Goal: Task Accomplishment & Management: Use online tool/utility

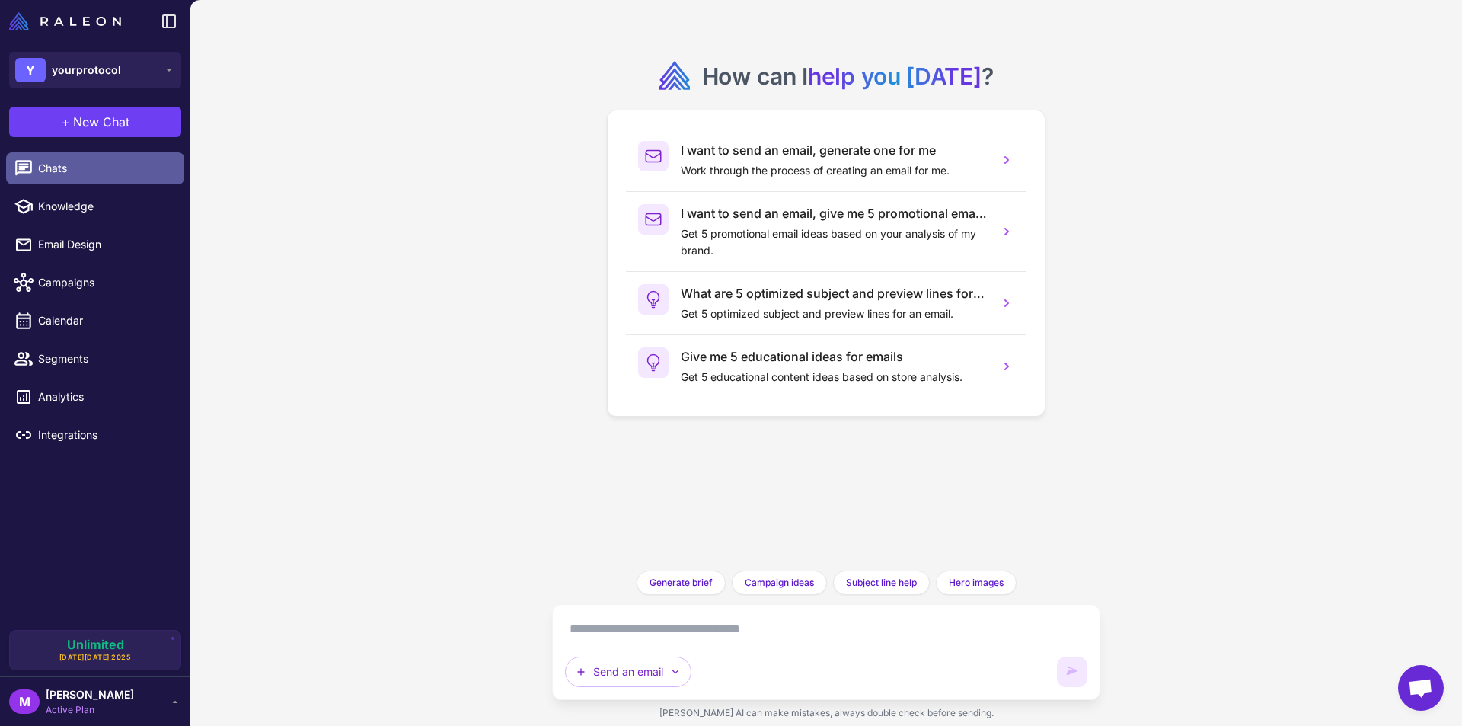
click at [73, 168] on span "Chats" at bounding box center [105, 168] width 134 height 17
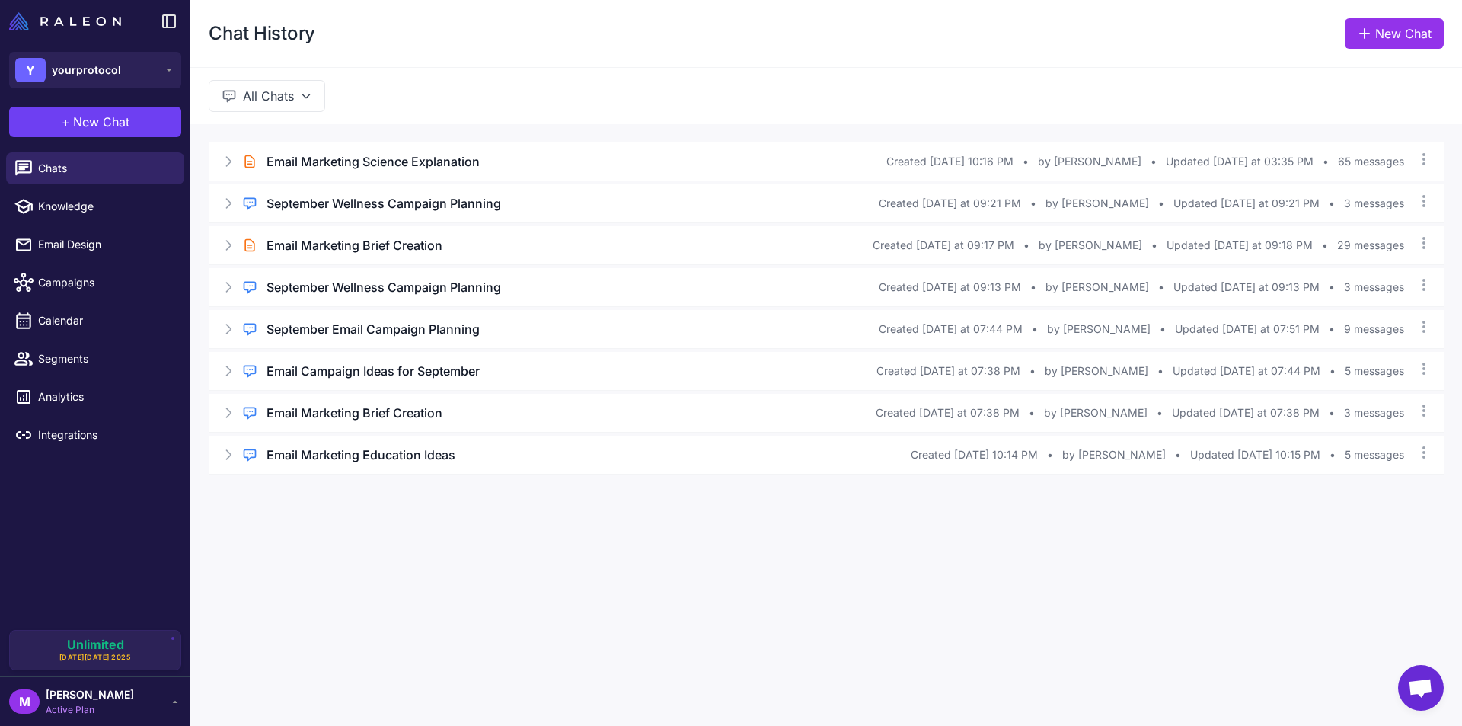
click at [469, 125] on div "Brief Chat Email Marketing Science Explanation Created Aug 20, 2025, 10:16 PM •…" at bounding box center [825, 308] width 1271 height 369
click at [227, 161] on icon at bounding box center [228, 161] width 15 height 15
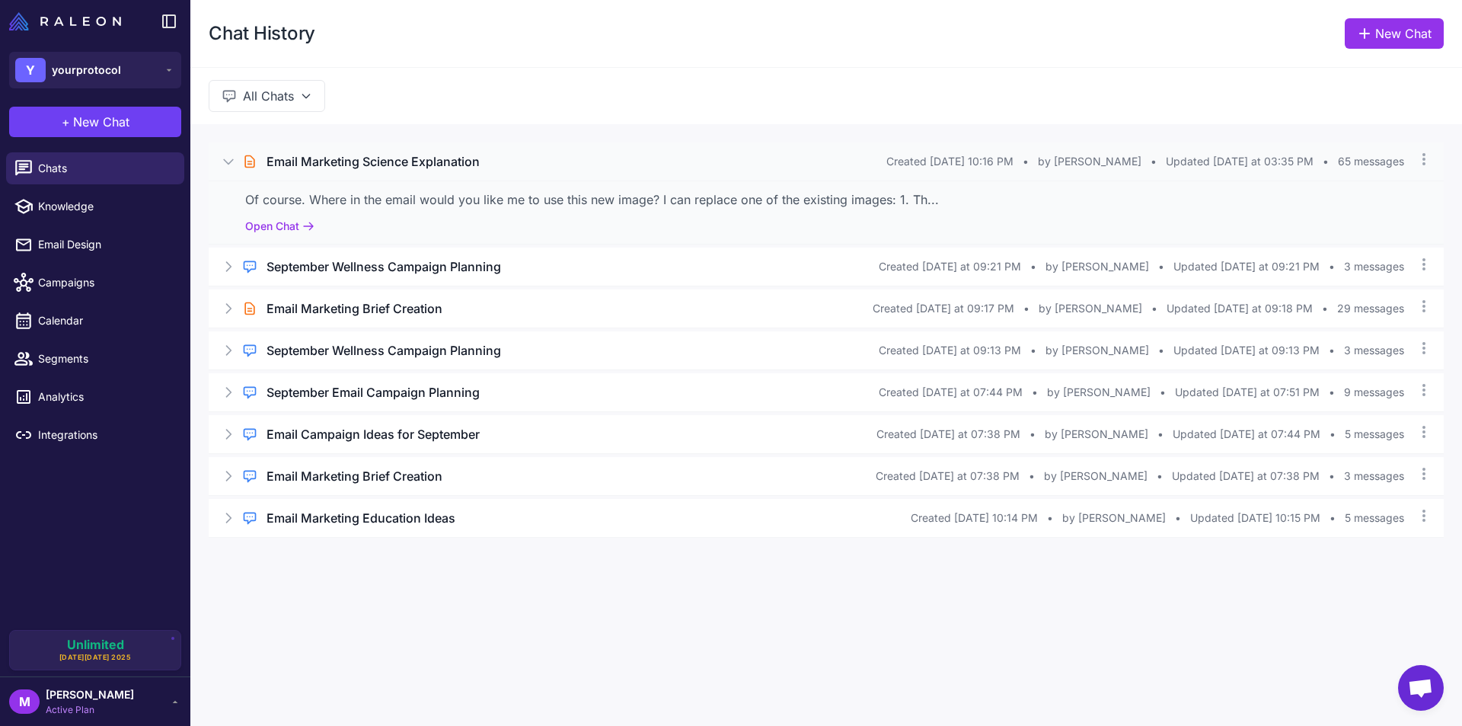
click at [233, 161] on icon at bounding box center [228, 161] width 15 height 15
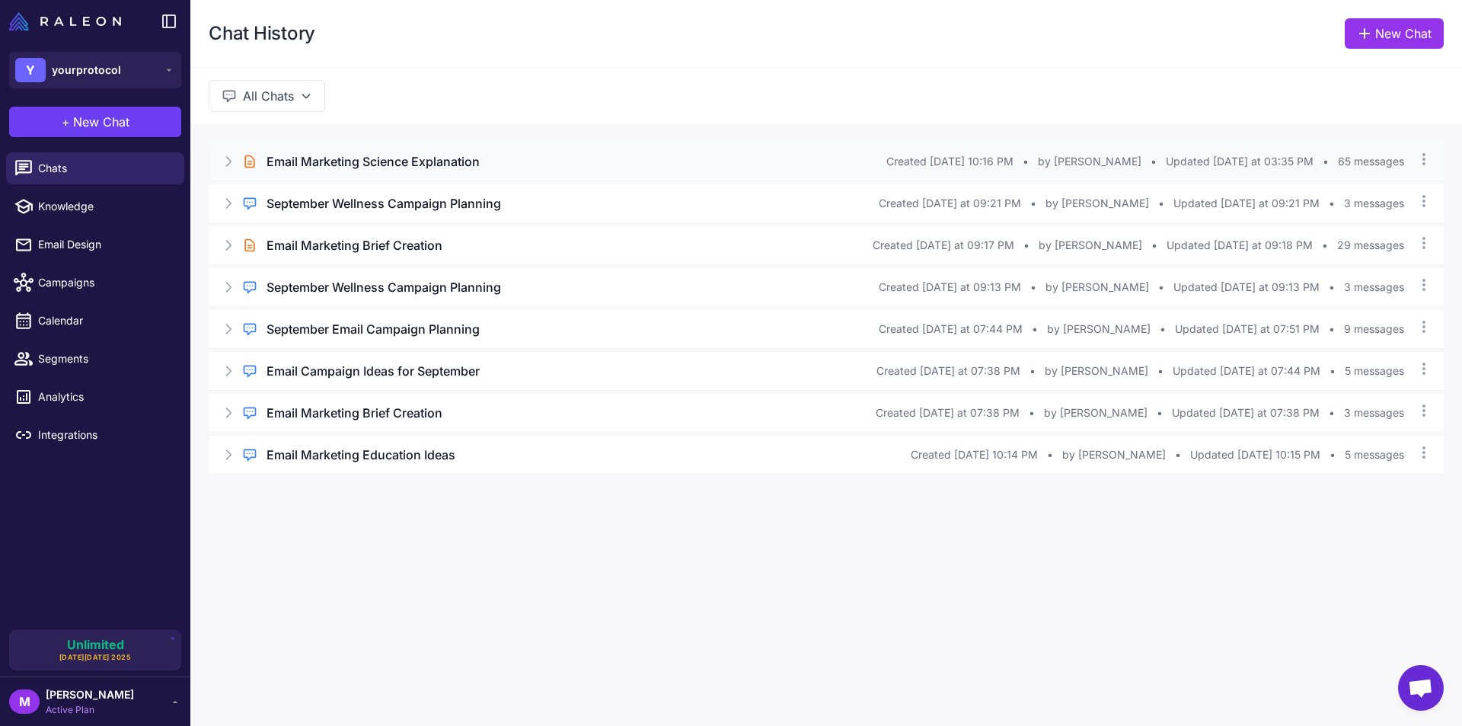
click at [351, 157] on h3 "Email Marketing Science Explanation" at bounding box center [372, 161] width 213 height 18
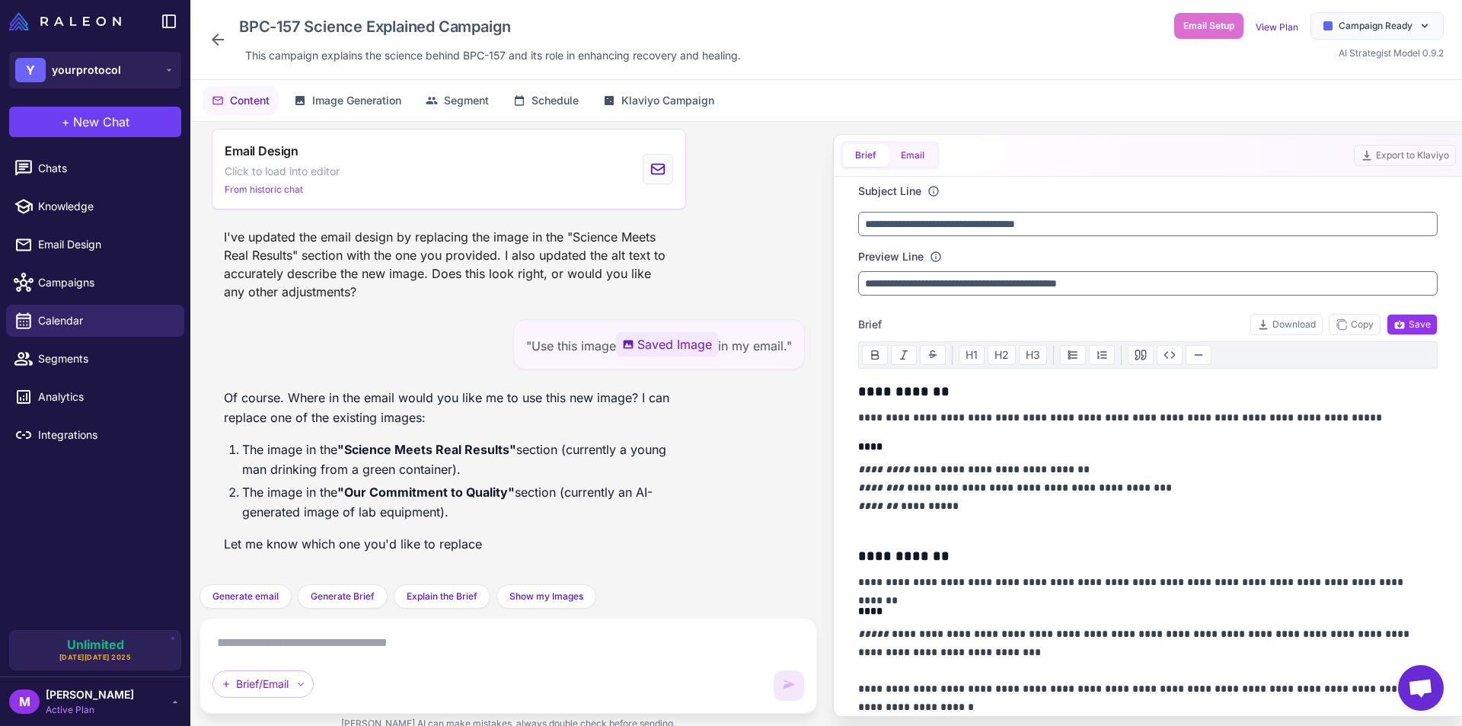
click at [905, 158] on button "Email" at bounding box center [913, 155] width 48 height 23
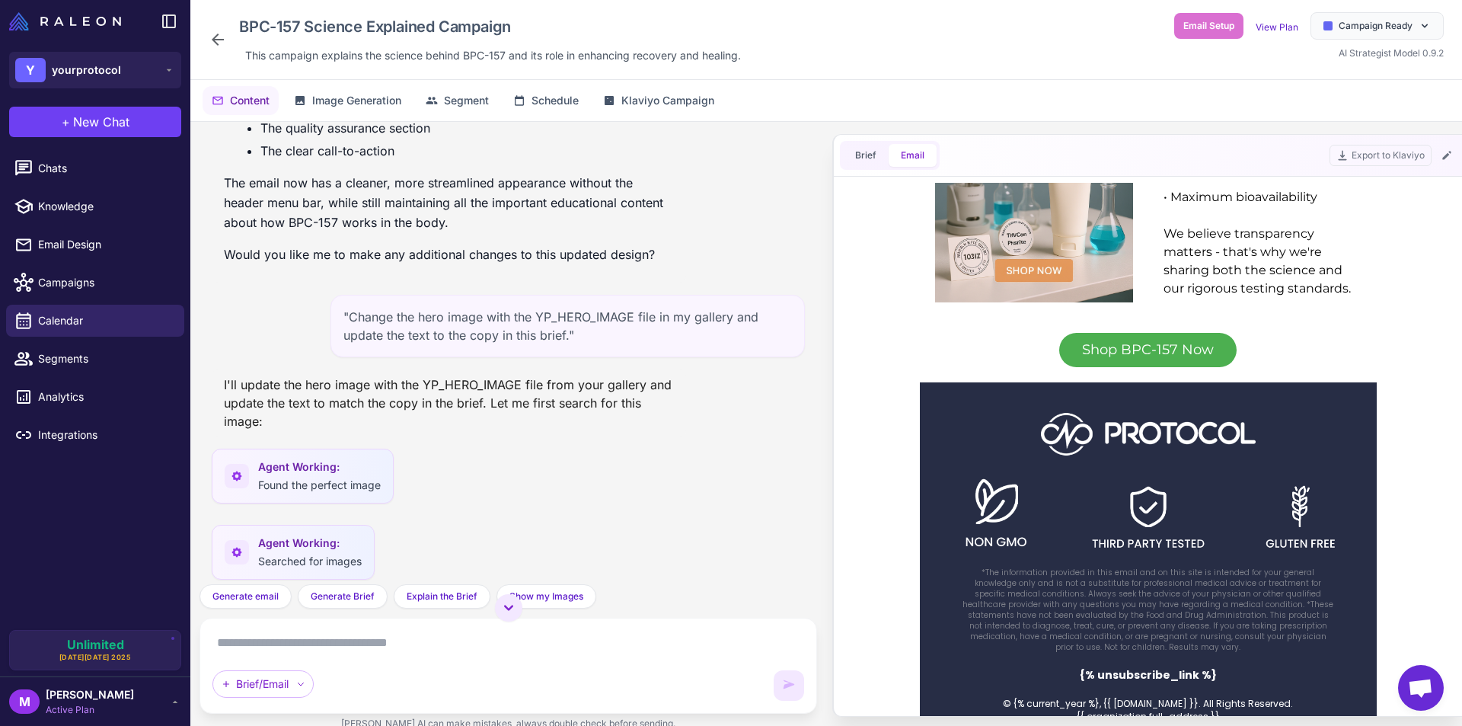
scroll to position [1853, 0]
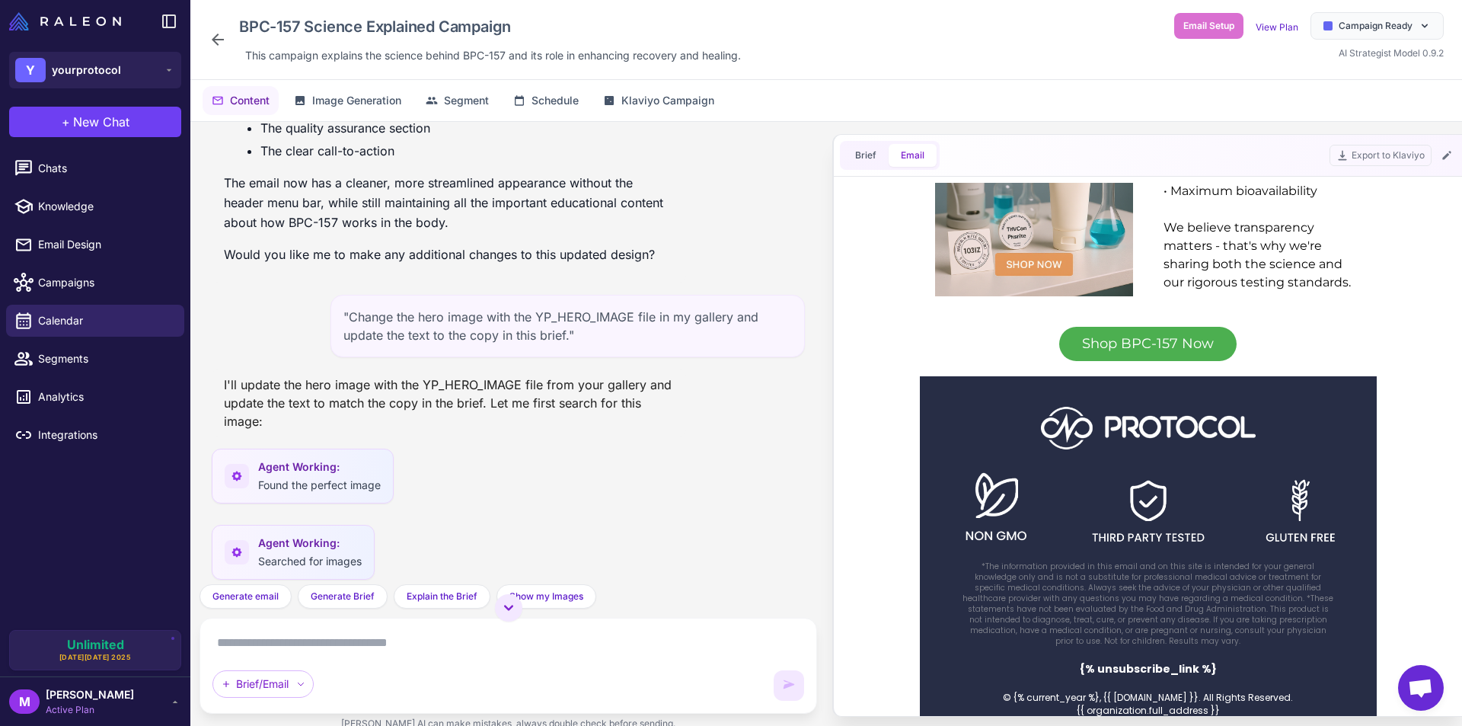
click at [1007, 561] on p "*The information provided in this email and on this site is intended for your g…" at bounding box center [1148, 603] width 375 height 85
click at [963, 561] on p "*The information provided in this email and on this site is intended for your g…" at bounding box center [1148, 603] width 375 height 85
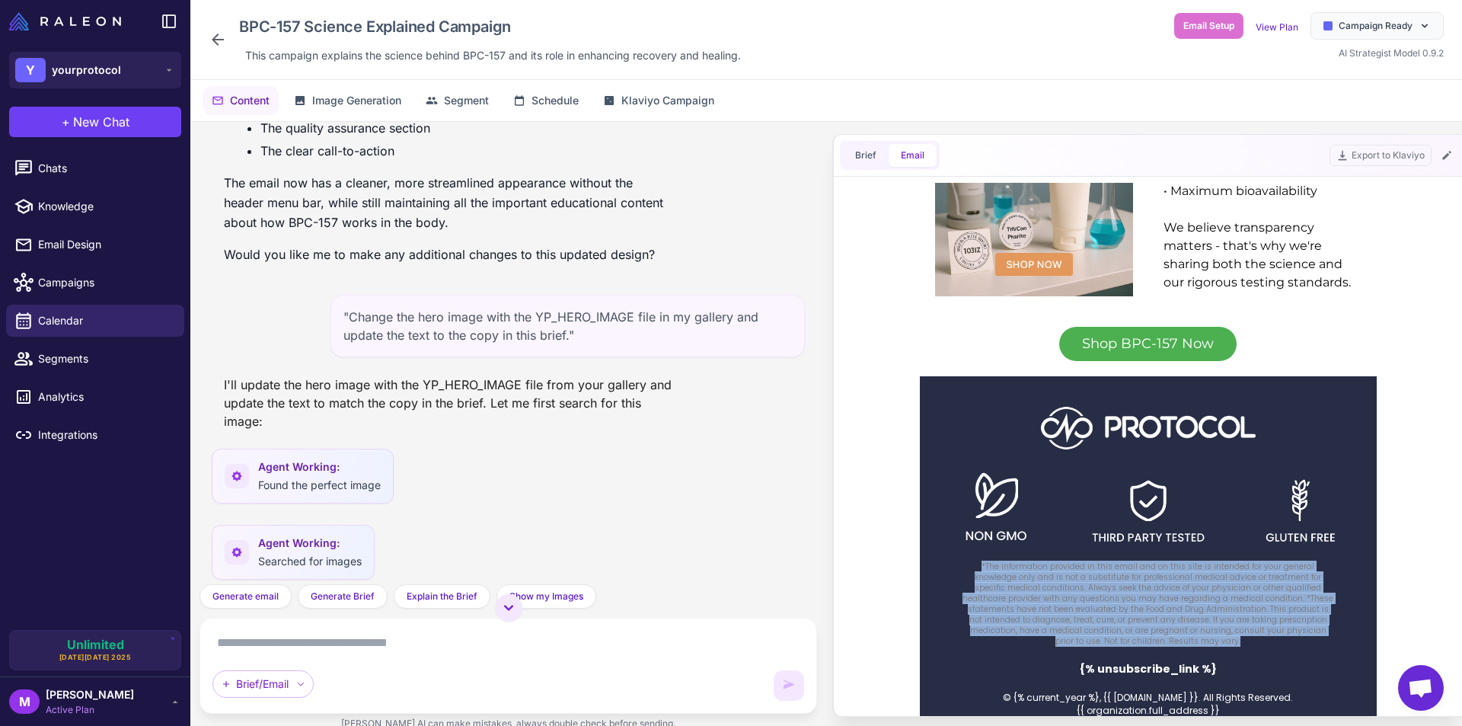
drag, startPoint x: 964, startPoint y: 547, endPoint x: 1335, endPoint y: 614, distance: 377.5
click at [1335, 614] on td "*The information provided in this email and on this site is intended for your g…" at bounding box center [1148, 604] width 457 height 101
drag, startPoint x: 1331, startPoint y: 614, endPoint x: 945, endPoint y: 550, distance: 391.2
click at [945, 554] on td "*The information provided in this email and on this site is intended for your g…" at bounding box center [1148, 604] width 457 height 101
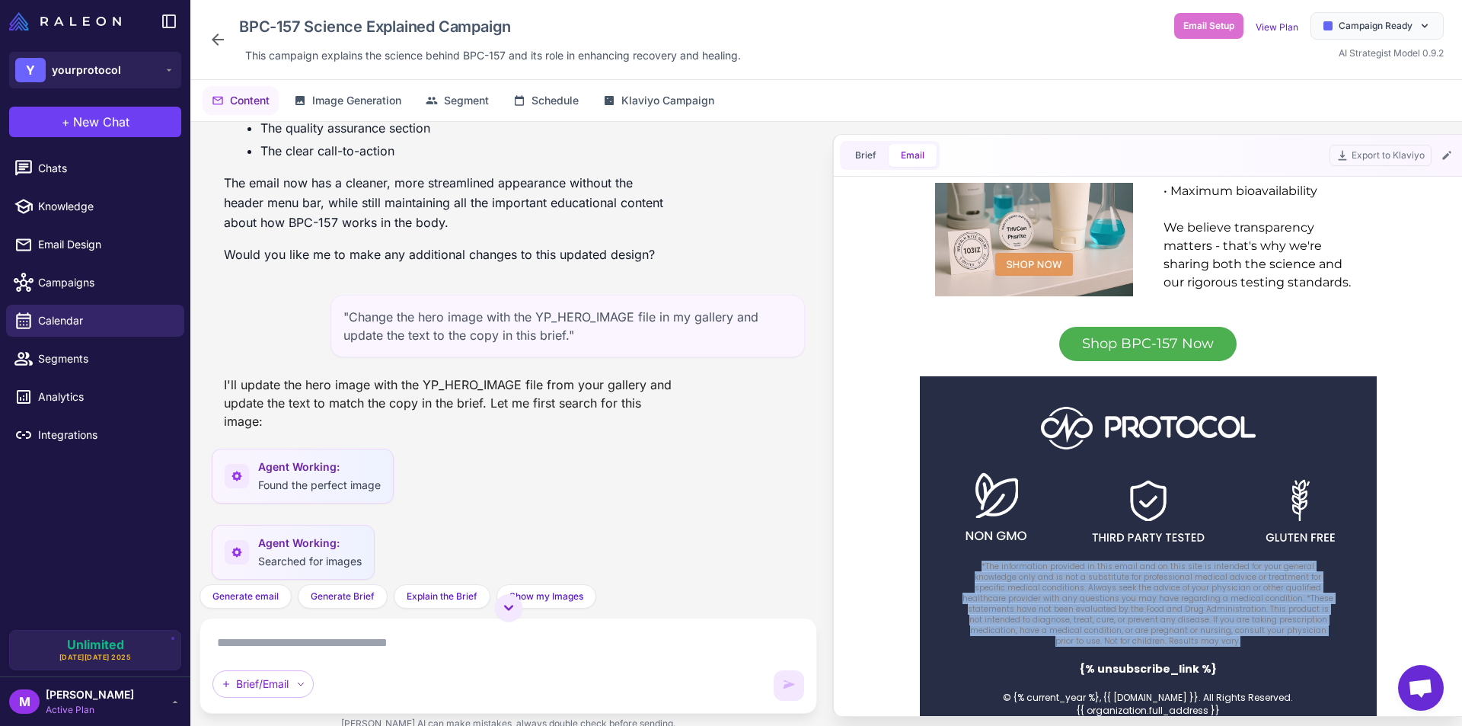
click at [1015, 561] on p "*The information provided in this email and on this site is intended for your g…" at bounding box center [1148, 603] width 375 height 85
drag, startPoint x: 959, startPoint y: 545, endPoint x: 1332, endPoint y: 615, distance: 379.6
click at [1332, 615] on td "*The information provided in this email and on this site is intended for your g…" at bounding box center [1148, 604] width 457 height 101
click at [1332, 612] on td "*The information provided in this email and on this site is intended for your g…" at bounding box center [1148, 604] width 457 height 101
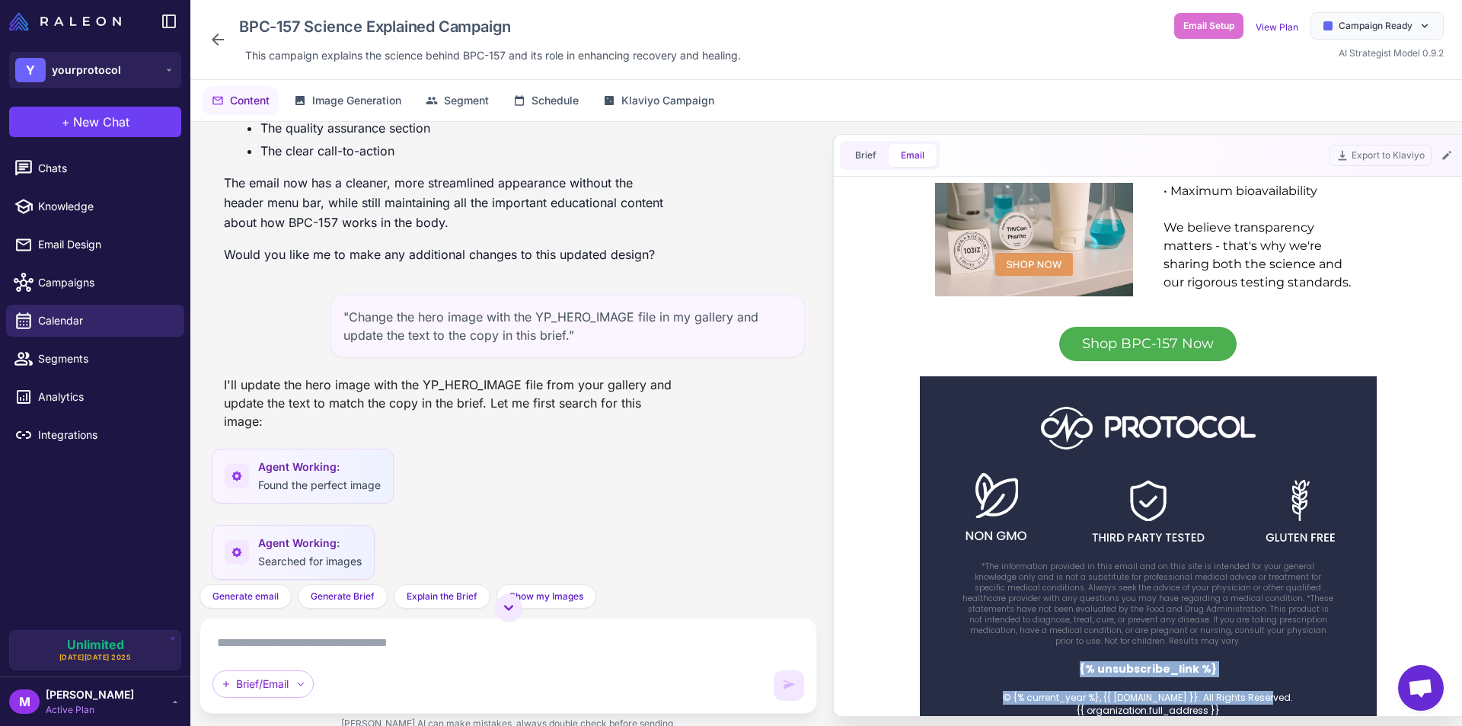
drag, startPoint x: 1068, startPoint y: 638, endPoint x: 1252, endPoint y: 656, distance: 185.2
click at [1252, 656] on div "*The information provided in this email and on this site is intended for your g…" at bounding box center [1148, 649] width 457 height 191
click at [1256, 691] on p "© {% current_year %}, {{ organization.name }}. All Rights Reserved. {{ organiza…" at bounding box center [1148, 704] width 442 height 26
drag, startPoint x: 1227, startPoint y: 687, endPoint x: 933, endPoint y: 656, distance: 294.8
click at [933, 684] on td "© {% current_year %}, {{ organization.name }}. All Rights Reserved. {{ organiza…" at bounding box center [1148, 714] width 457 height 61
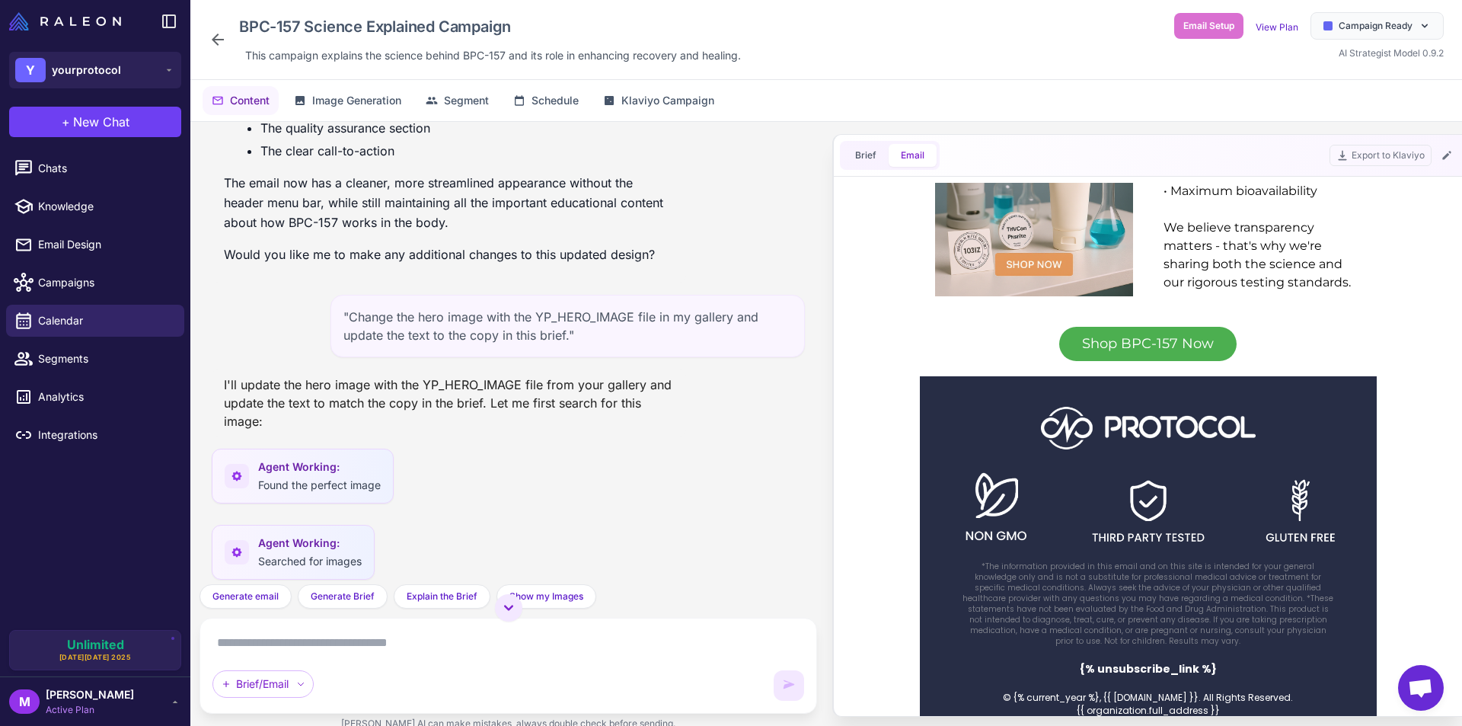
click at [1166, 616] on p "*The information provided in this email and on this site is intended for your g…" at bounding box center [1148, 603] width 375 height 85
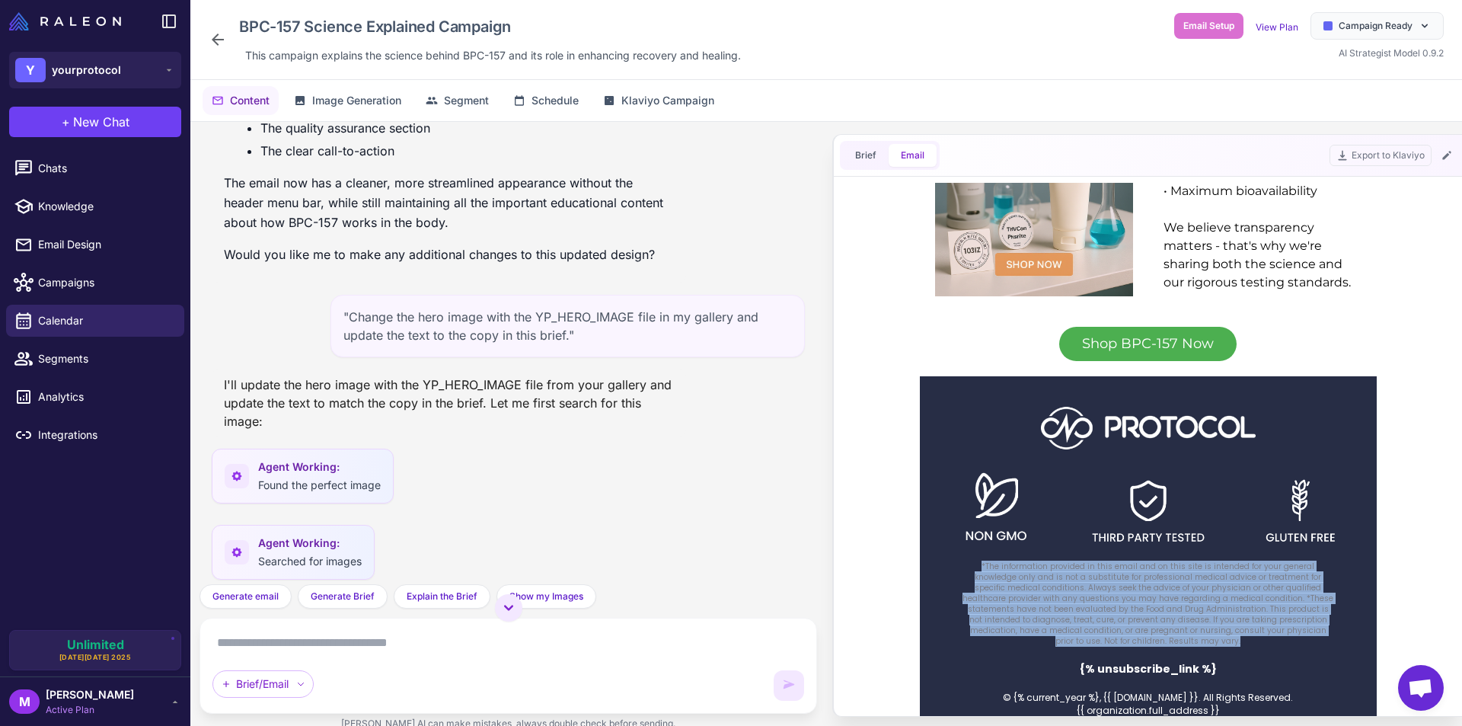
drag, startPoint x: 1329, startPoint y: 612, endPoint x: 962, endPoint y: 547, distance: 372.8
click at [962, 554] on td "*The information provided in this email and on this site is intended for your g…" at bounding box center [1148, 604] width 457 height 101
click at [975, 561] on p "*The information provided in this email and on this site is intended for your g…" at bounding box center [1148, 603] width 375 height 85
drag, startPoint x: 962, startPoint y: 544, endPoint x: 1340, endPoint y: 617, distance: 384.6
click at [1340, 617] on td "*The information provided in this email and on this site is intended for your g…" at bounding box center [1148, 604] width 457 height 101
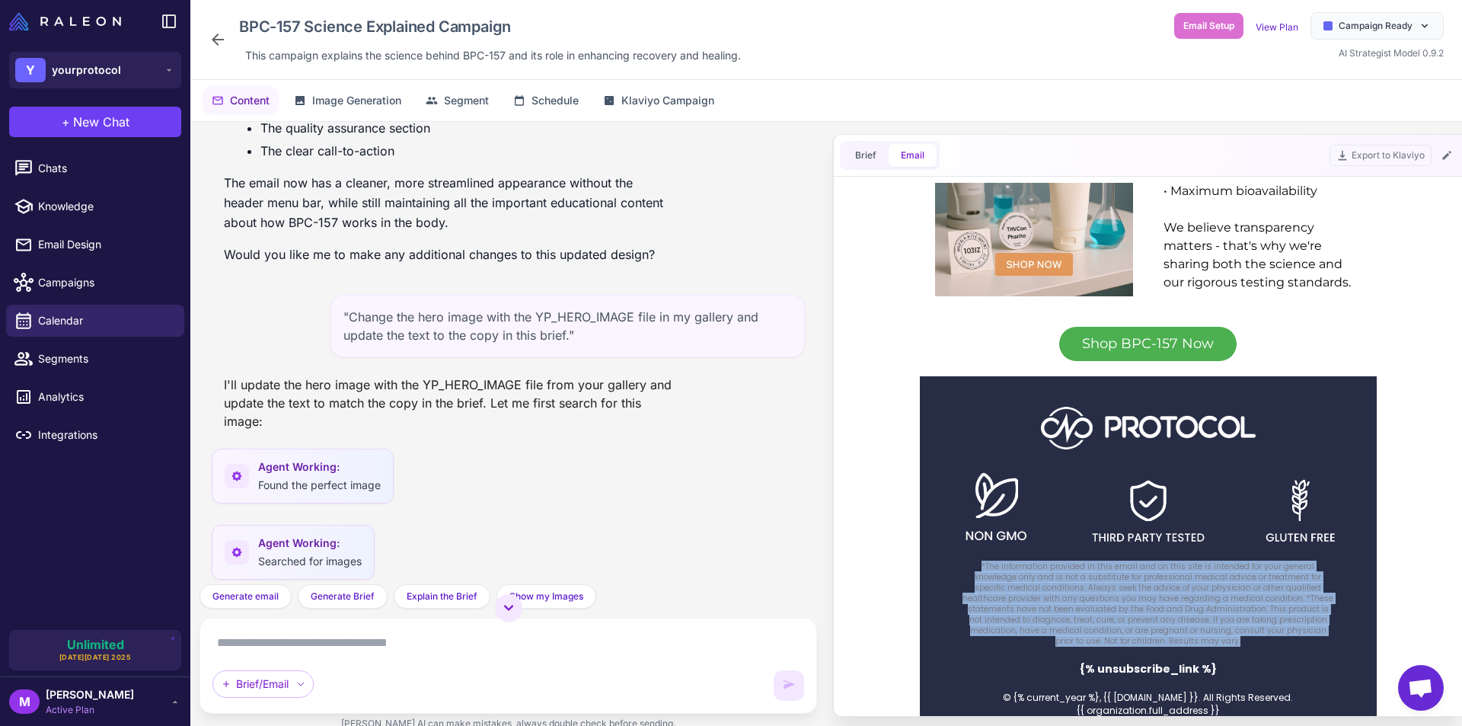
click at [1331, 614] on td "*The information provided in this email and on this site is intended for your g…" at bounding box center [1148, 604] width 457 height 101
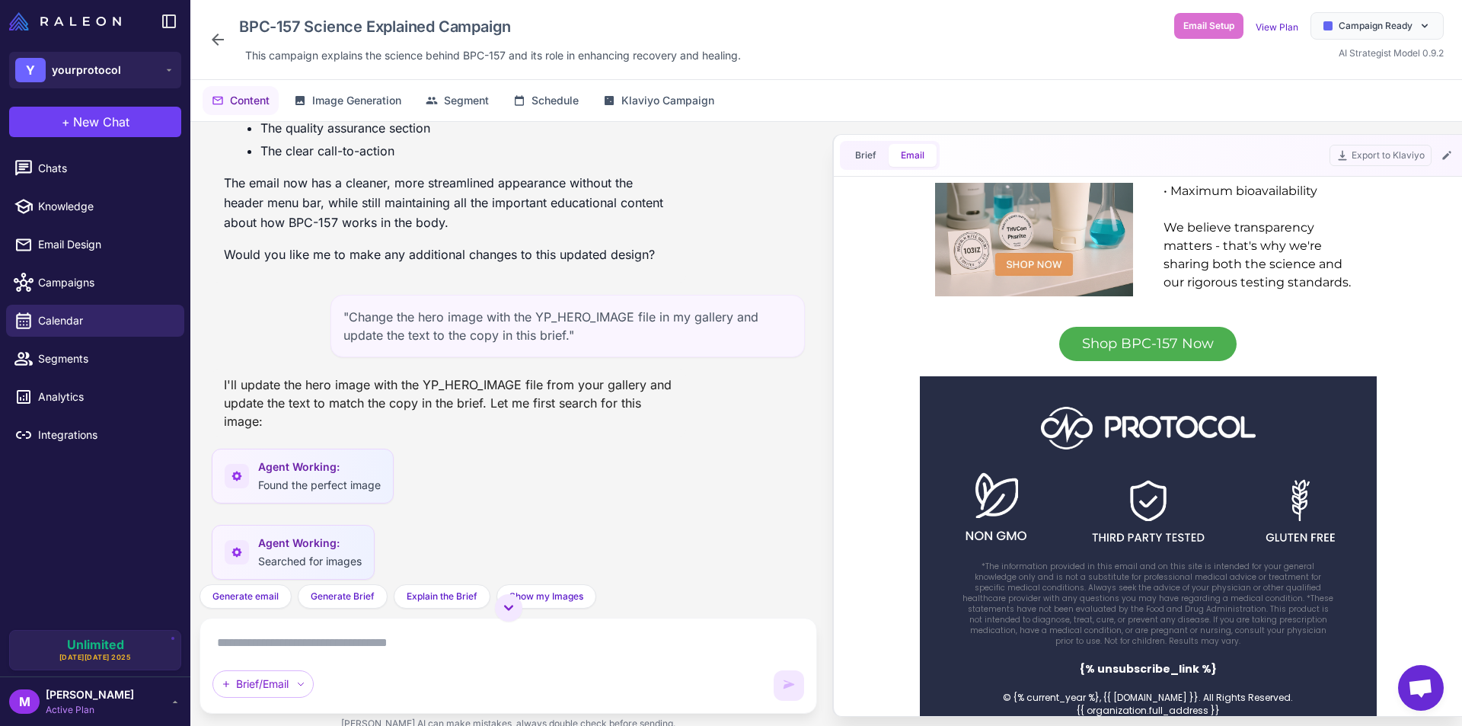
click at [1260, 590] on p "*The information provided in this email and on this site is intended for your g…" at bounding box center [1148, 603] width 375 height 85
click at [1287, 596] on p "*The information provided in this email and on this site is intended for your g…" at bounding box center [1148, 603] width 375 height 85
click at [1284, 596] on p "*The information provided in this email and on this site is intended for your g…" at bounding box center [1148, 603] width 375 height 85
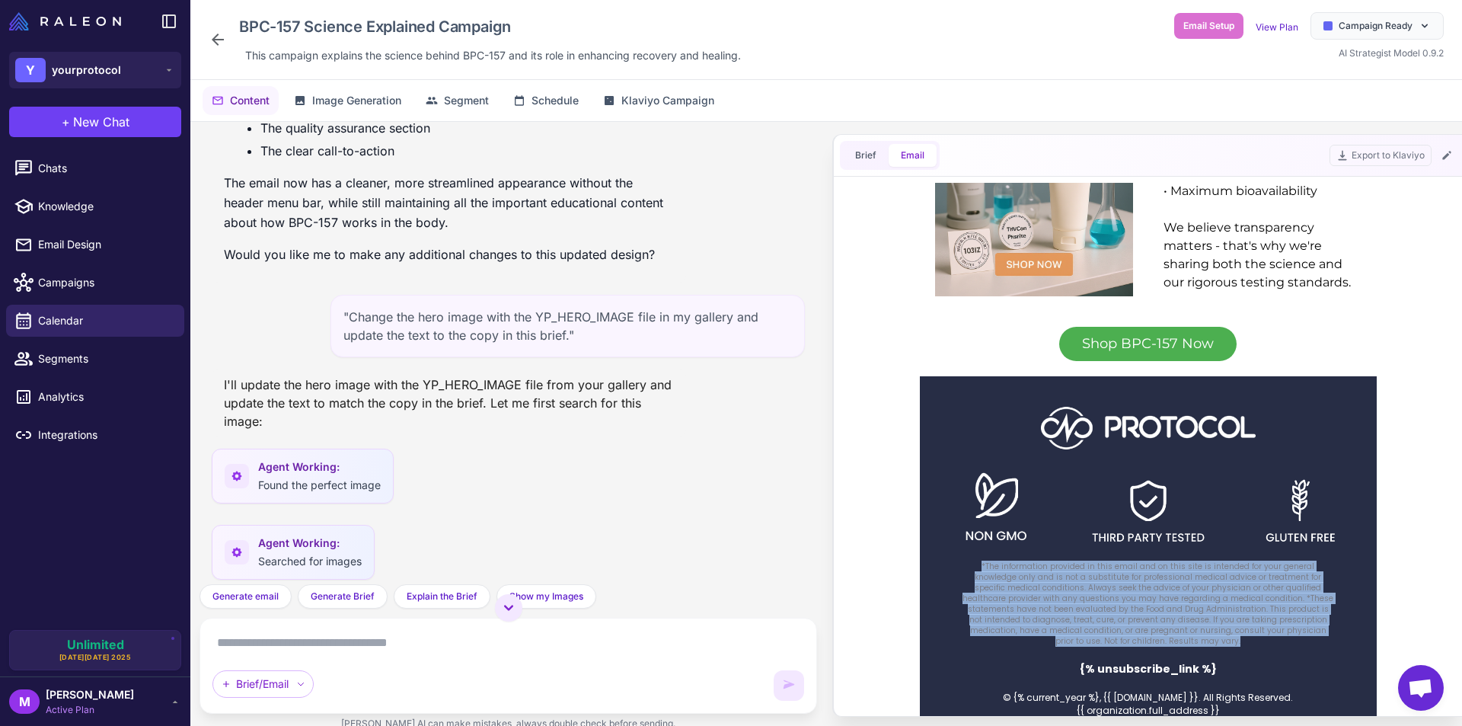
drag, startPoint x: 1325, startPoint y: 611, endPoint x: 963, endPoint y: 546, distance: 367.4
click at [963, 561] on p "*The information provided in this email and on this site is intended for your g…" at bounding box center [1148, 603] width 375 height 85
click at [1016, 571] on p "*The information provided in this email and on this site is intended for your g…" at bounding box center [1148, 603] width 375 height 85
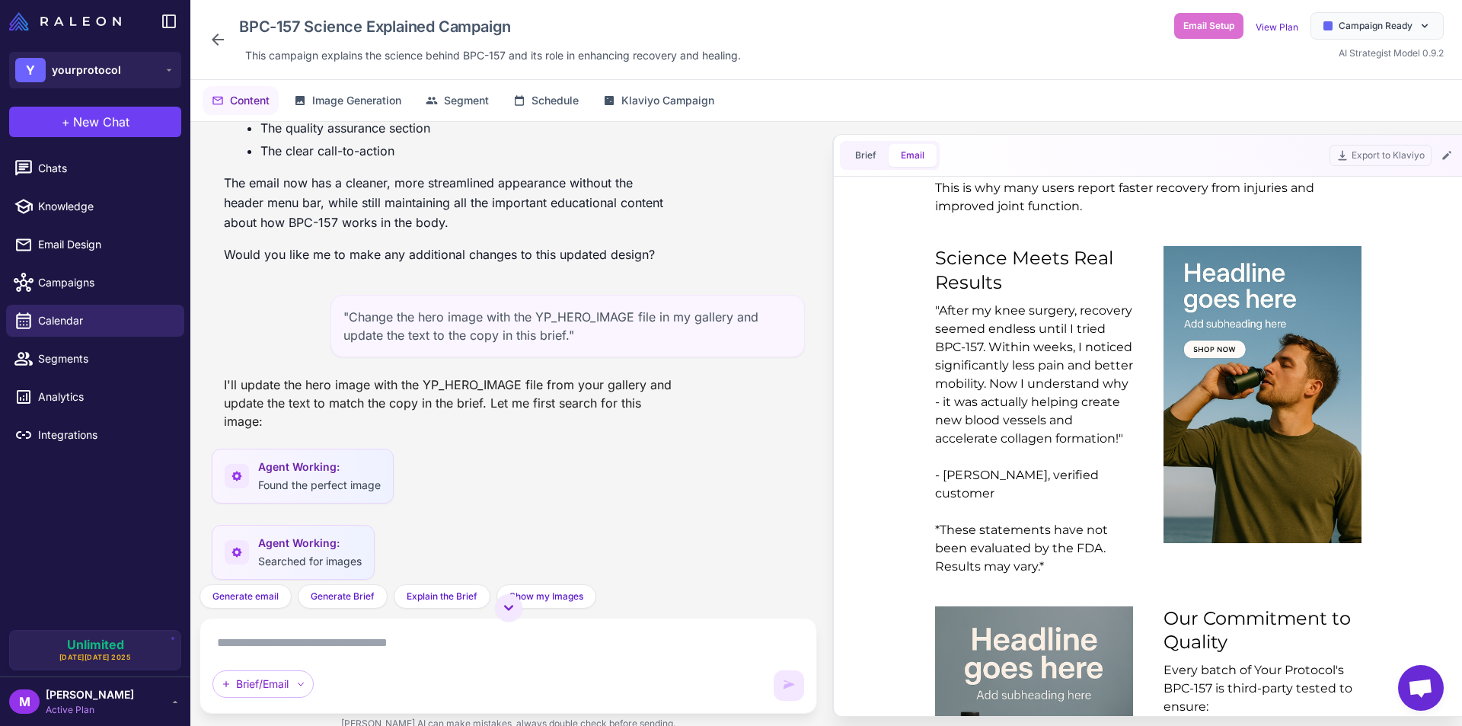
scroll to position [1244, 0]
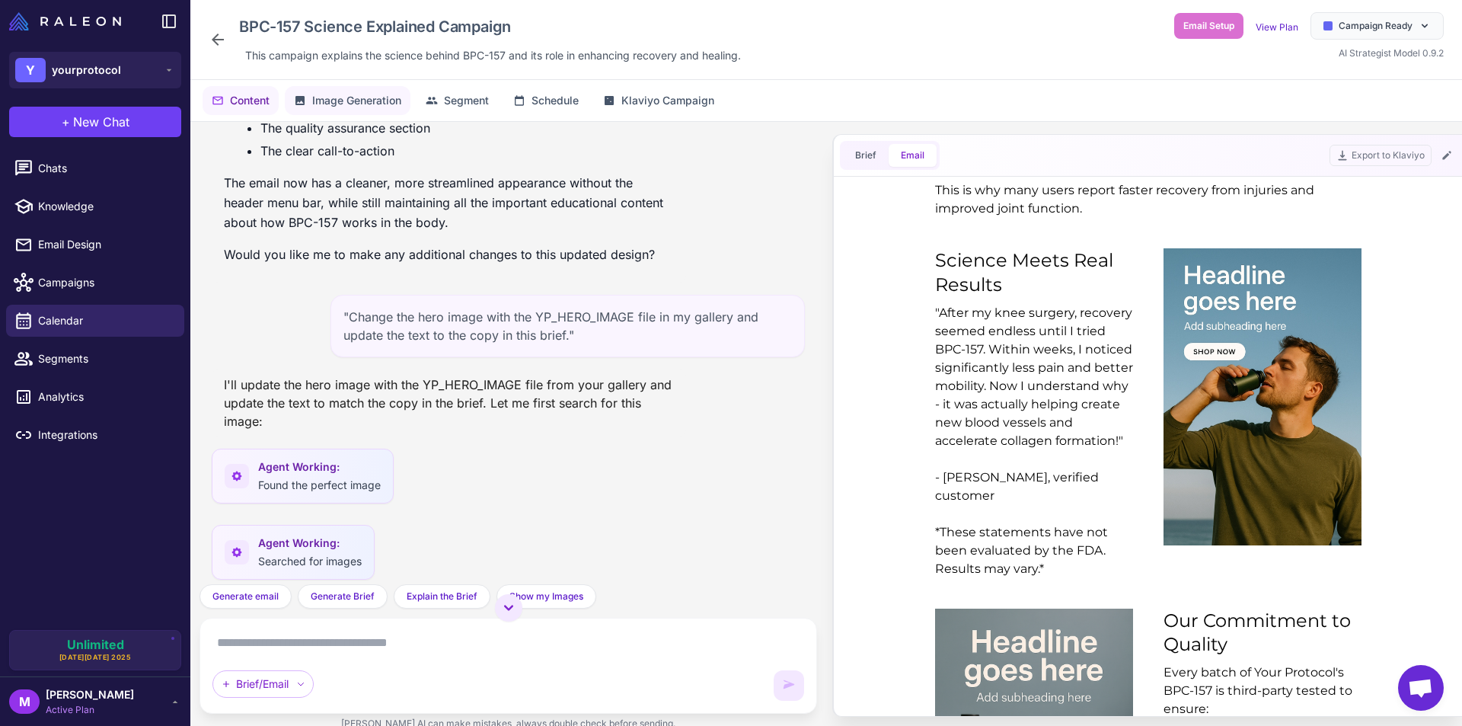
click at [363, 96] on span "Image Generation" at bounding box center [356, 100] width 89 height 17
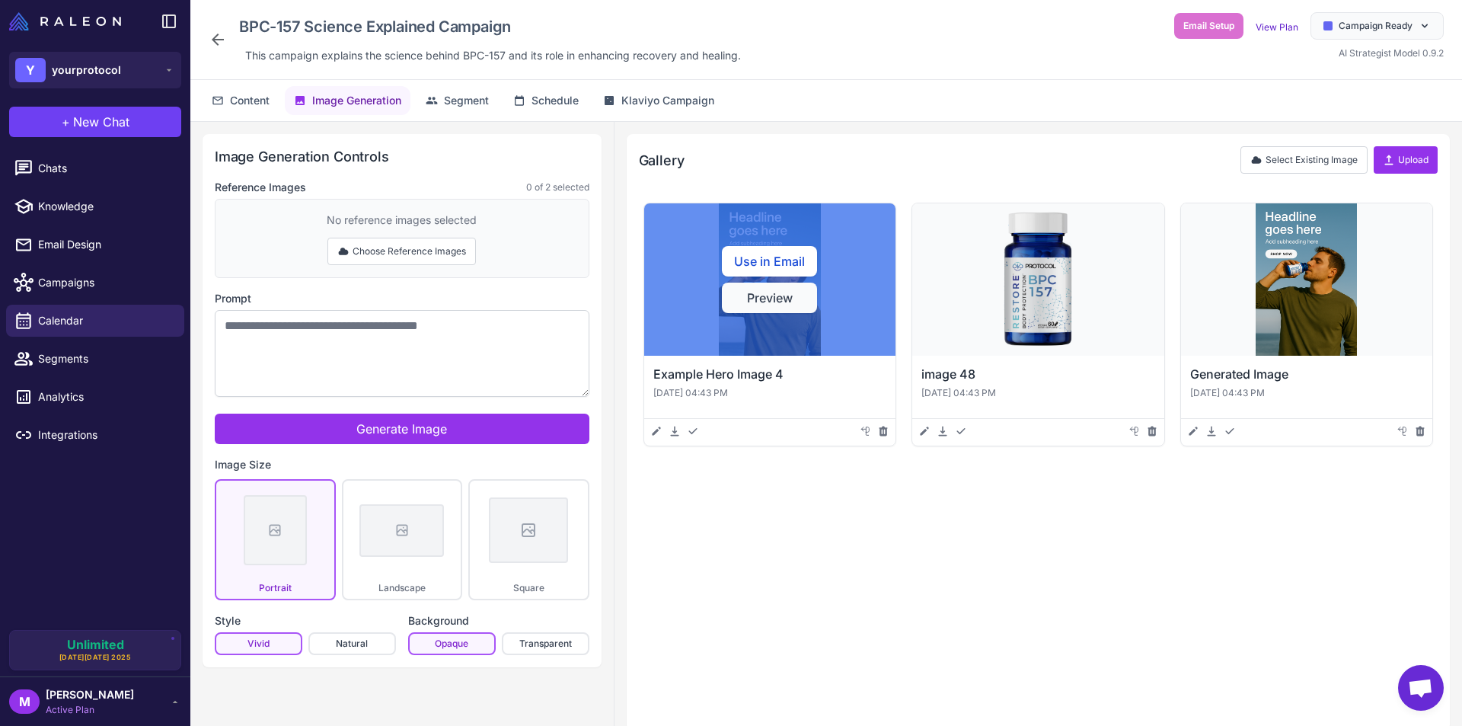
click at [804, 296] on button "Preview" at bounding box center [769, 297] width 95 height 30
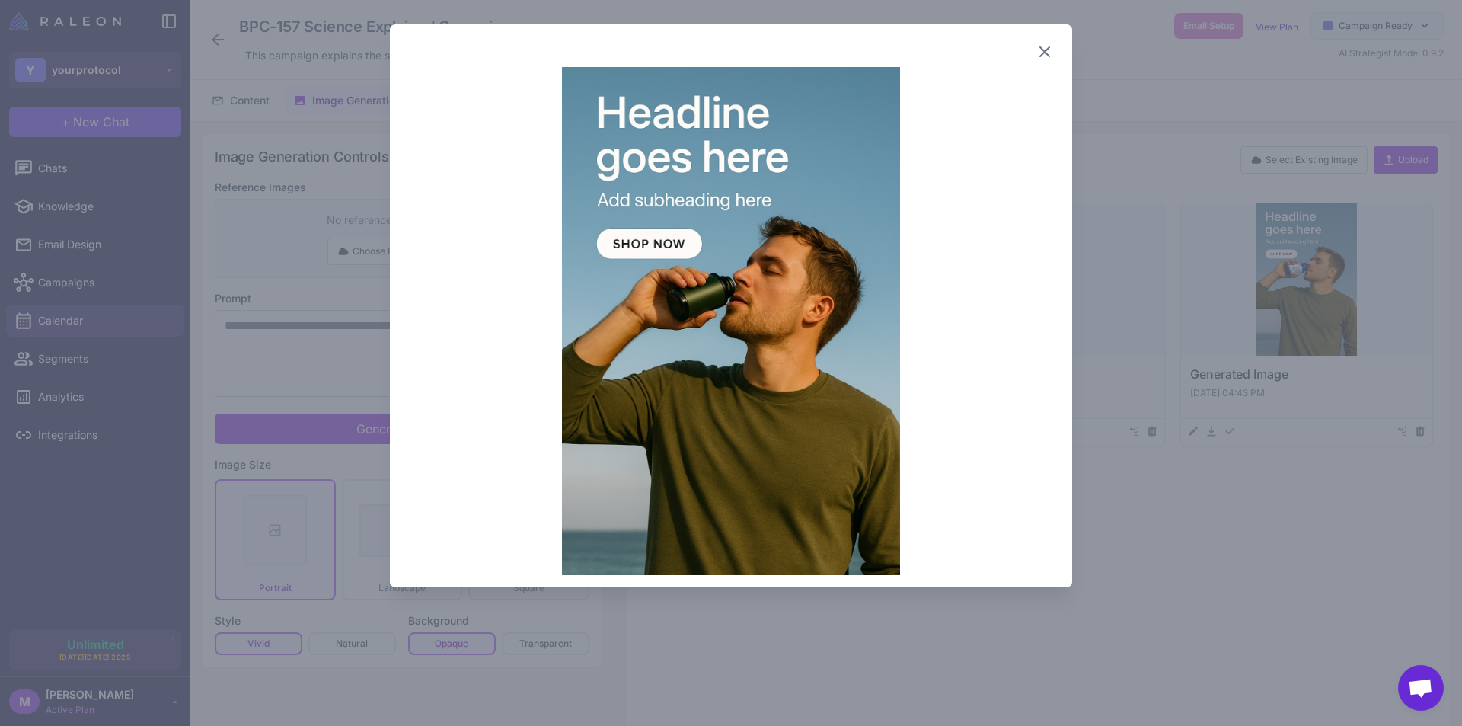
click at [1045, 51] on icon at bounding box center [1044, 51] width 9 height 9
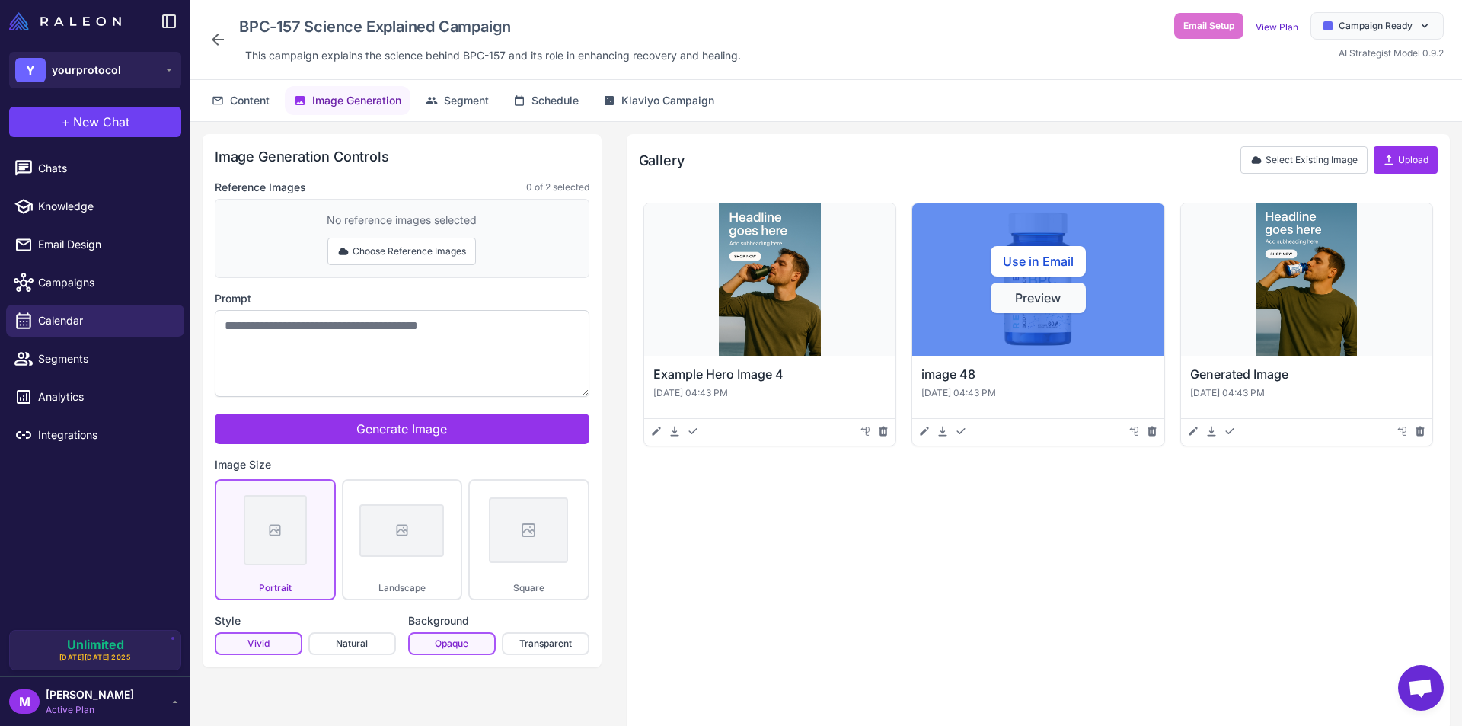
click at [1069, 302] on button "Preview" at bounding box center [1038, 297] width 95 height 30
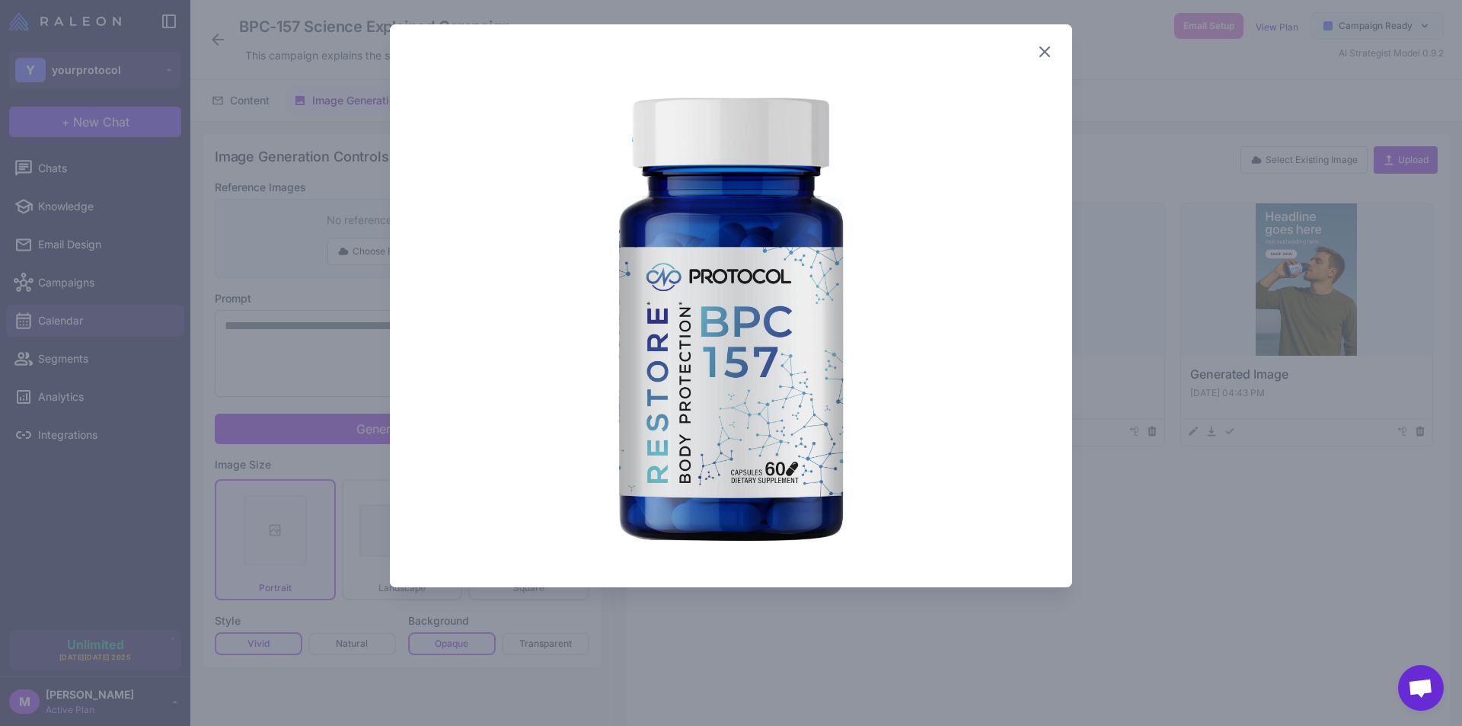
click at [1041, 46] on icon at bounding box center [1044, 52] width 18 height 18
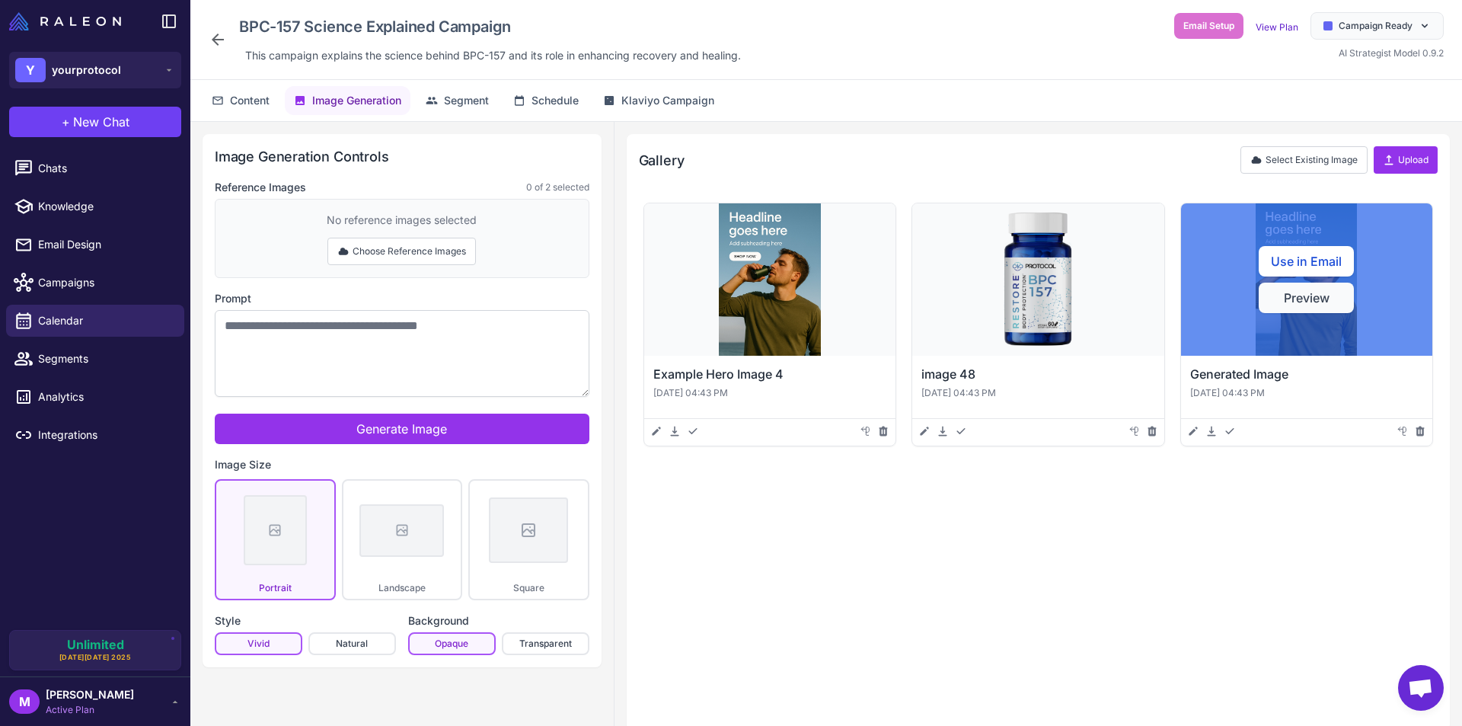
click at [1313, 298] on button "Preview" at bounding box center [1306, 297] width 95 height 30
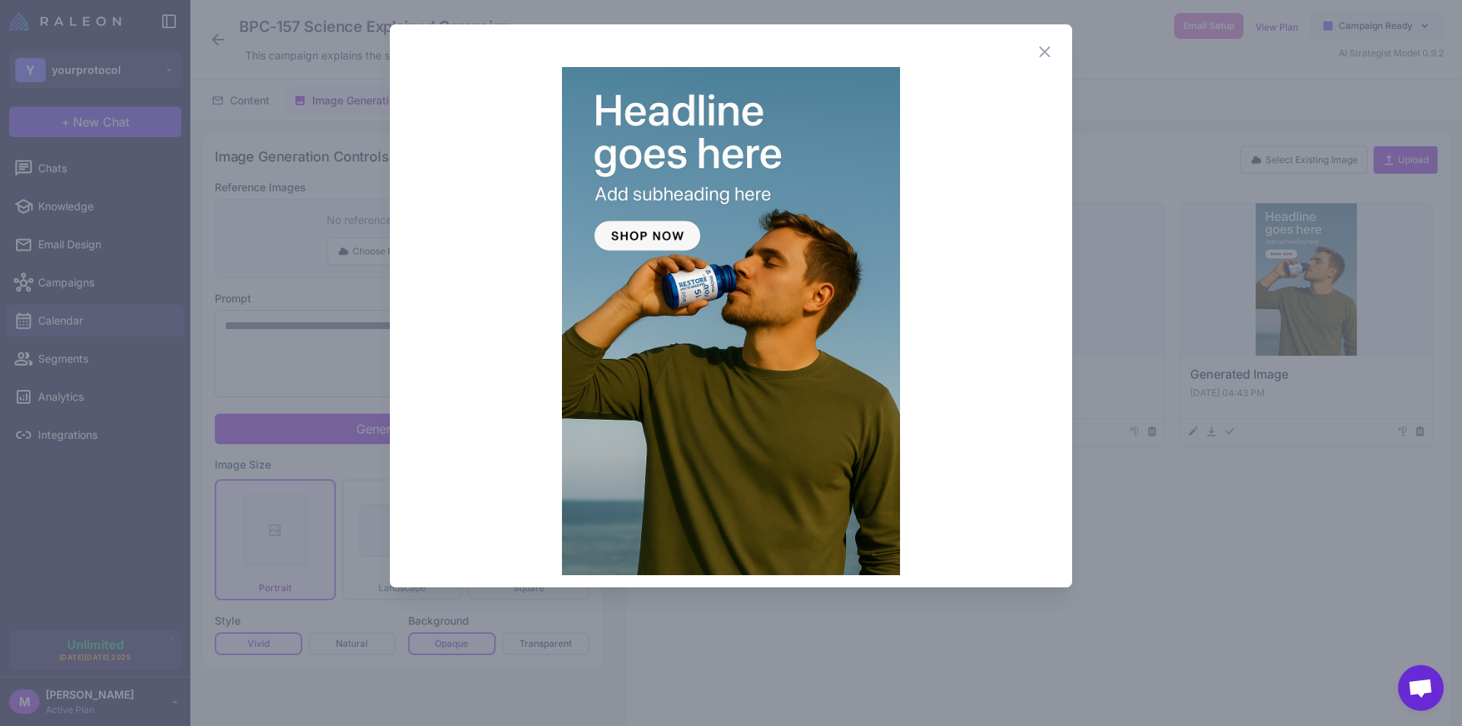
click at [1032, 59] on div "Close" at bounding box center [731, 52] width 646 height 18
click at [1042, 56] on icon at bounding box center [1044, 52] width 18 height 18
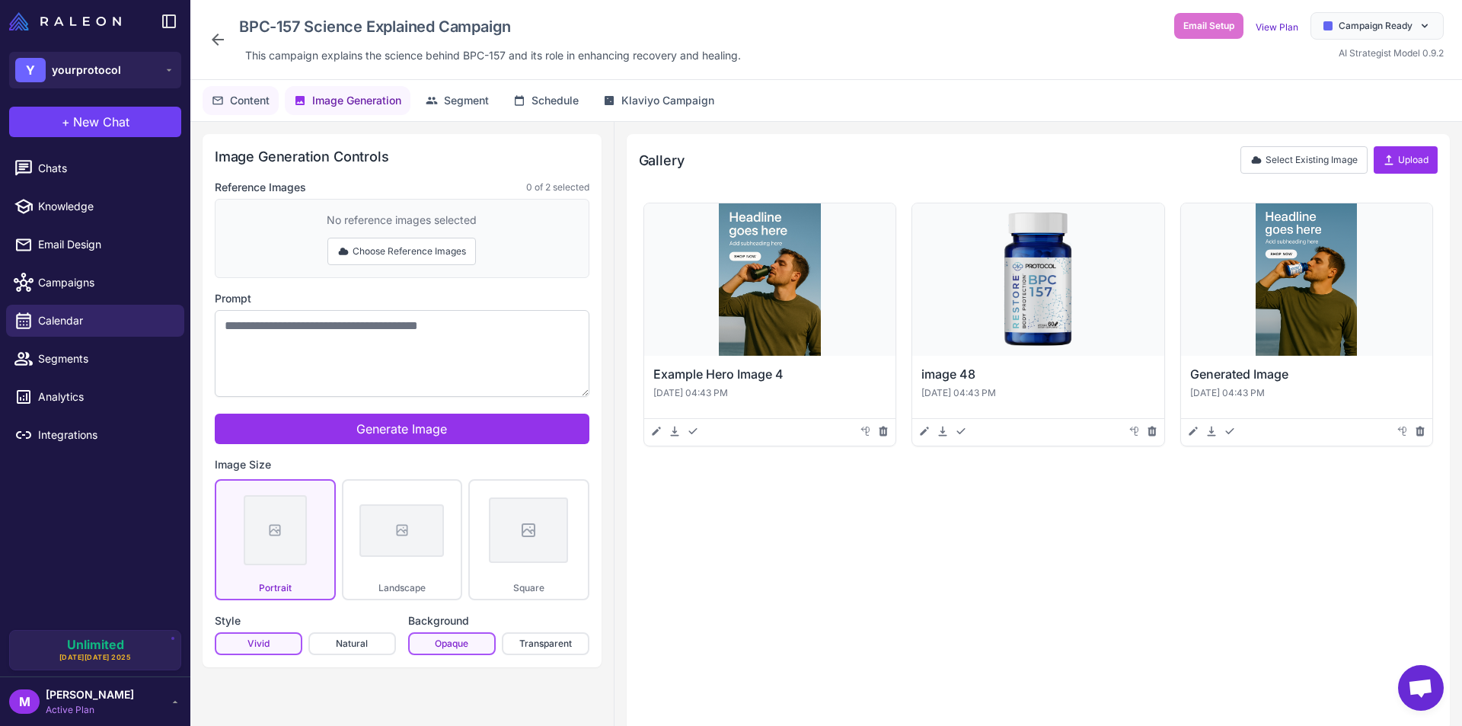
click at [231, 91] on button "Content" at bounding box center [241, 100] width 76 height 29
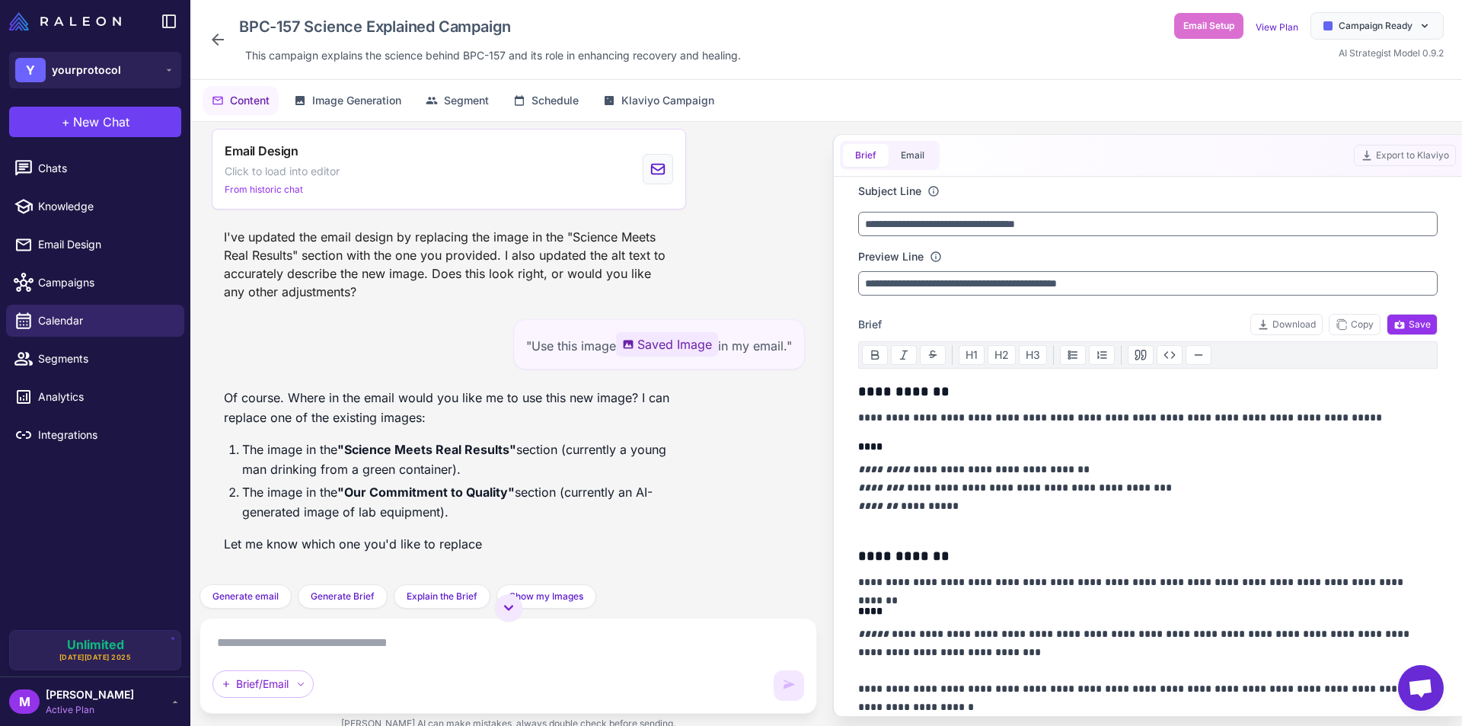
scroll to position [6844, 0]
click at [913, 152] on button "Email" at bounding box center [913, 155] width 48 height 23
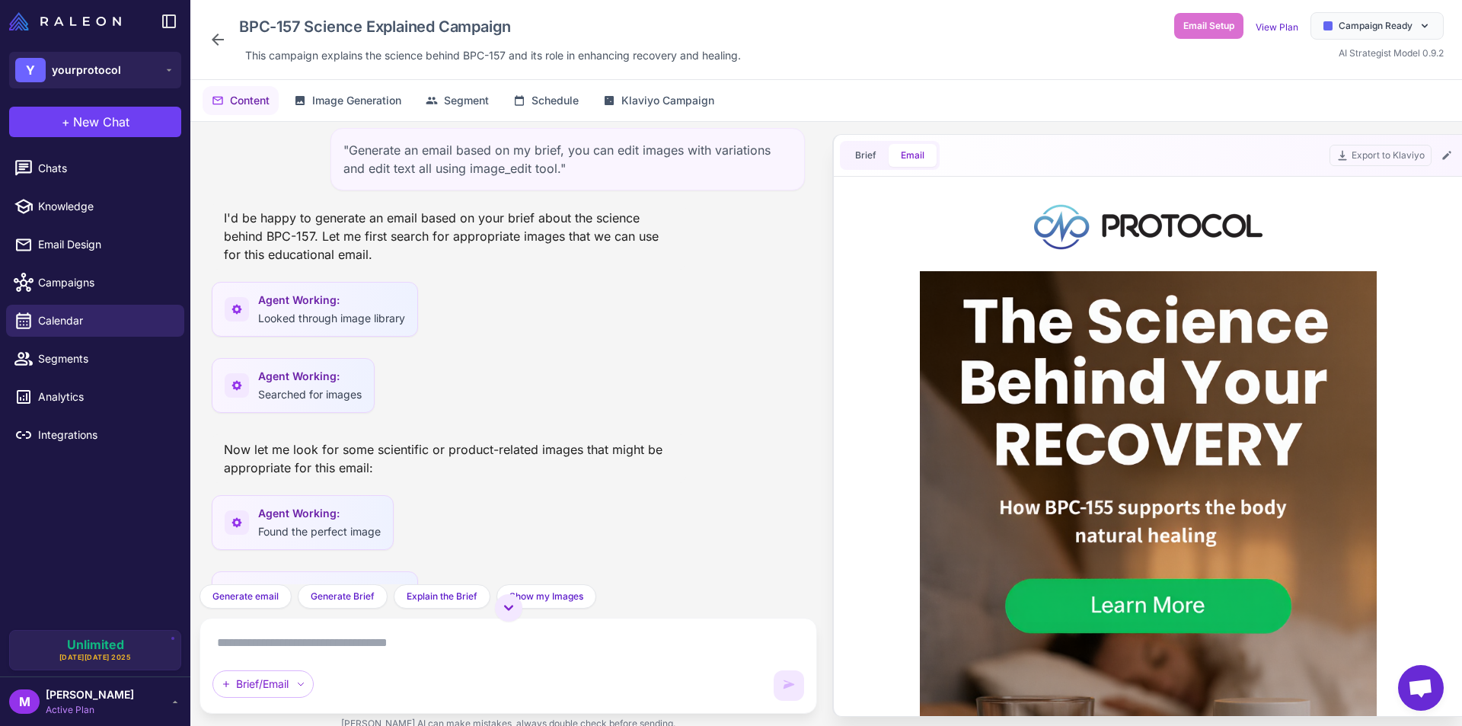
scroll to position [0, 0]
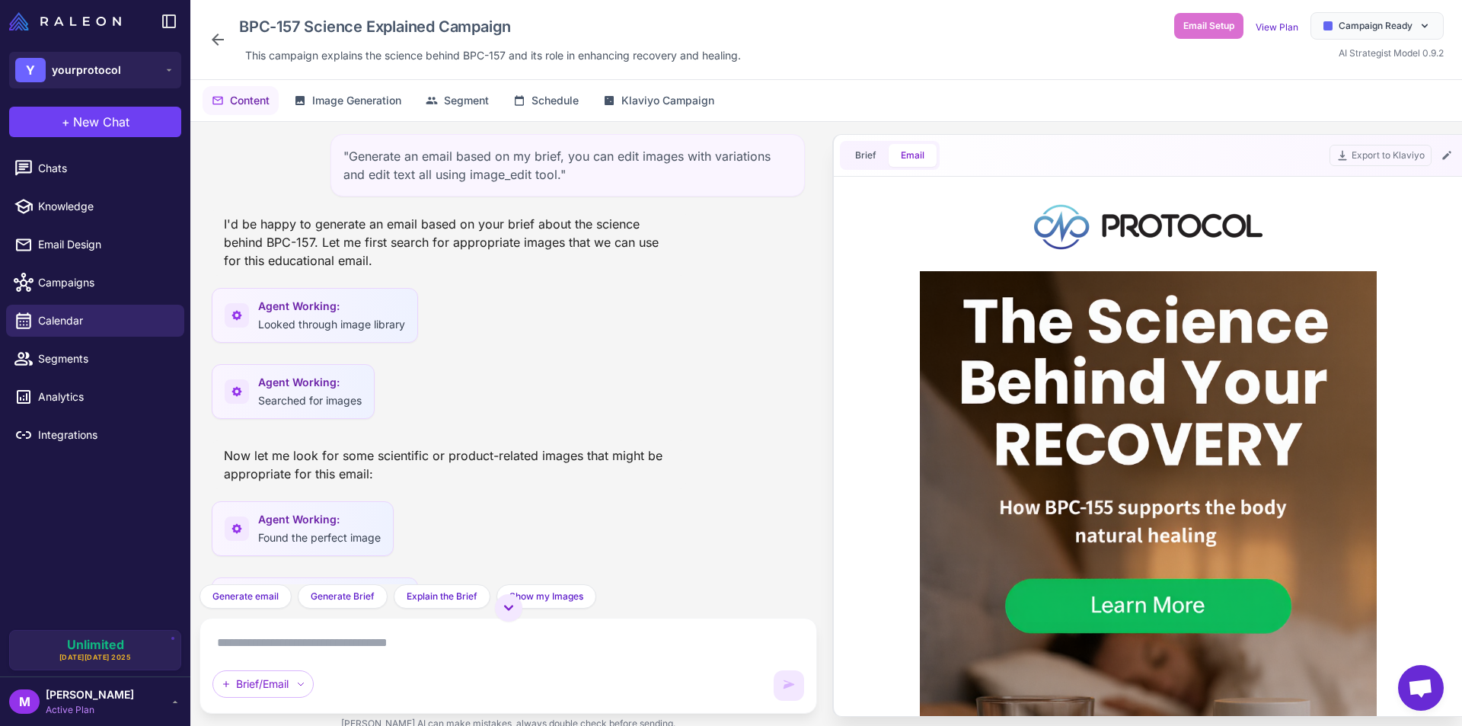
click at [219, 37] on icon at bounding box center [218, 39] width 18 height 18
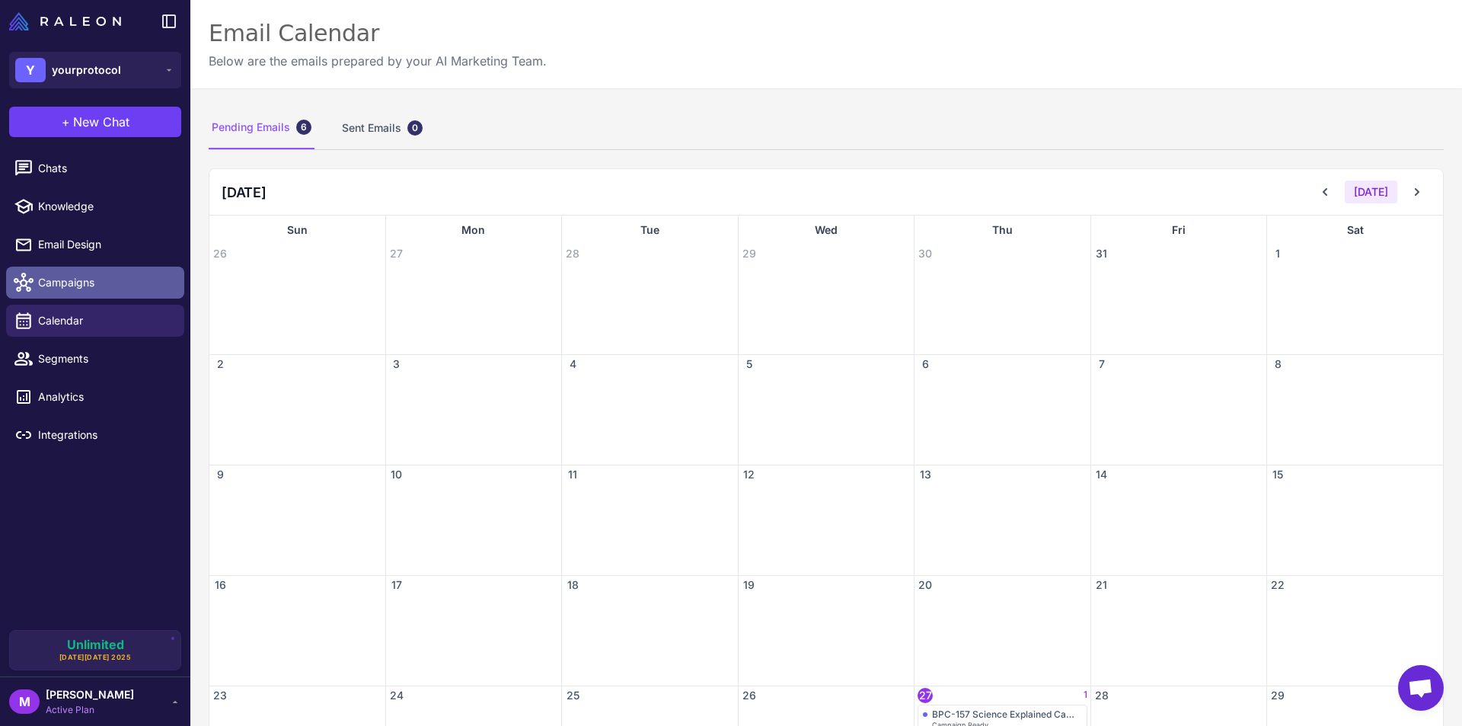
click at [46, 288] on span "Campaigns" at bounding box center [105, 282] width 134 height 17
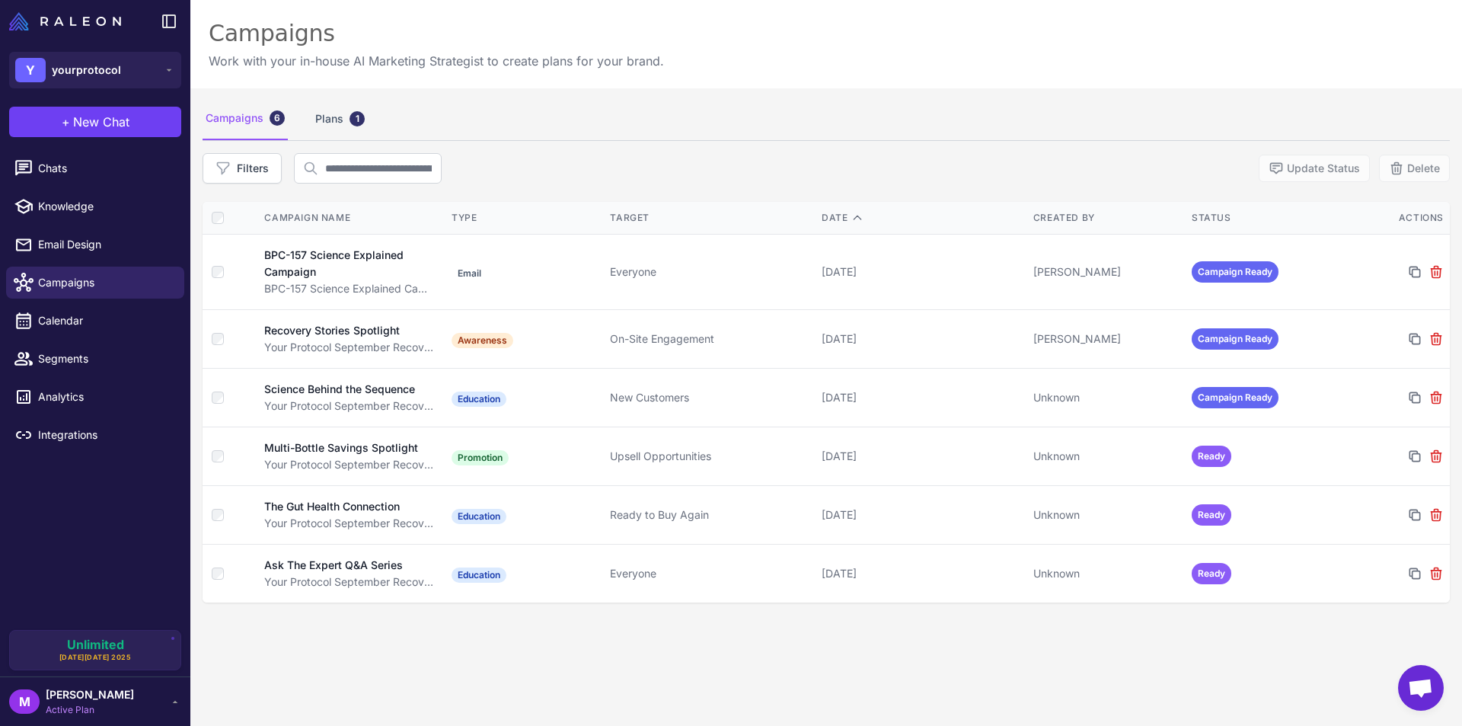
click at [597, 171] on div "Filters Update Status Delete" at bounding box center [826, 168] width 1247 height 30
click at [576, 163] on div "Filters Update Status Delete" at bounding box center [826, 168] width 1247 height 30
click at [119, 63] on button "Y yourprotocol" at bounding box center [95, 70] width 172 height 37
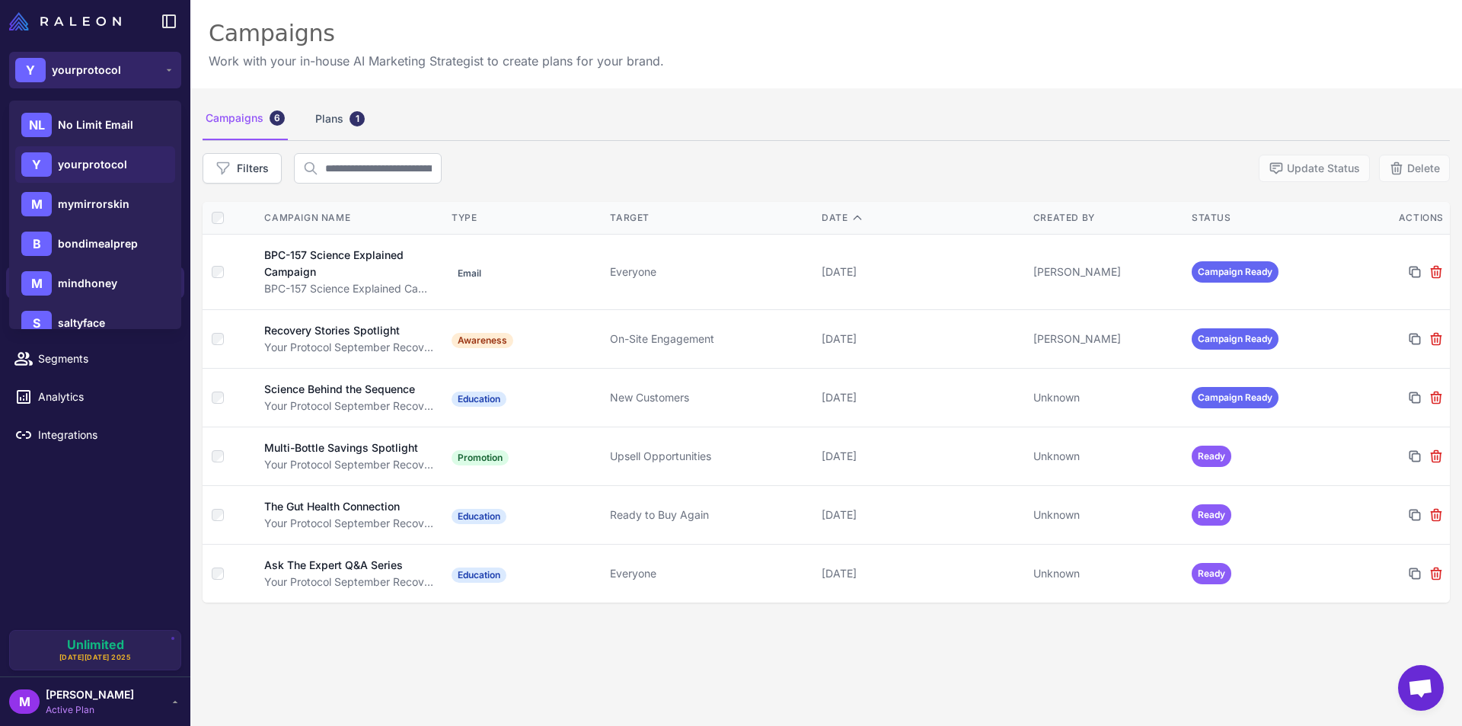
click at [113, 61] on div "Y yourprotocol" at bounding box center [68, 70] width 106 height 24
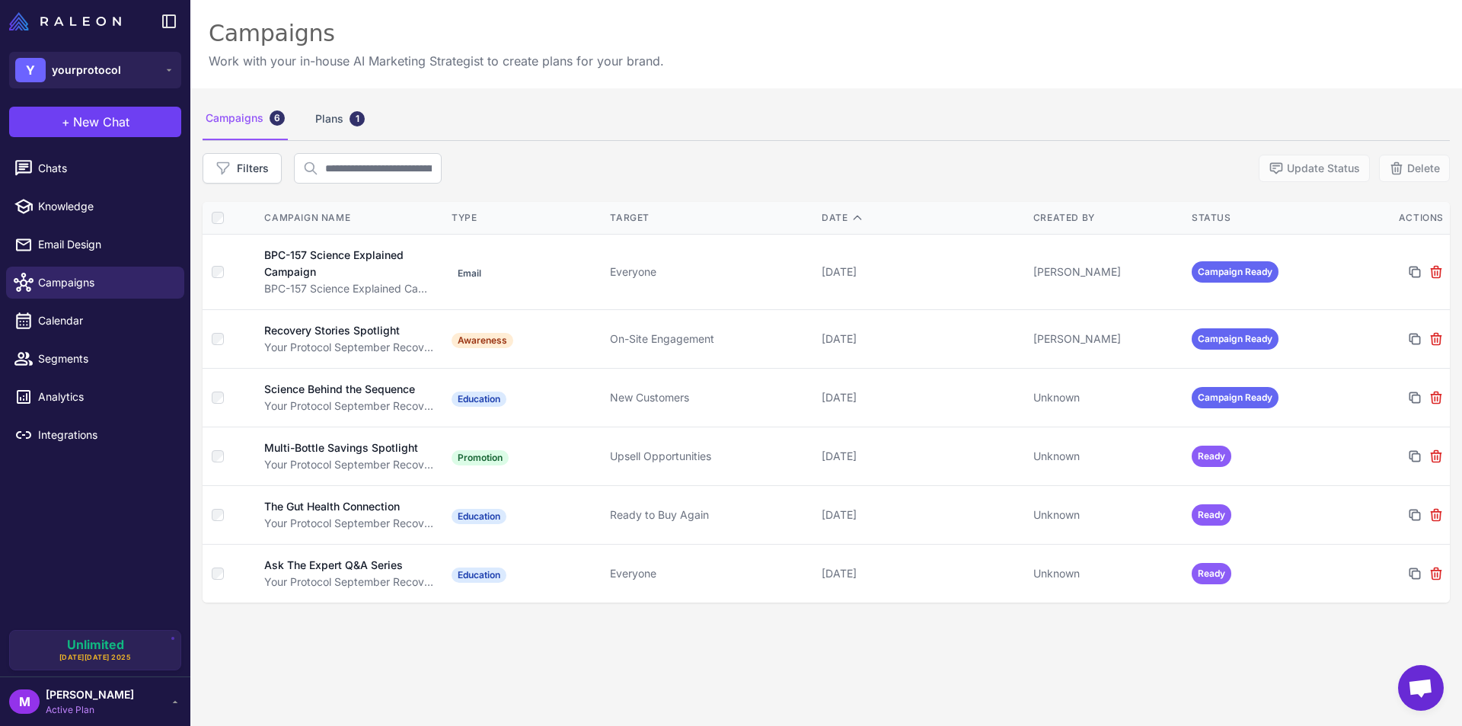
click at [559, 164] on div "Filters Update Status Delete" at bounding box center [826, 168] width 1247 height 30
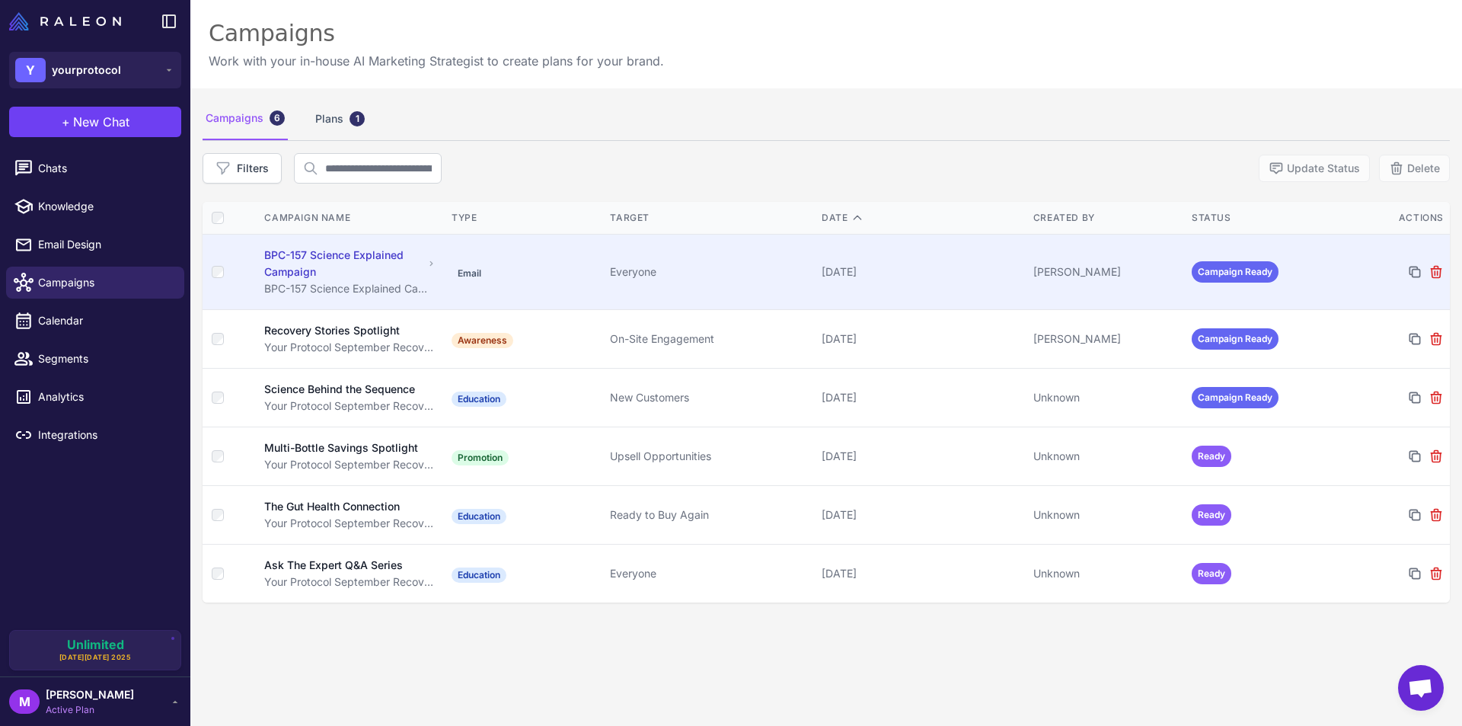
click at [308, 266] on div "BPC-157 Science Explained Campaign" at bounding box center [343, 264] width 159 height 34
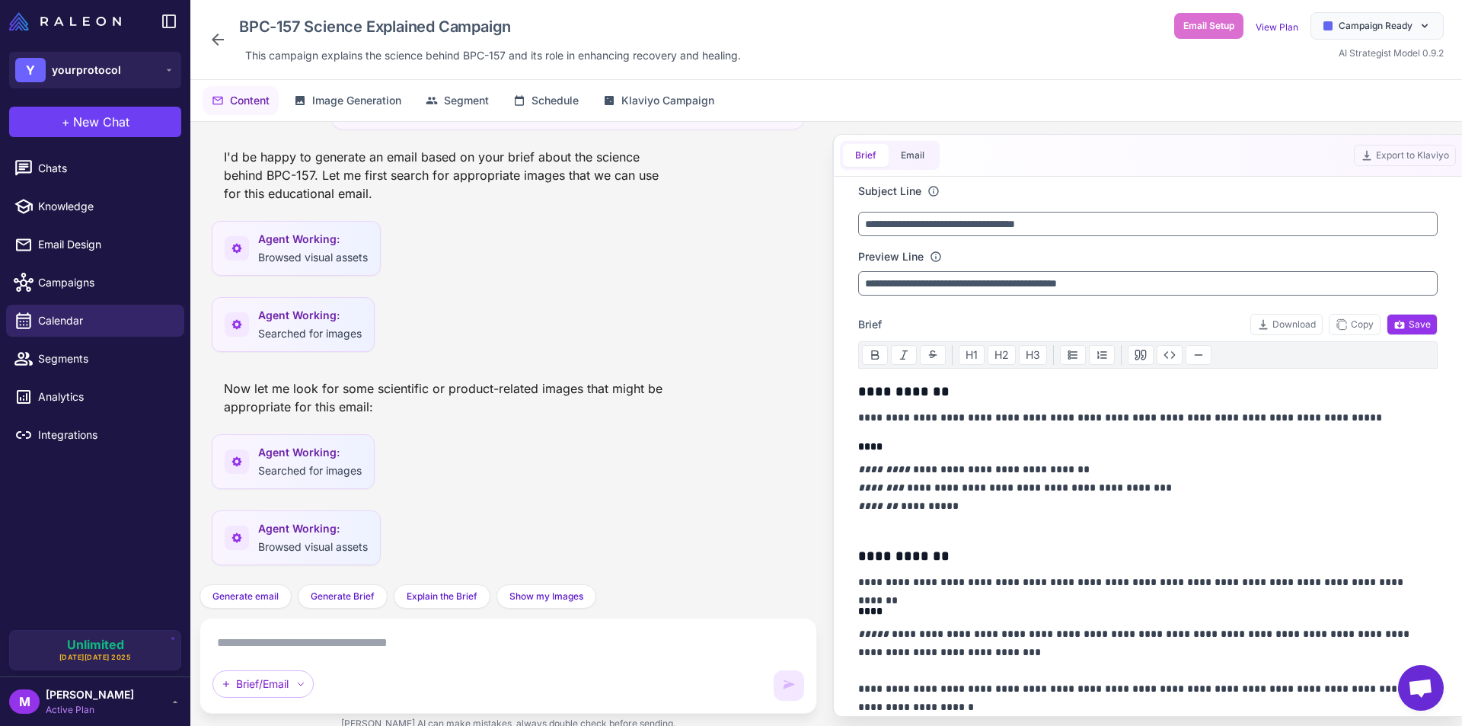
scroll to position [6844, 0]
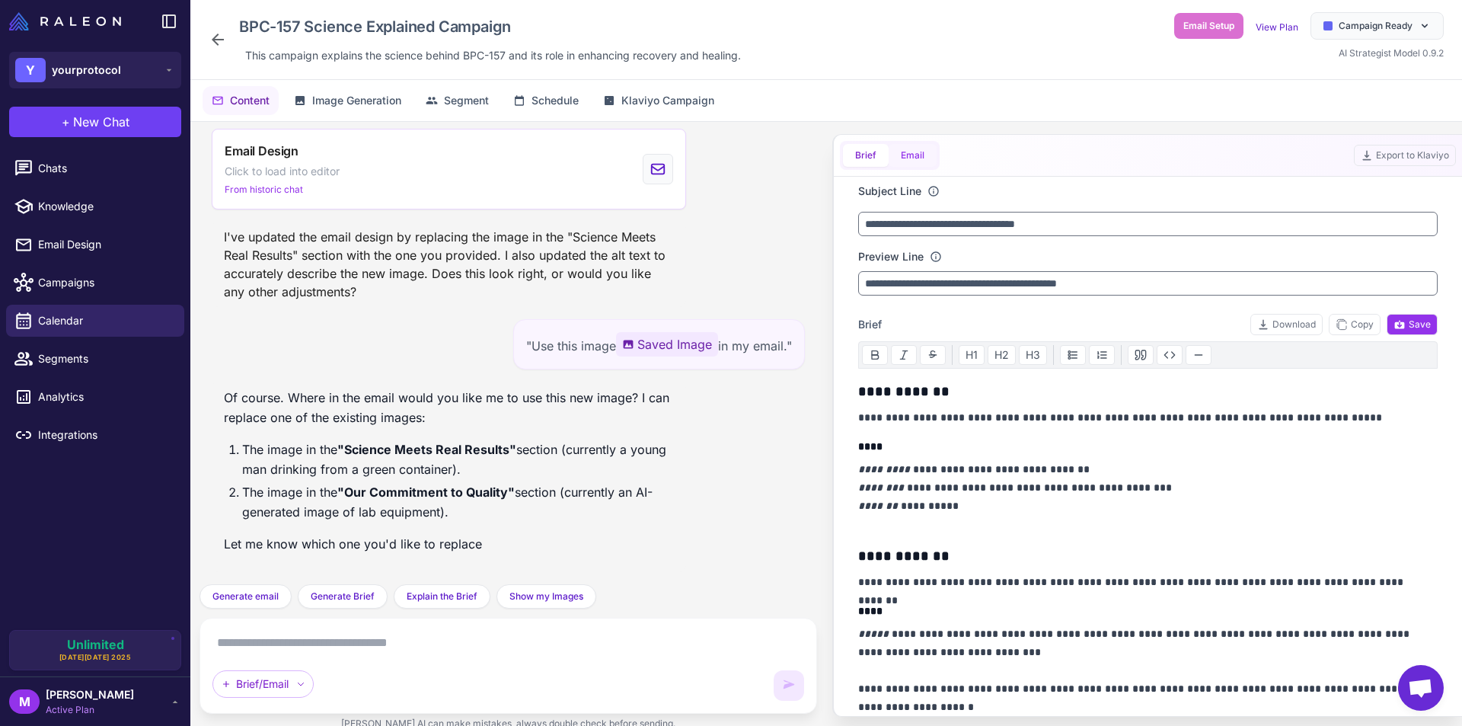
click at [920, 156] on button "Email" at bounding box center [913, 155] width 48 height 23
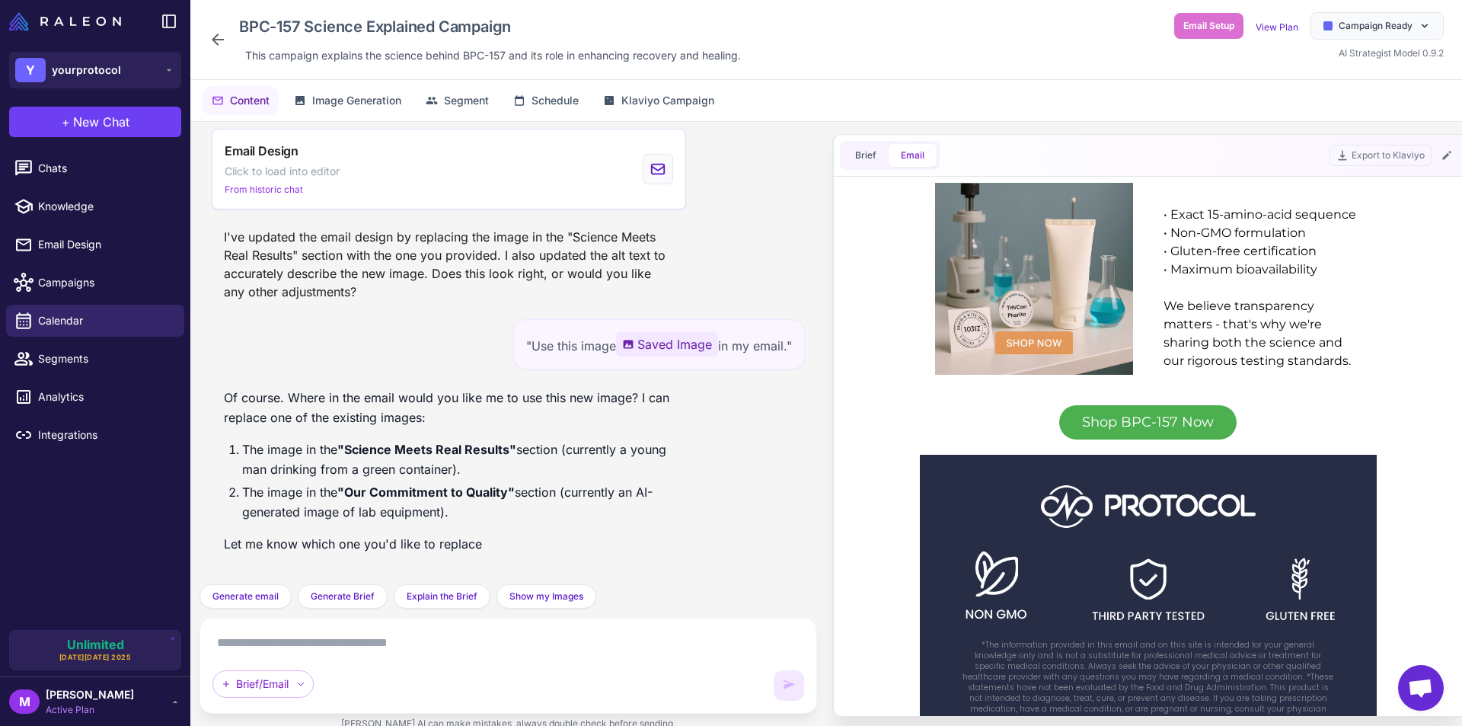
scroll to position [1853, 0]
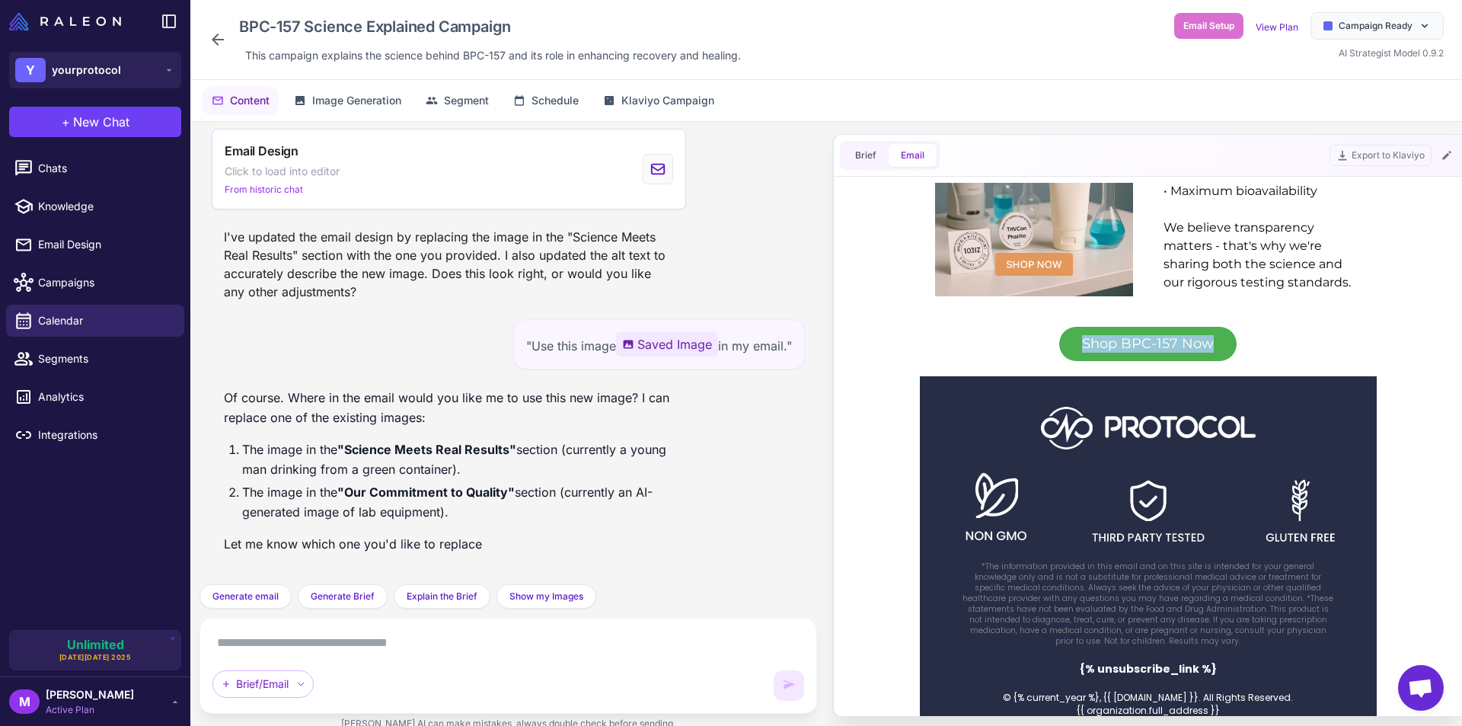
drag, startPoint x: 1020, startPoint y: 313, endPoint x: 1282, endPoint y: 332, distance: 262.6
click at [1282, 332] on div "Shop BPC-157 Now" at bounding box center [1148, 344] width 457 height 35
click at [1265, 327] on div "Shop BPC-157 Now" at bounding box center [1148, 344] width 457 height 35
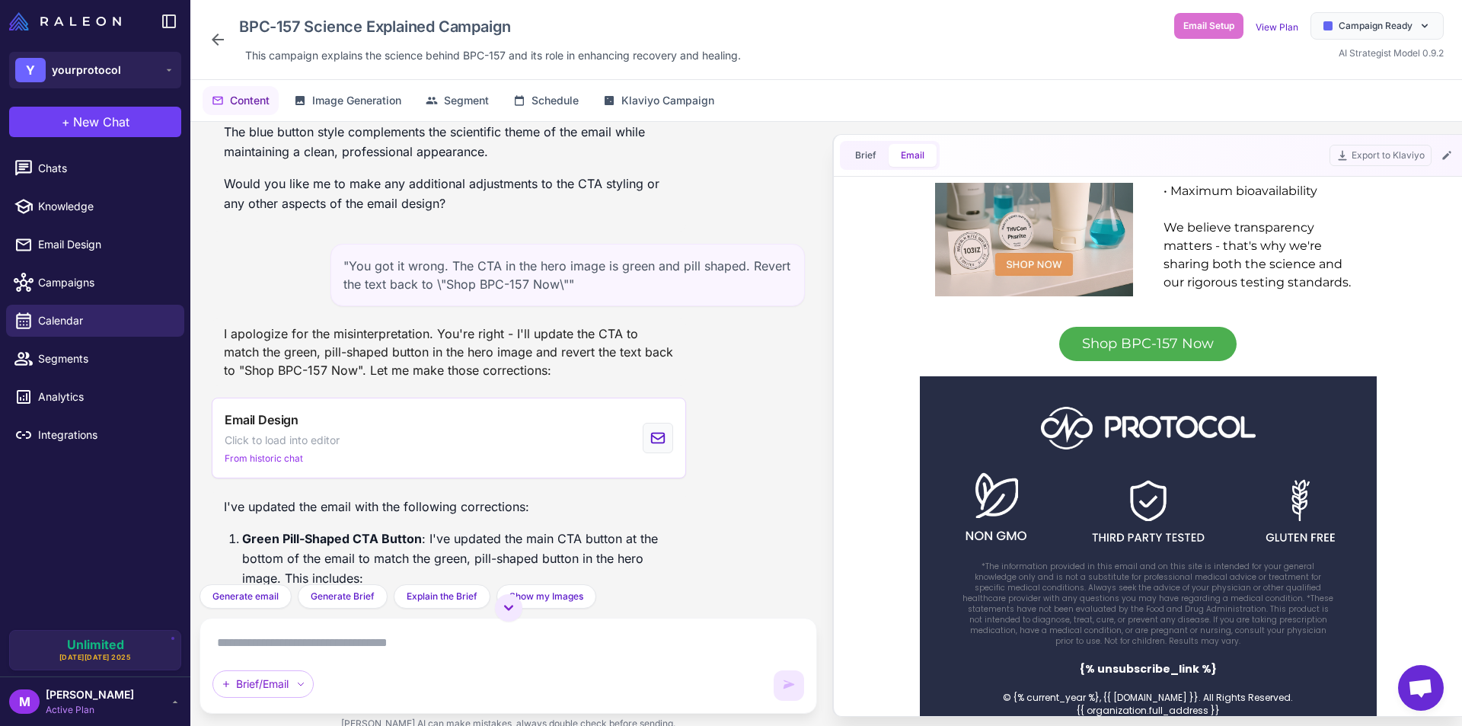
scroll to position [5778, 0]
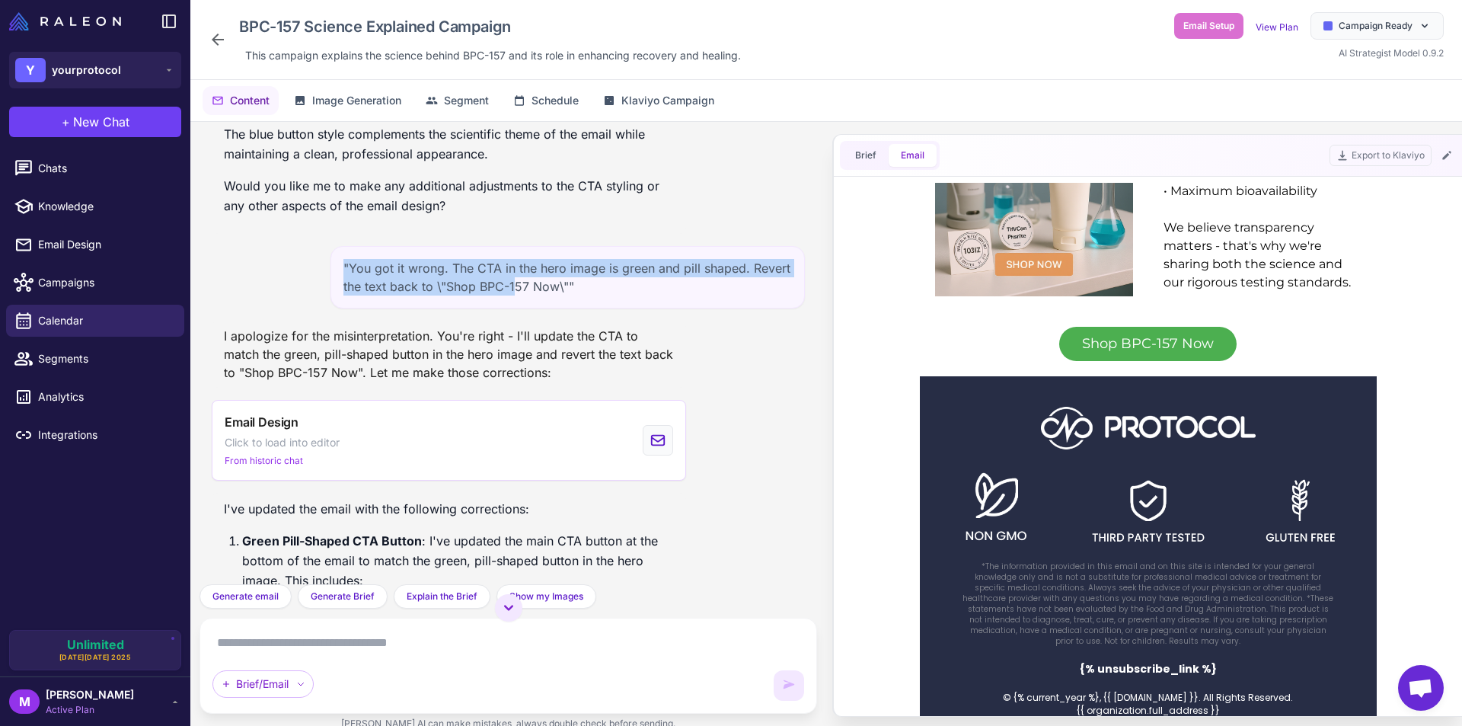
drag, startPoint x: 332, startPoint y: 343, endPoint x: 577, endPoint y: 359, distance: 245.6
click at [557, 308] on div ""You got it wrong. The CTA in the hero image is green and pill shaped. Revert t…" at bounding box center [567, 277] width 474 height 62
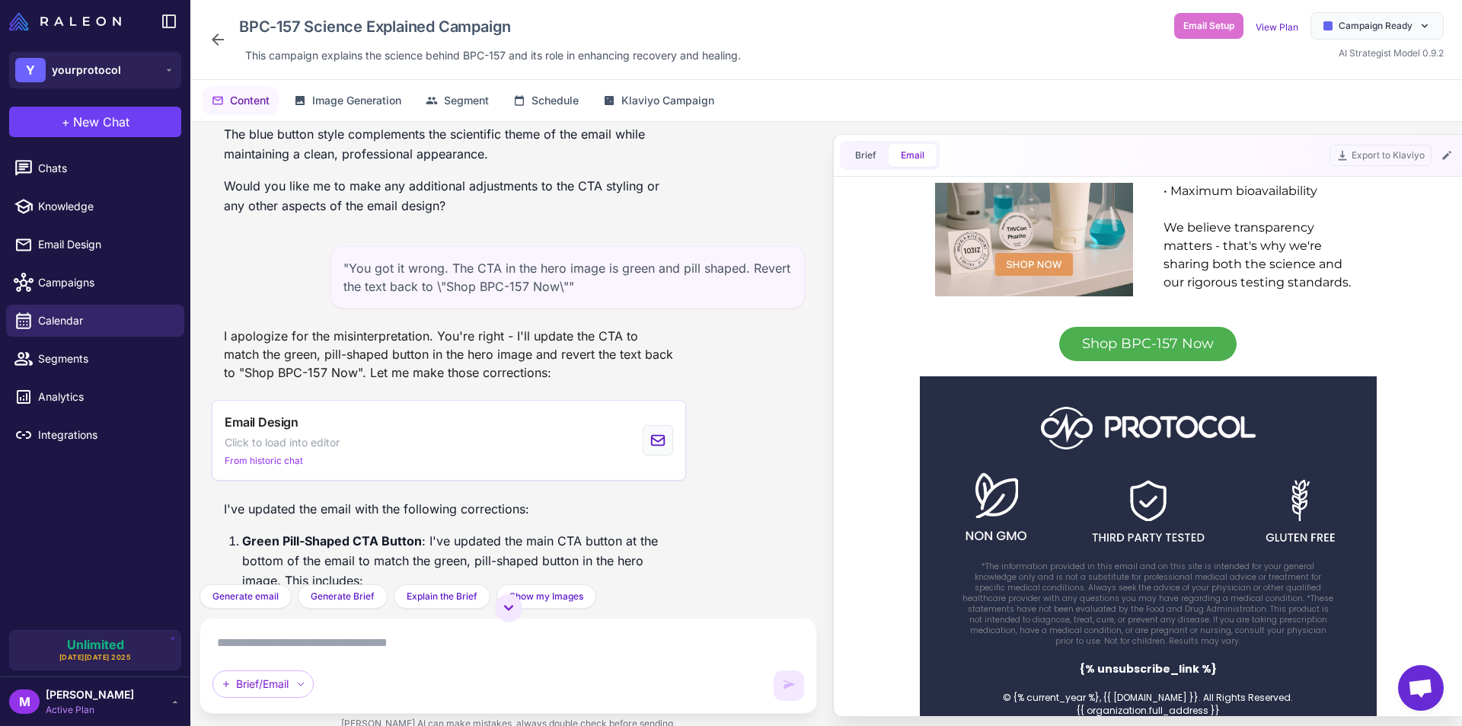
drag, startPoint x: 653, startPoint y: 369, endPoint x: 618, endPoint y: 370, distance: 35.0
click at [652, 308] on div ""You got it wrong. The CTA in the hero image is green and pill shaped. Revert t…" at bounding box center [567, 277] width 474 height 62
drag, startPoint x: 624, startPoint y: 364, endPoint x: 347, endPoint y: 353, distance: 277.4
click at [347, 308] on div ""You got it wrong. The CTA in the hero image is green and pill shaped. Revert t…" at bounding box center [567, 277] width 474 height 62
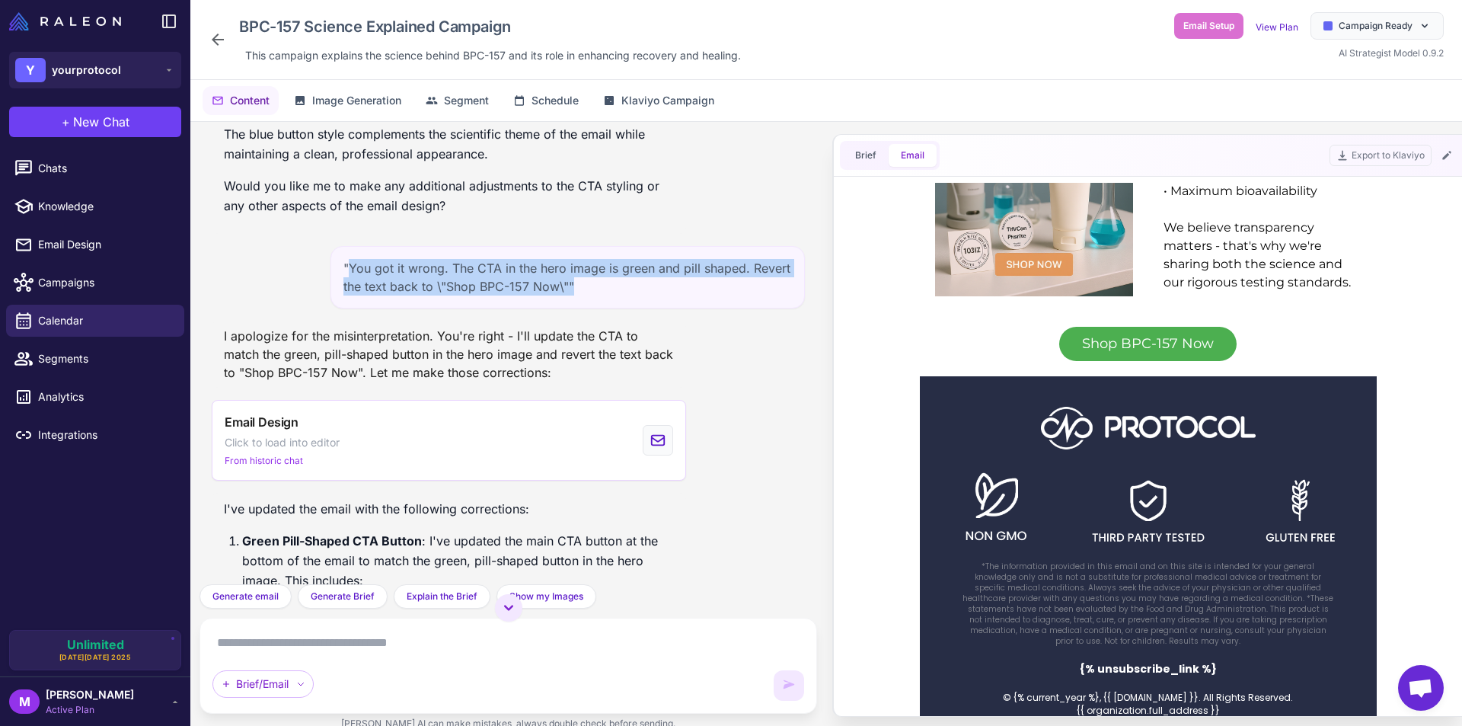
click at [464, 308] on div ""You got it wrong. The CTA in the hero image is green and pill shaped. Revert t…" at bounding box center [567, 277] width 474 height 62
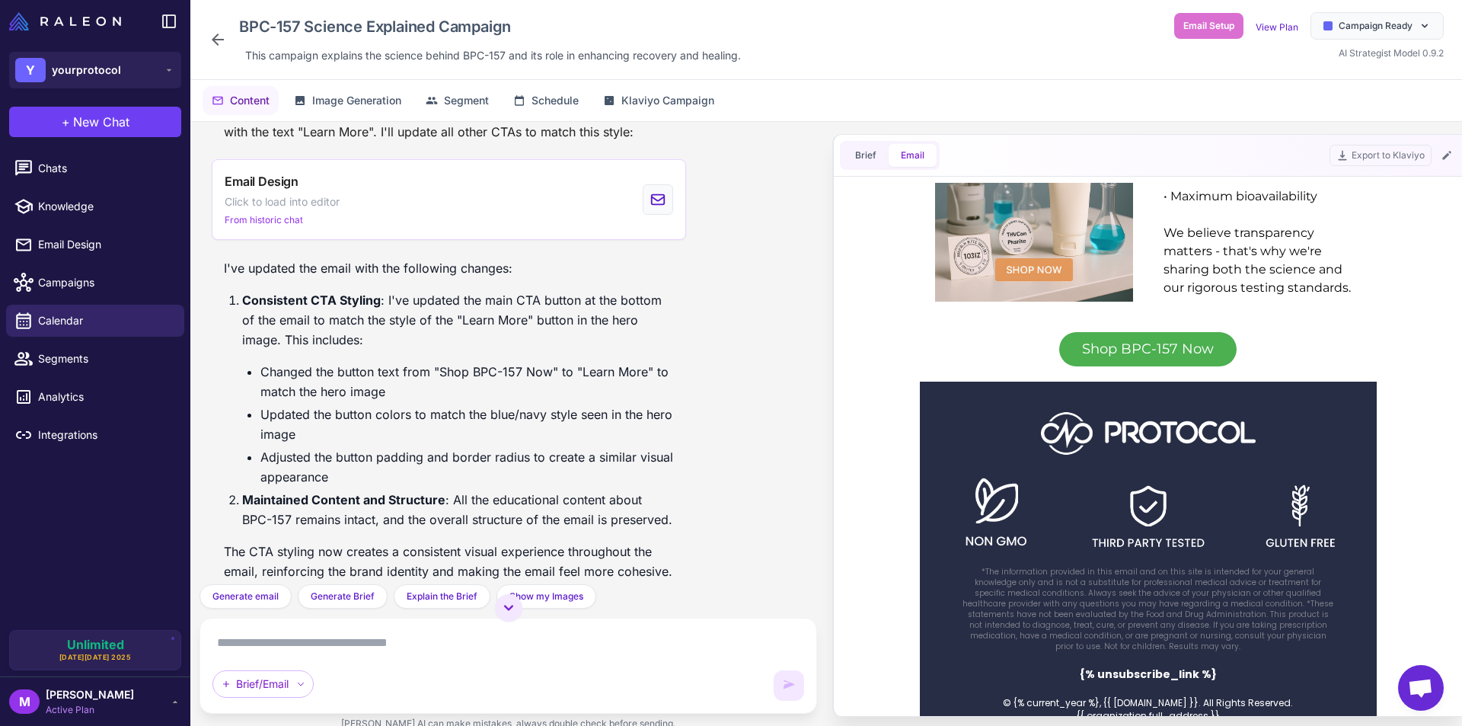
scroll to position [1853, 0]
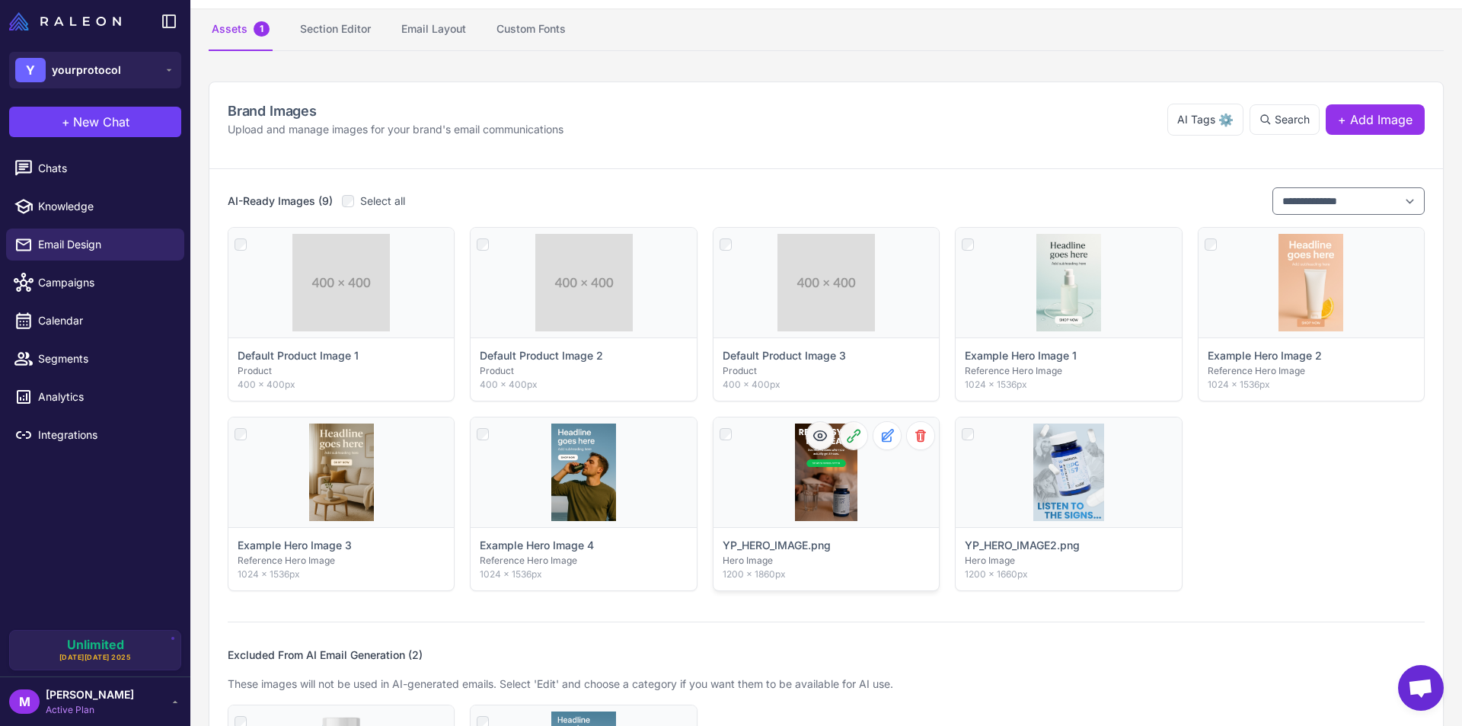
scroll to position [76, 0]
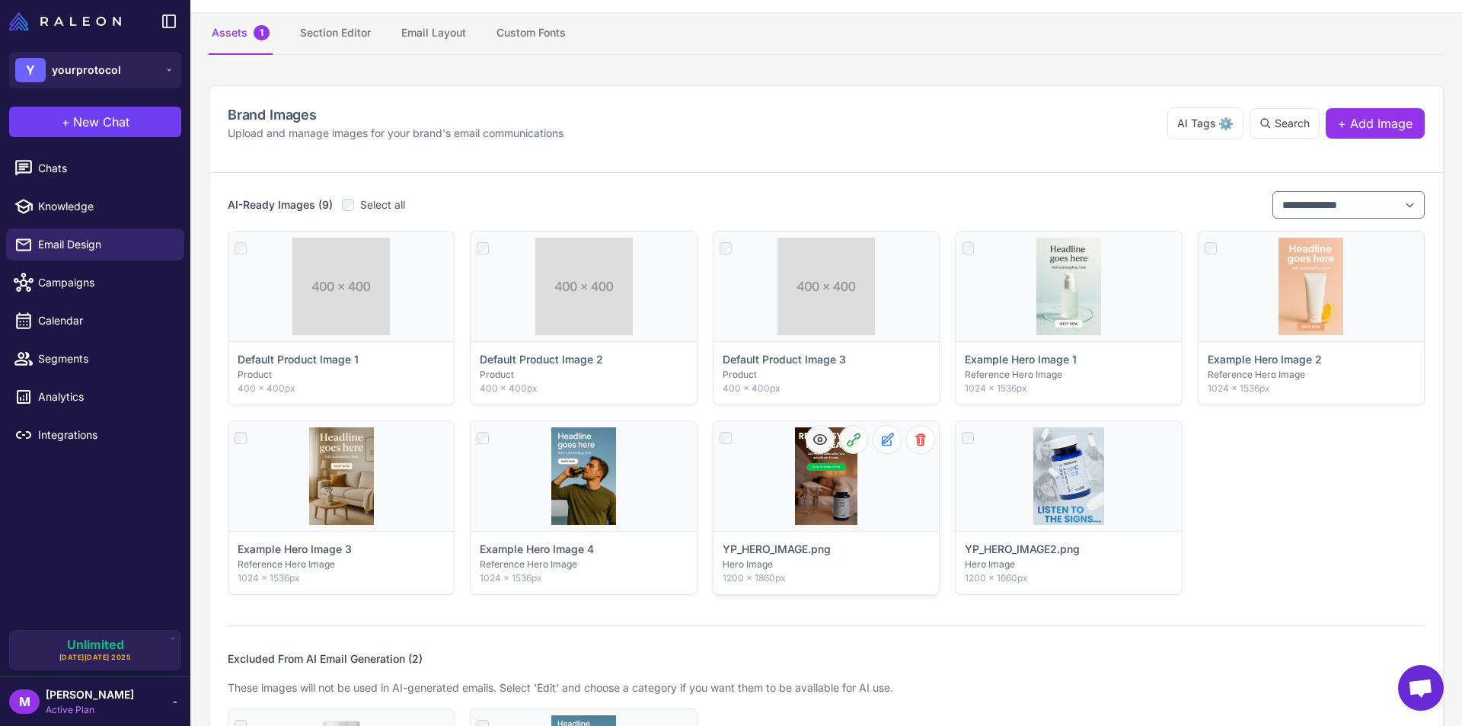
click at [832, 490] on div "Click to select" at bounding box center [825, 476] width 225 height 110
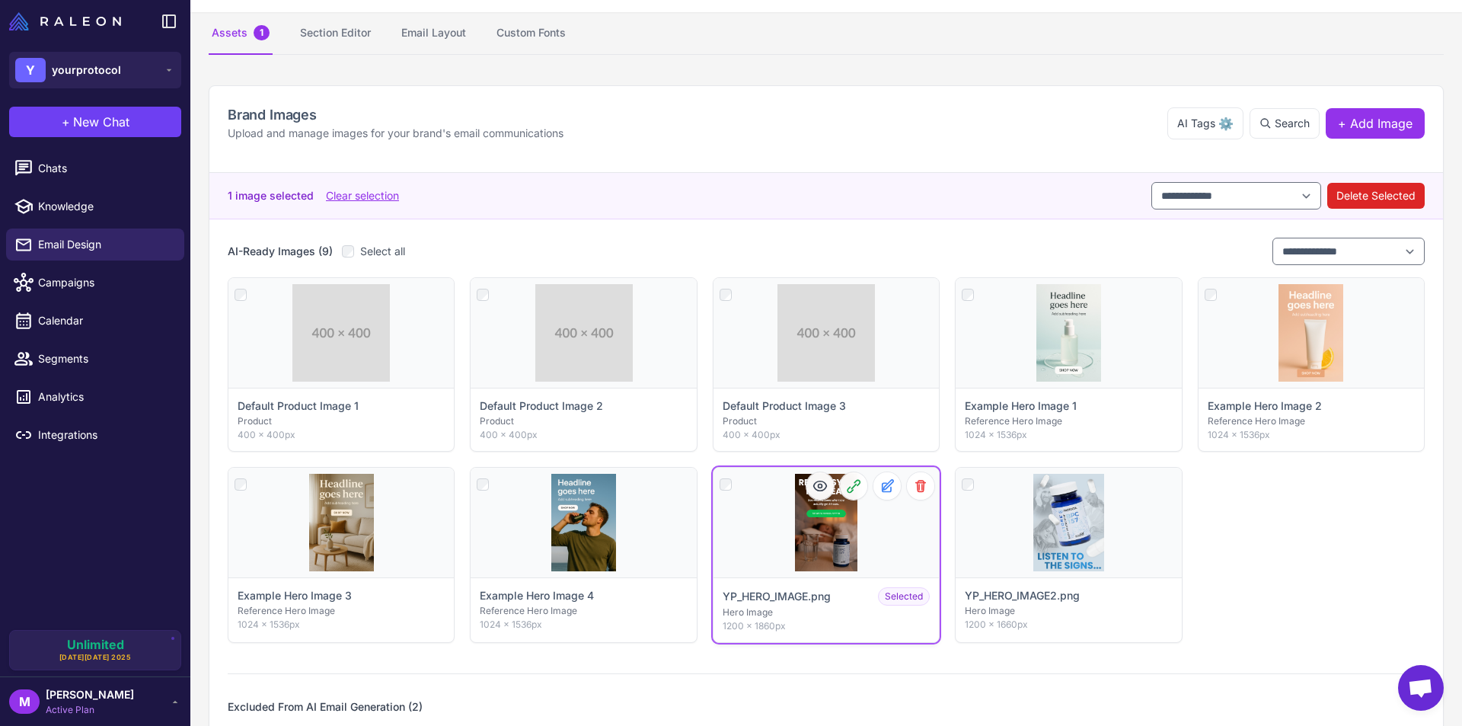
click at [823, 551] on div "Click to deselect" at bounding box center [825, 522] width 225 height 110
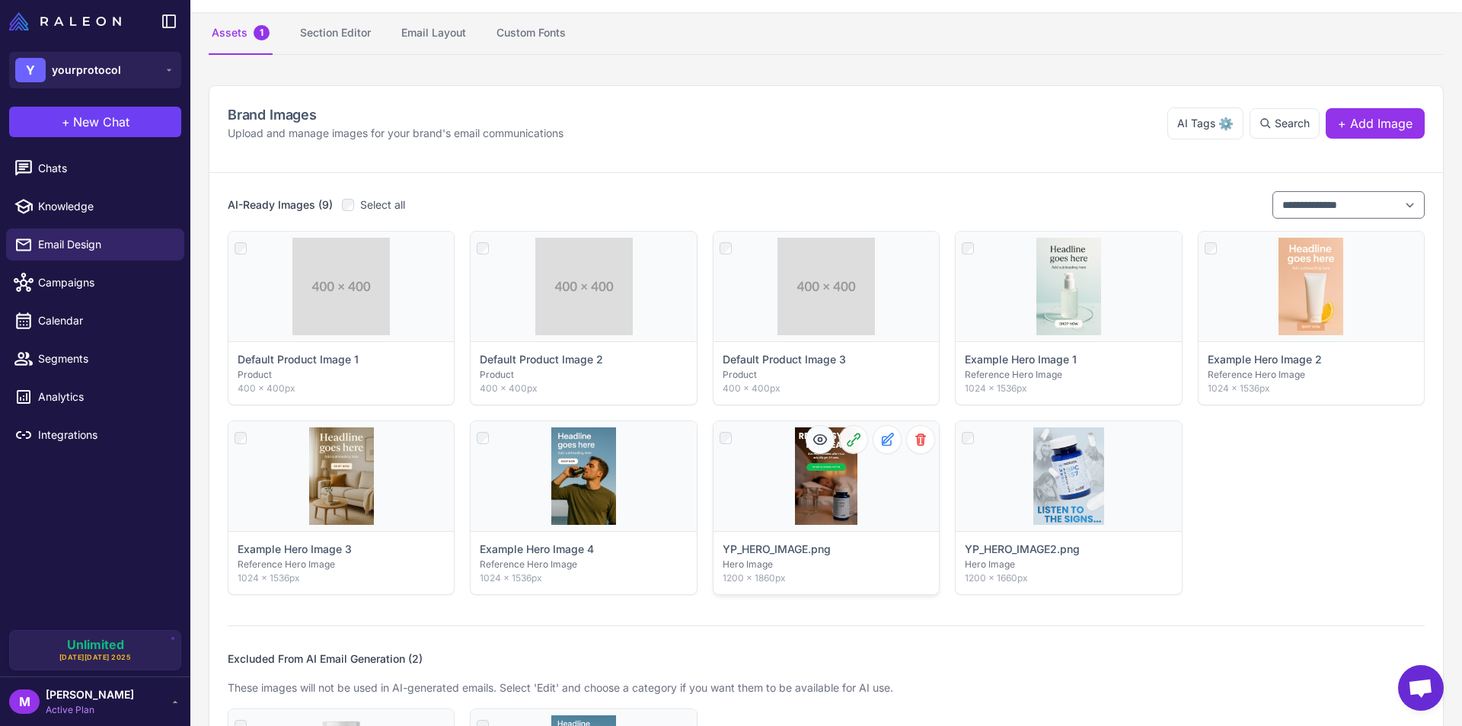
click at [813, 439] on icon at bounding box center [819, 439] width 15 height 15
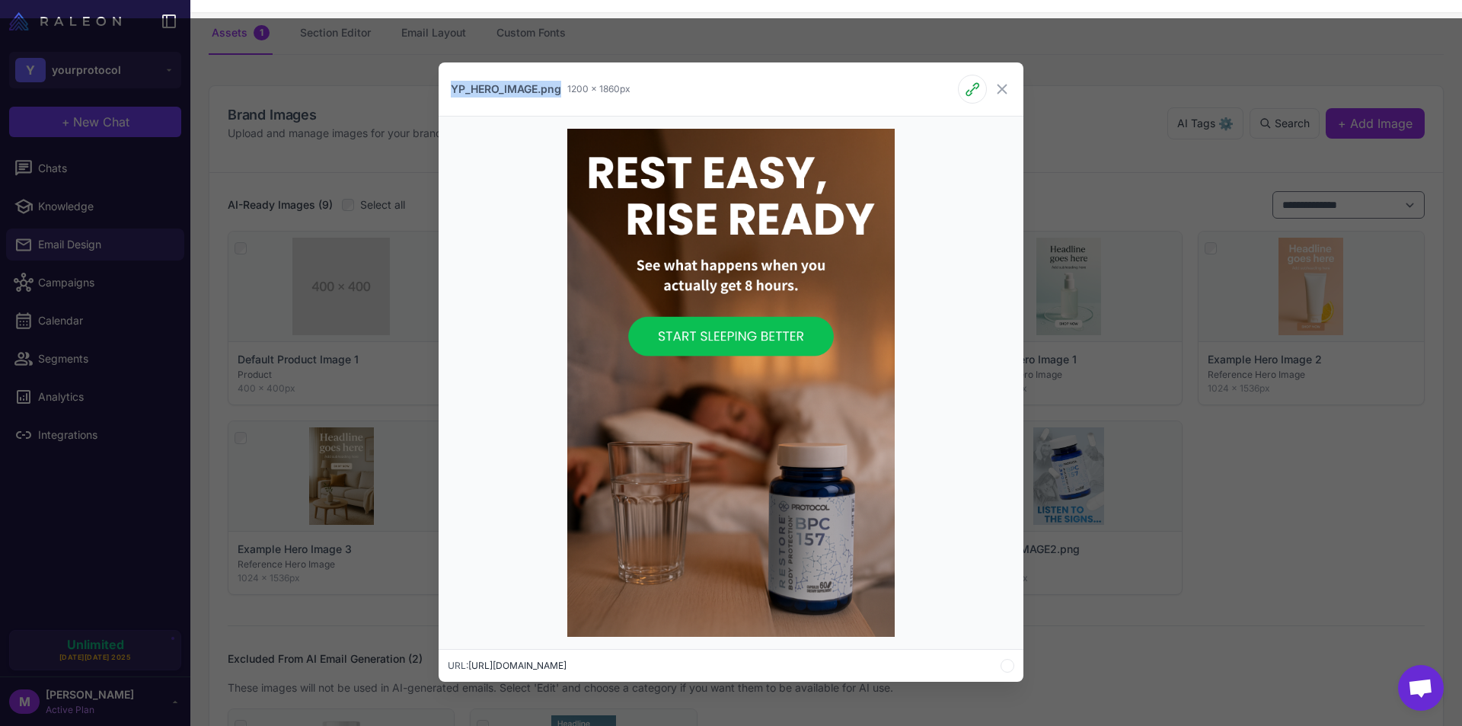
drag, startPoint x: 452, startPoint y: 90, endPoint x: 562, endPoint y: 94, distance: 109.7
click at [561, 94] on div "YP_HERO_IMAGE.png" at bounding box center [506, 89] width 110 height 17
click at [1008, 95] on icon at bounding box center [1002, 89] width 18 height 18
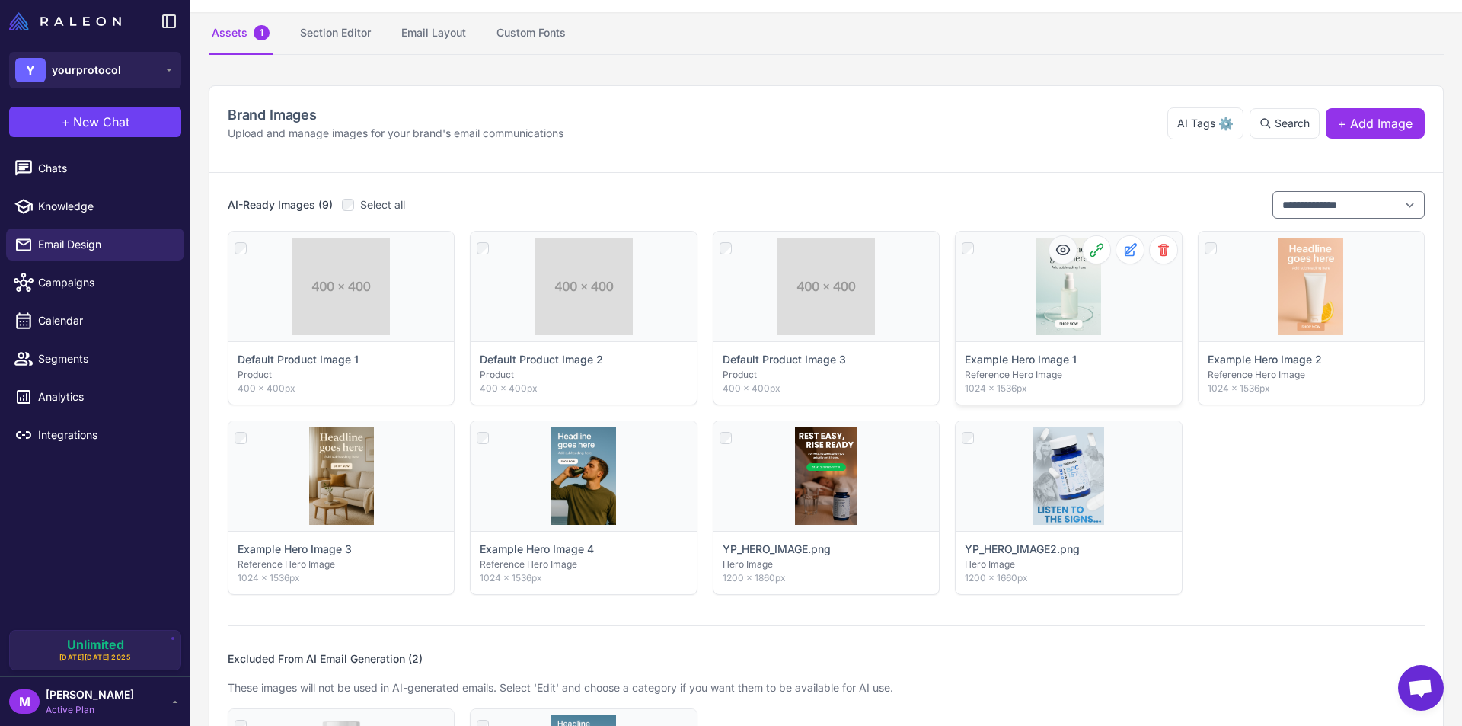
click at [1055, 246] on icon at bounding box center [1062, 249] width 15 height 15
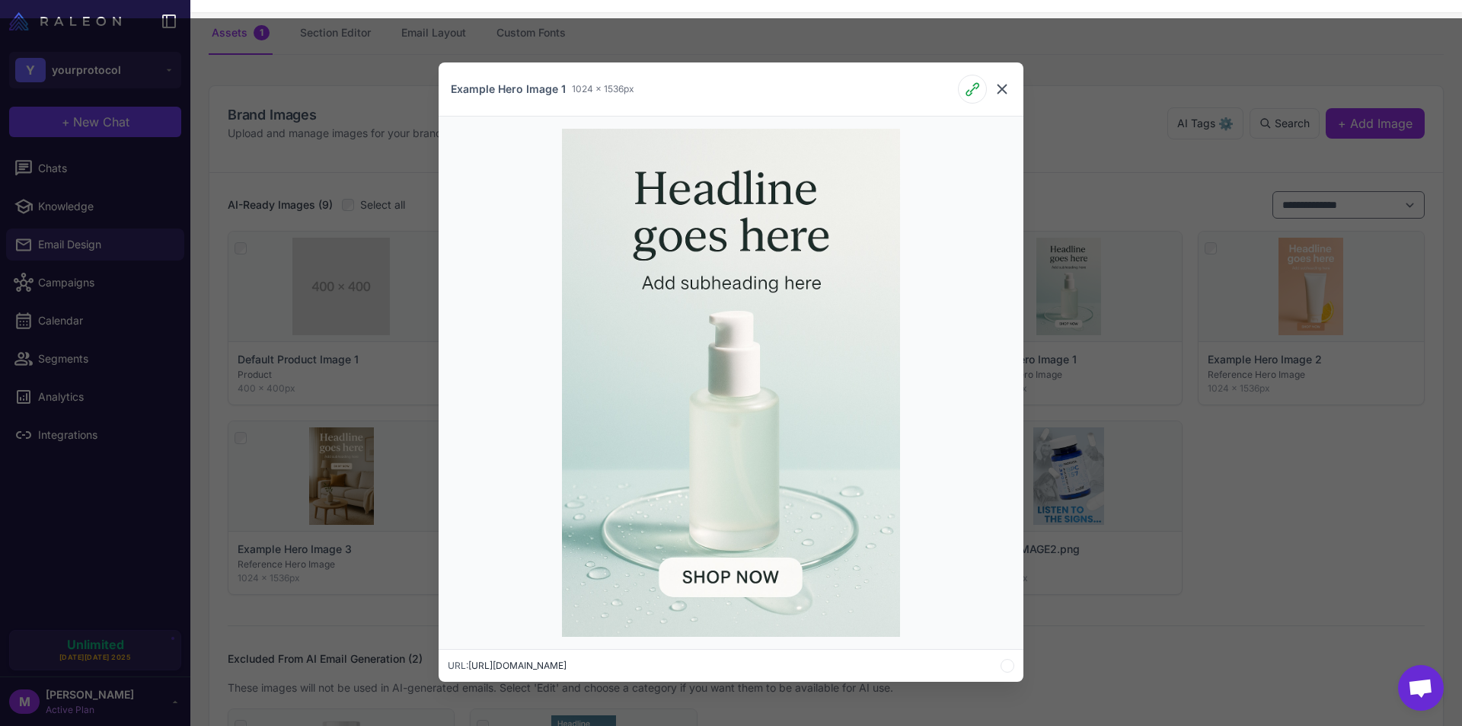
click at [997, 81] on icon at bounding box center [1002, 89] width 18 height 18
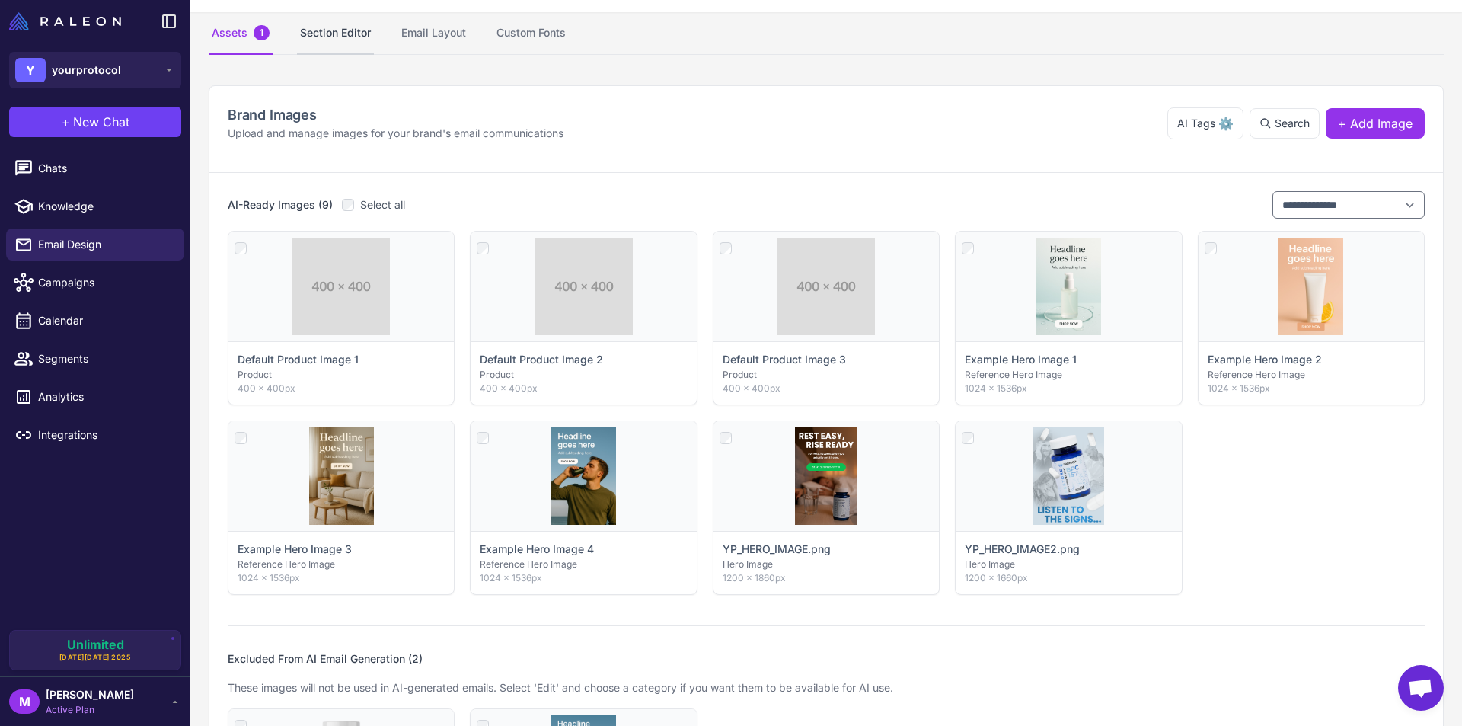
click at [318, 39] on button "Section Editor" at bounding box center [335, 33] width 77 height 43
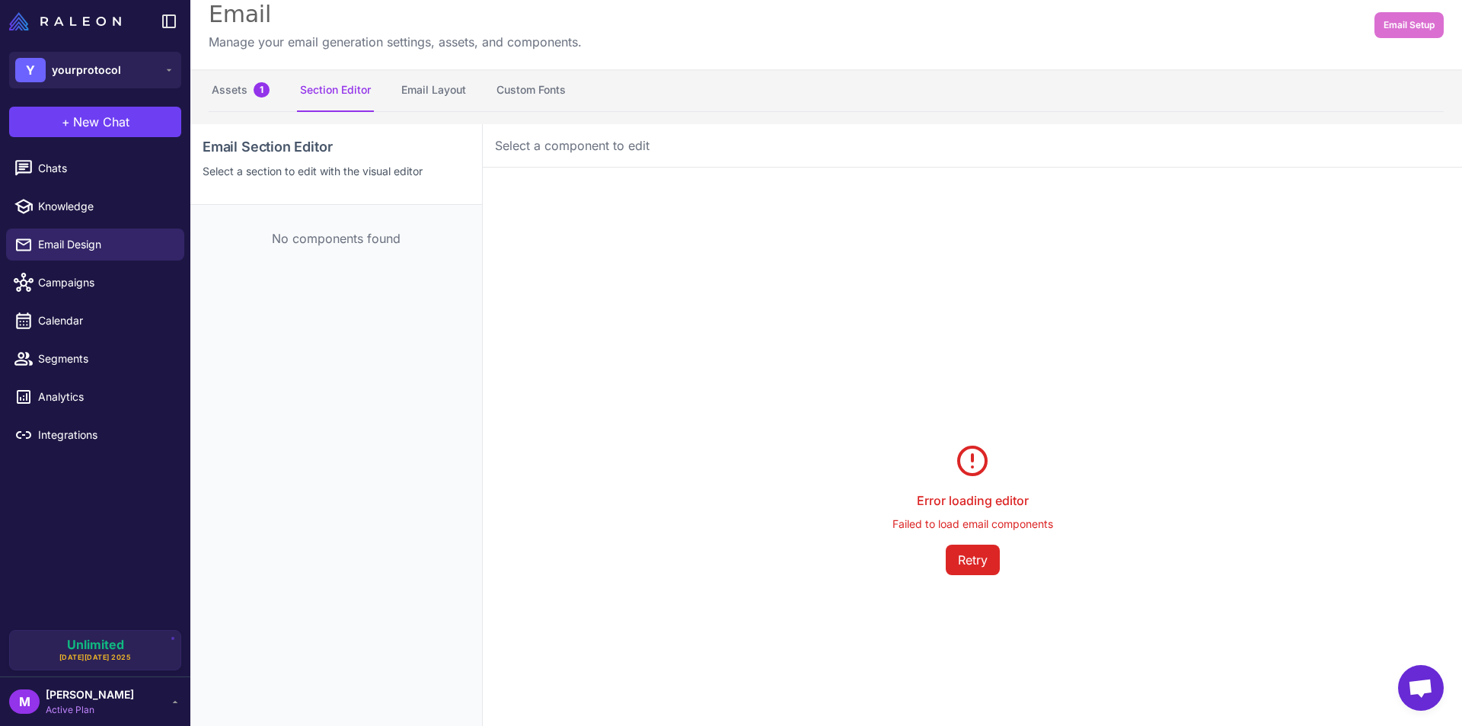
scroll to position [0, 0]
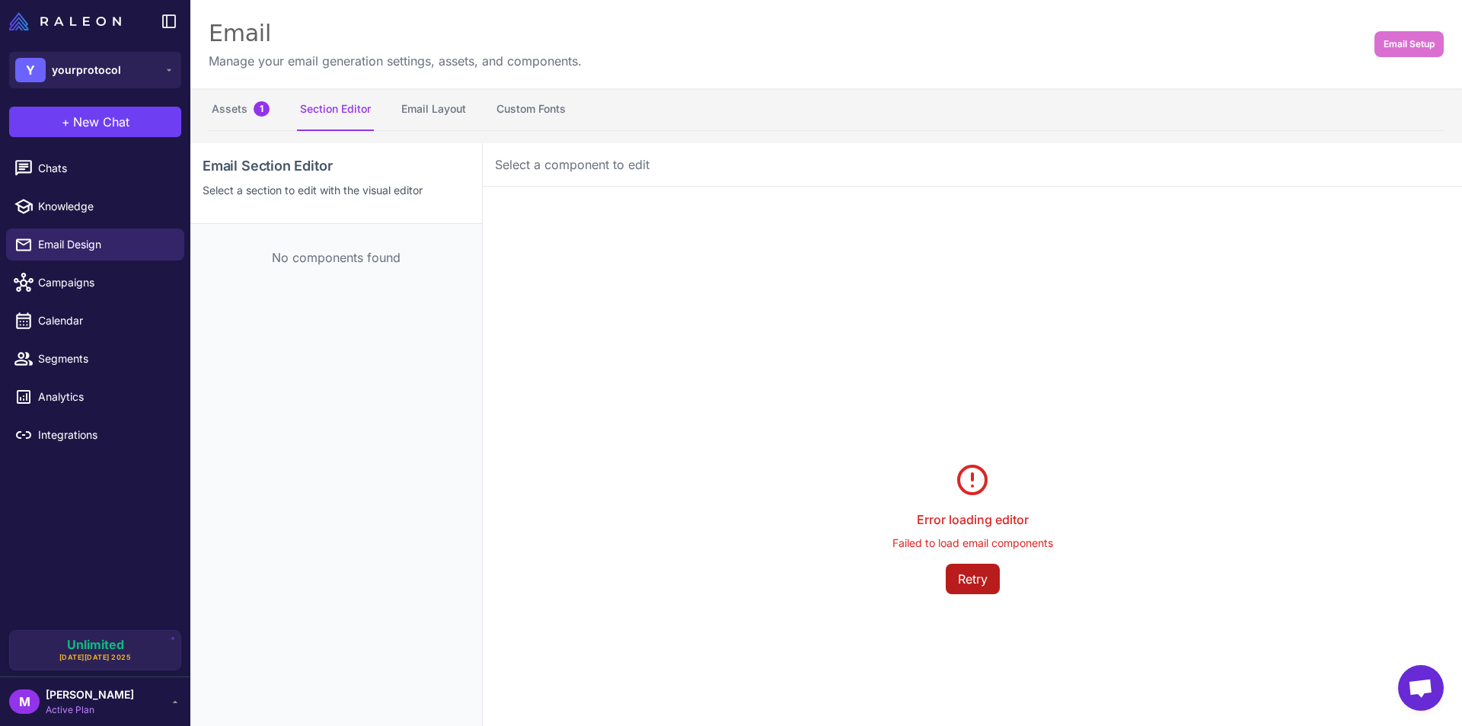
click at [974, 573] on button "Retry" at bounding box center [973, 578] width 54 height 30
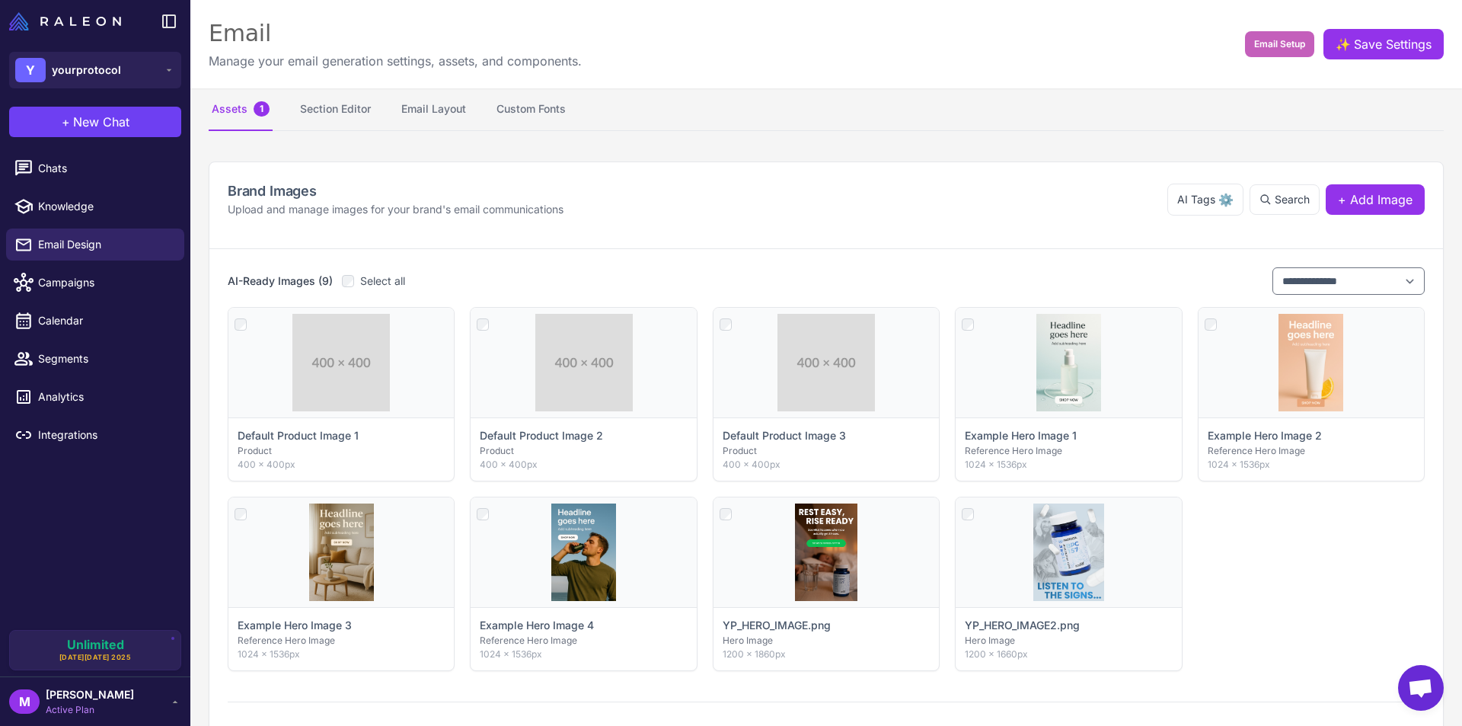
click at [1260, 52] on button "Email Setup" at bounding box center [1279, 44] width 69 height 26
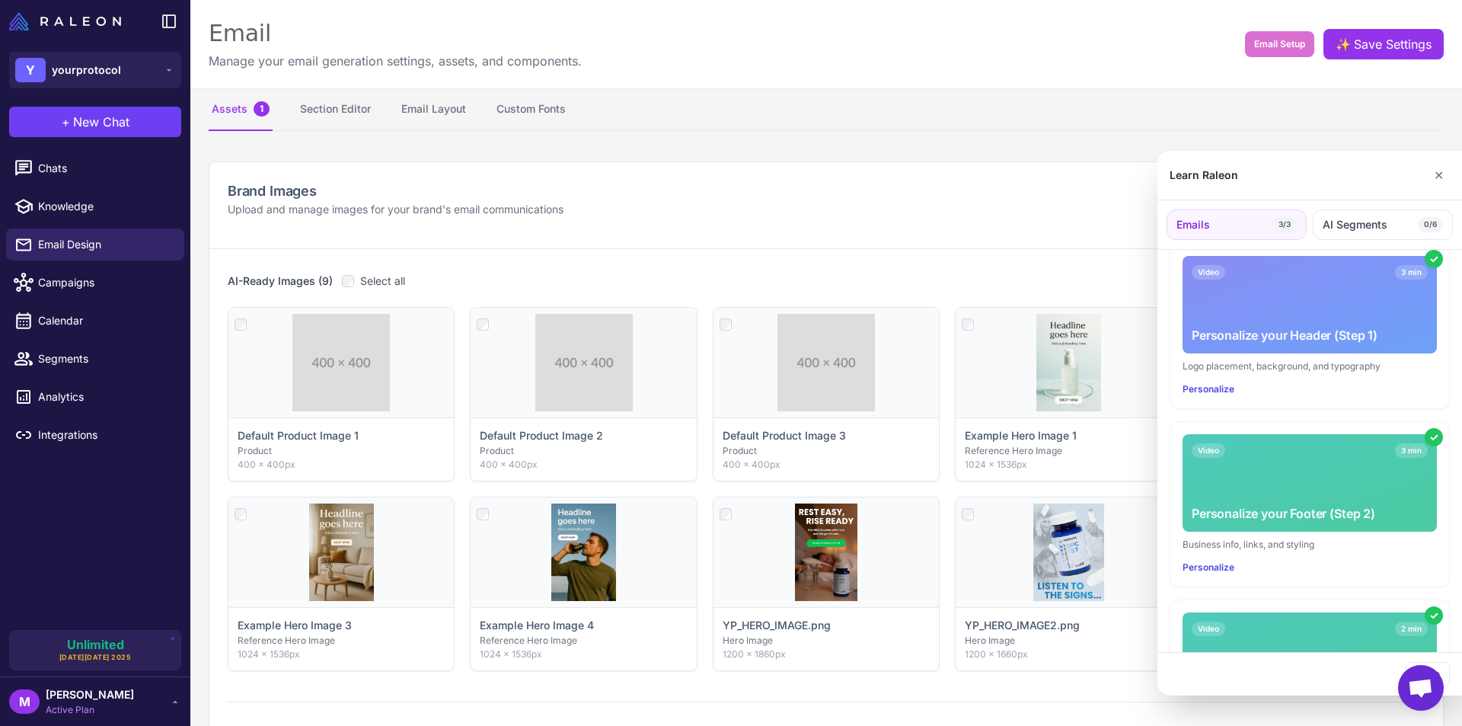
scroll to position [280, 0]
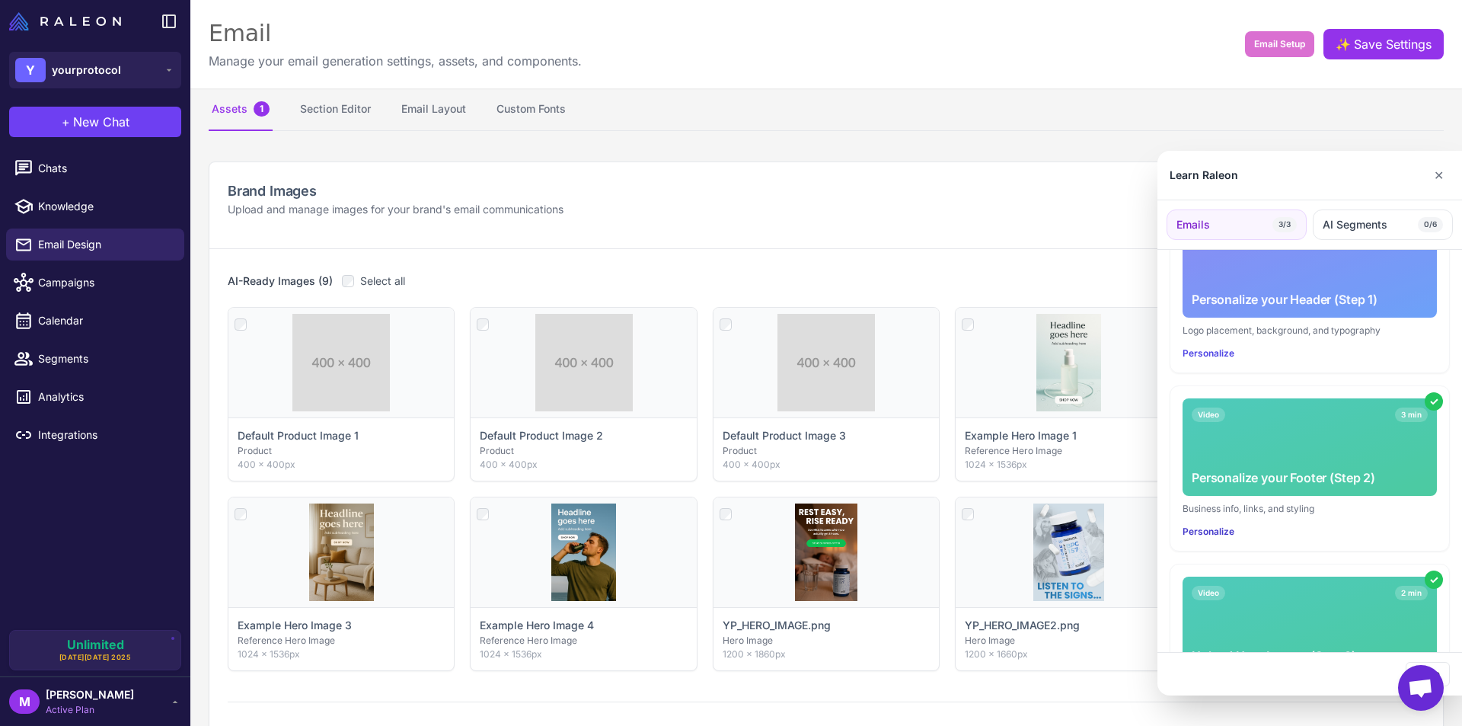
click at [1222, 525] on button "Personalize" at bounding box center [1208, 532] width 52 height 14
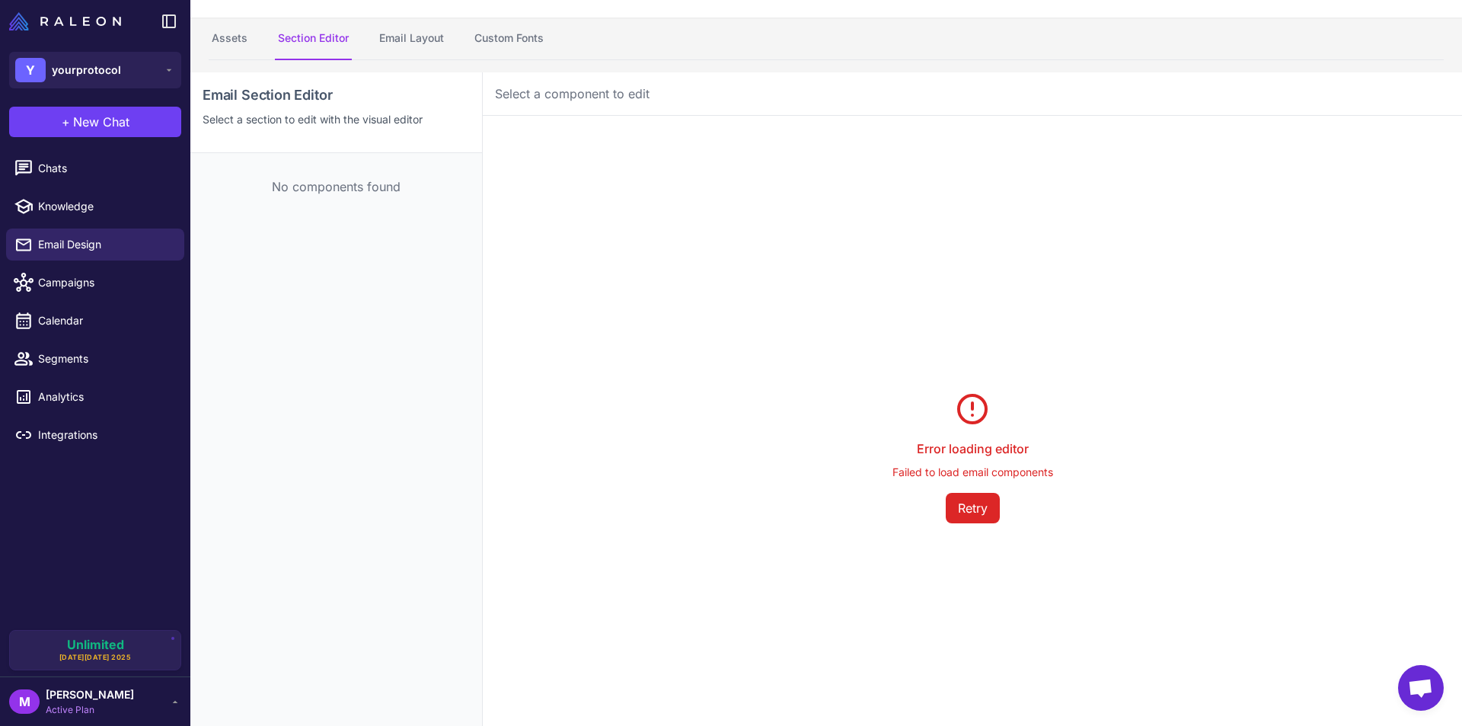
scroll to position [76, 0]
click at [972, 509] on button "Retry" at bounding box center [973, 502] width 54 height 30
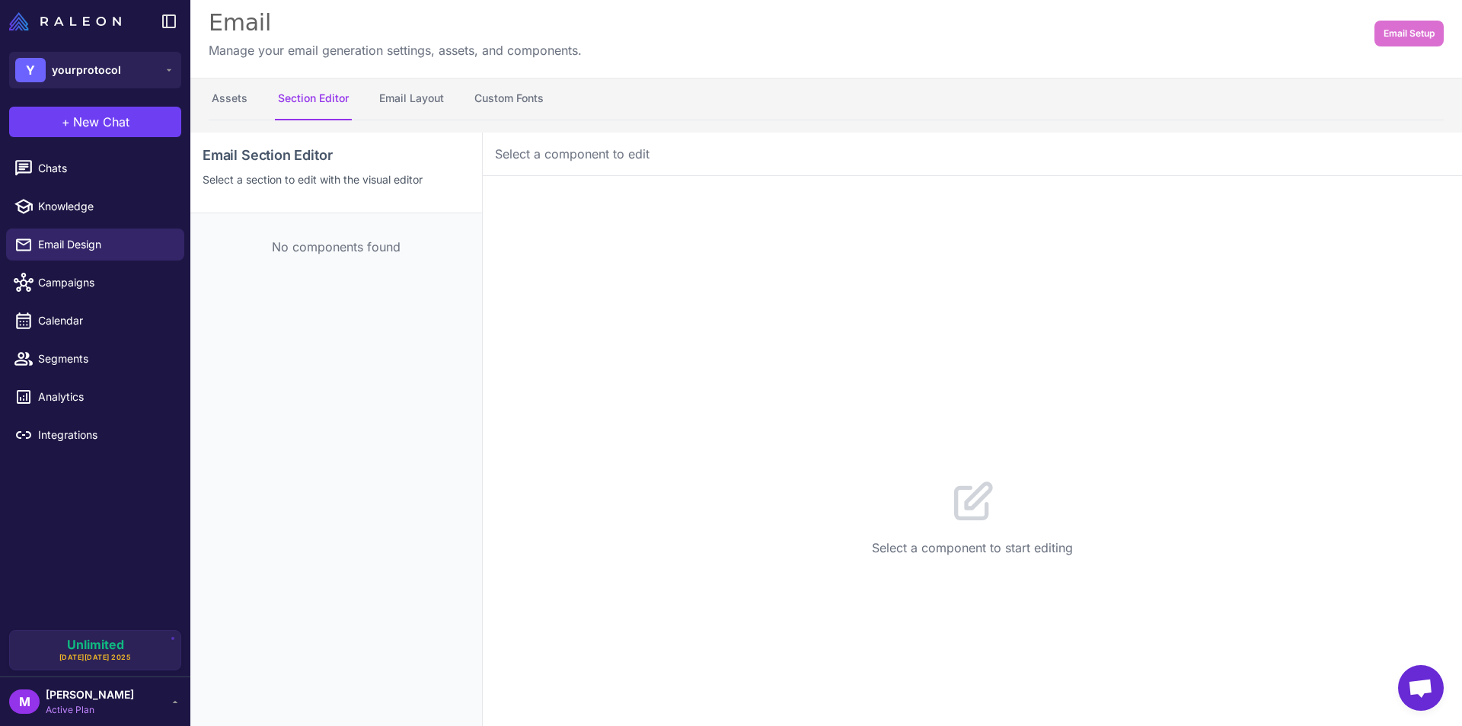
scroll to position [0, 0]
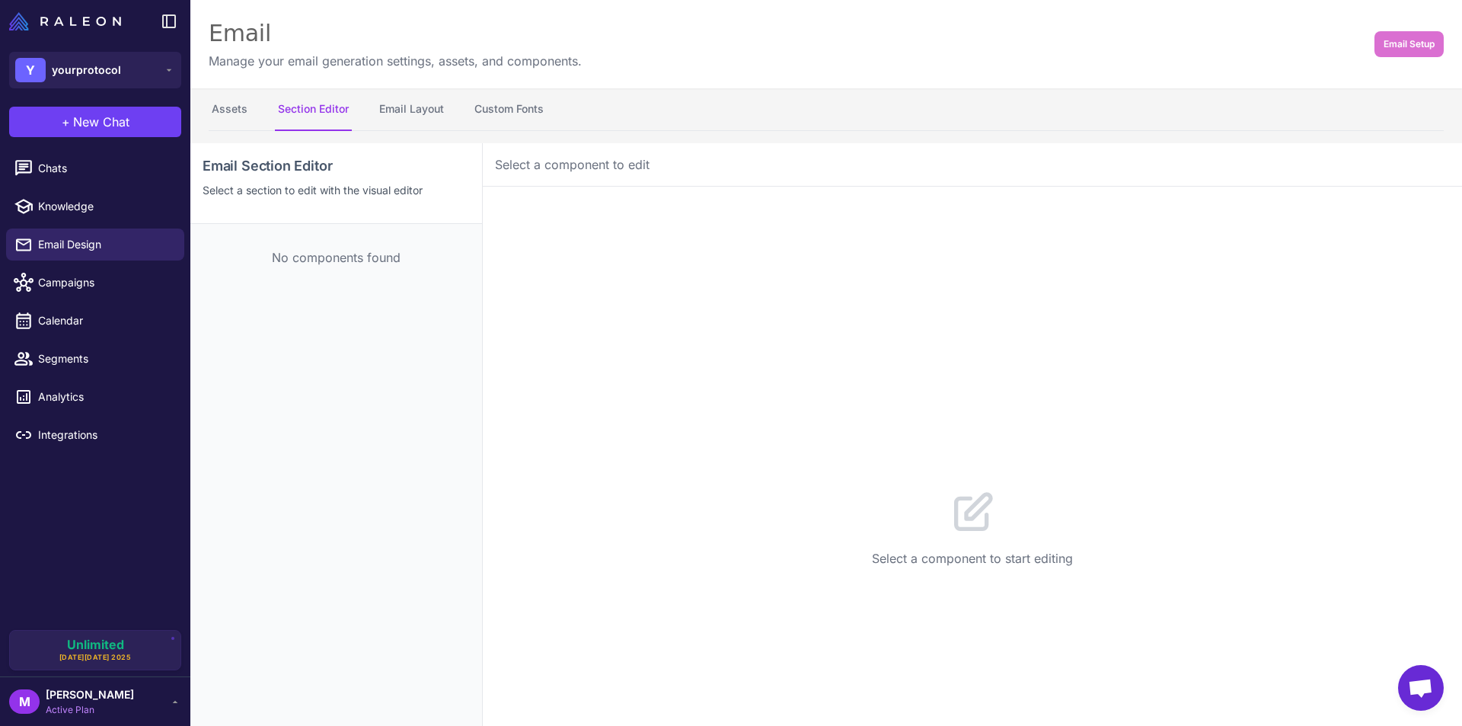
click at [250, 104] on nav "Assets Section Editor Email Layout Custom Fonts" at bounding box center [826, 109] width 1235 height 43
click at [232, 113] on button "Assets" at bounding box center [230, 109] width 42 height 43
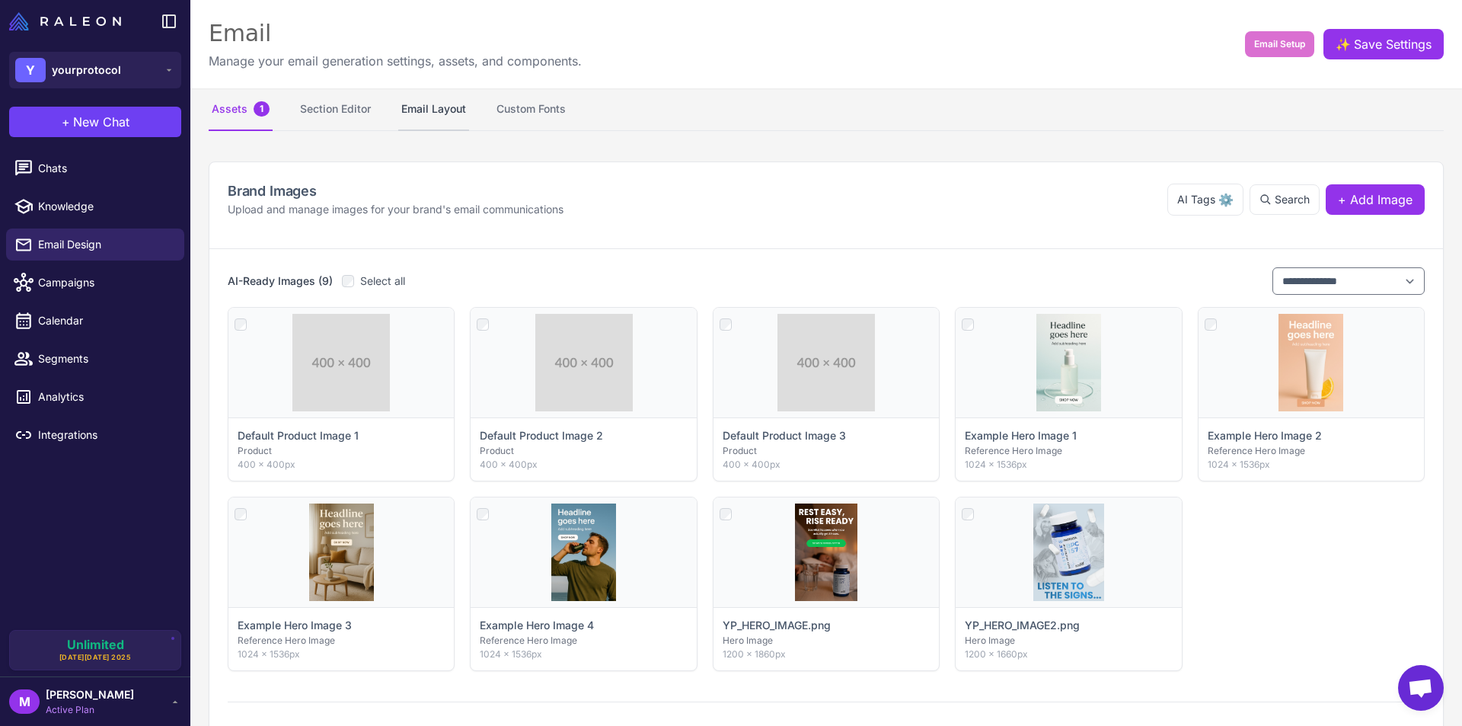
click at [404, 111] on button "Email Layout" at bounding box center [433, 109] width 71 height 43
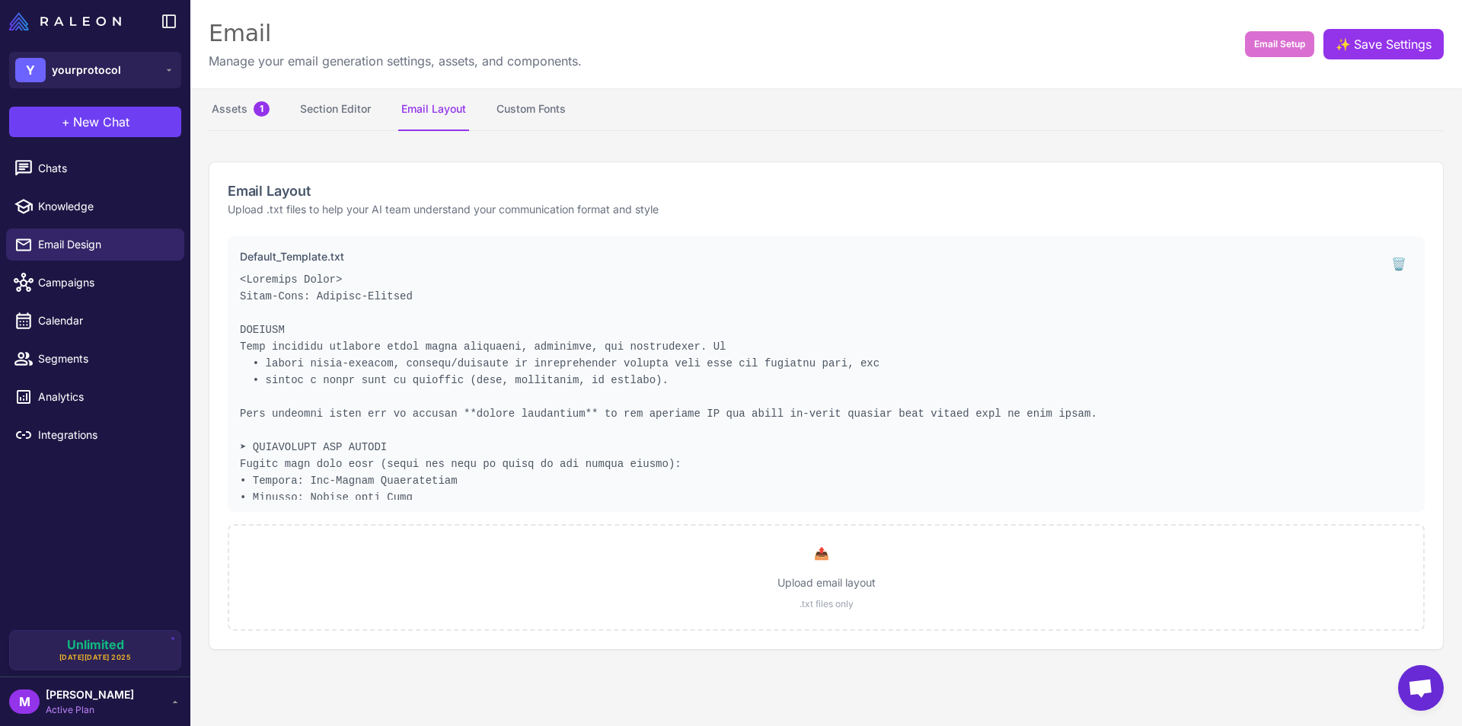
click at [417, 106] on button "Email Layout" at bounding box center [433, 109] width 71 height 43
click at [333, 114] on button "Section Editor" at bounding box center [335, 109] width 77 height 43
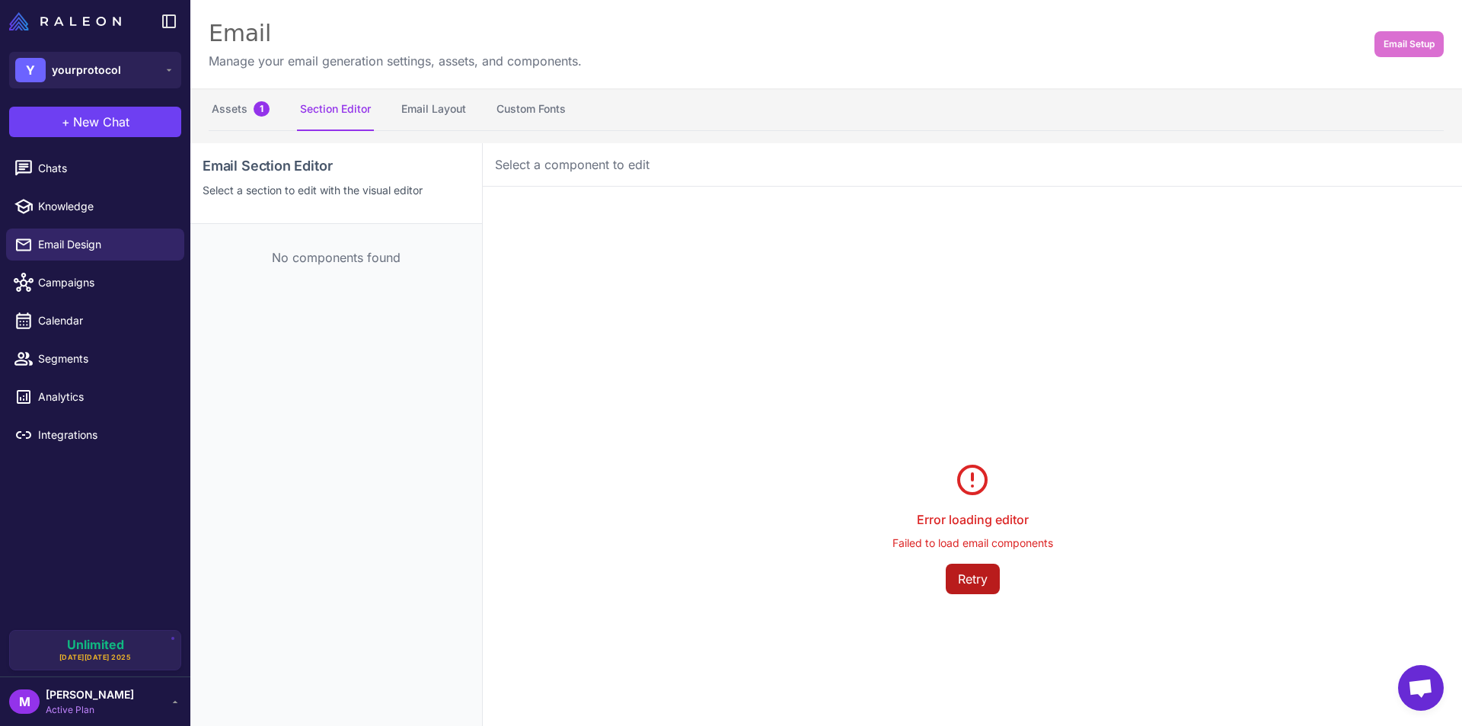
click at [972, 588] on button "Retry" at bounding box center [973, 578] width 54 height 30
click at [231, 104] on button "Assets 1" at bounding box center [241, 109] width 64 height 43
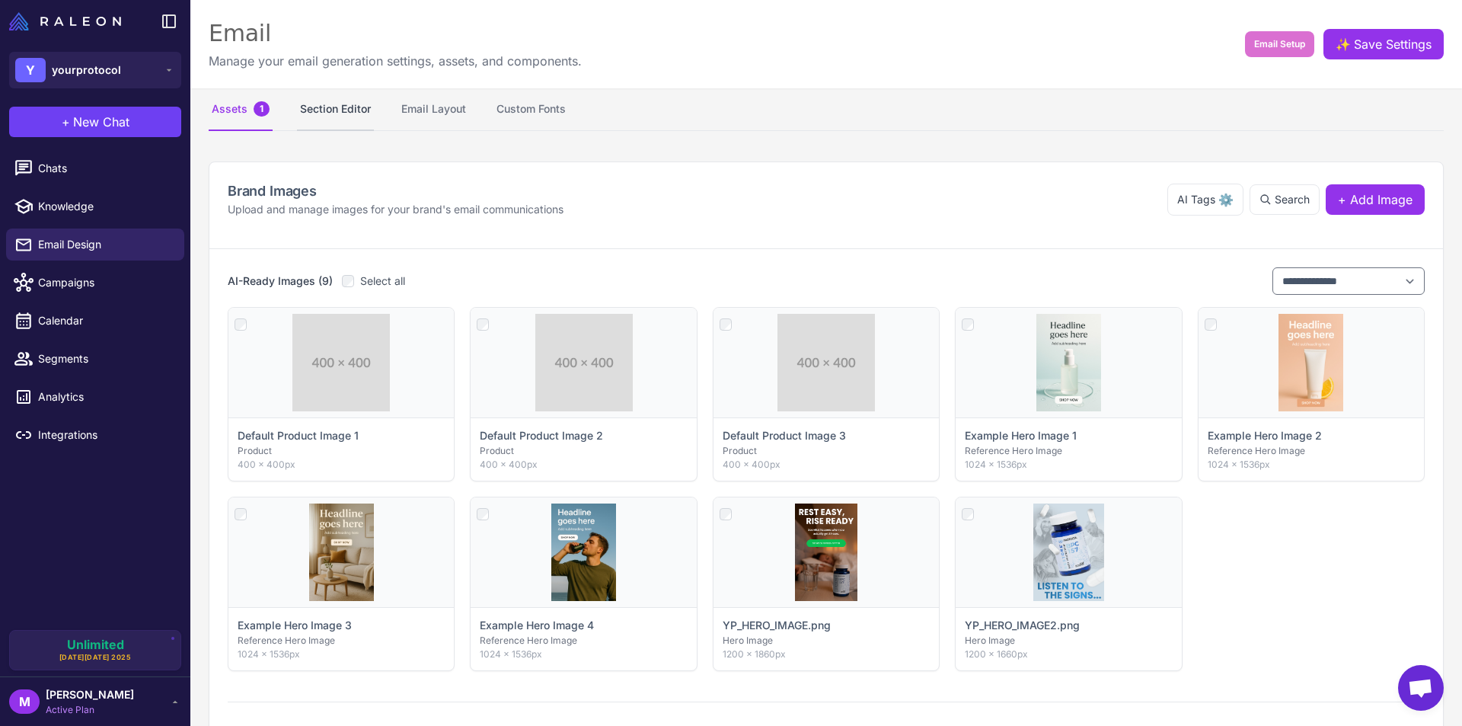
click at [343, 119] on button "Section Editor" at bounding box center [335, 109] width 77 height 43
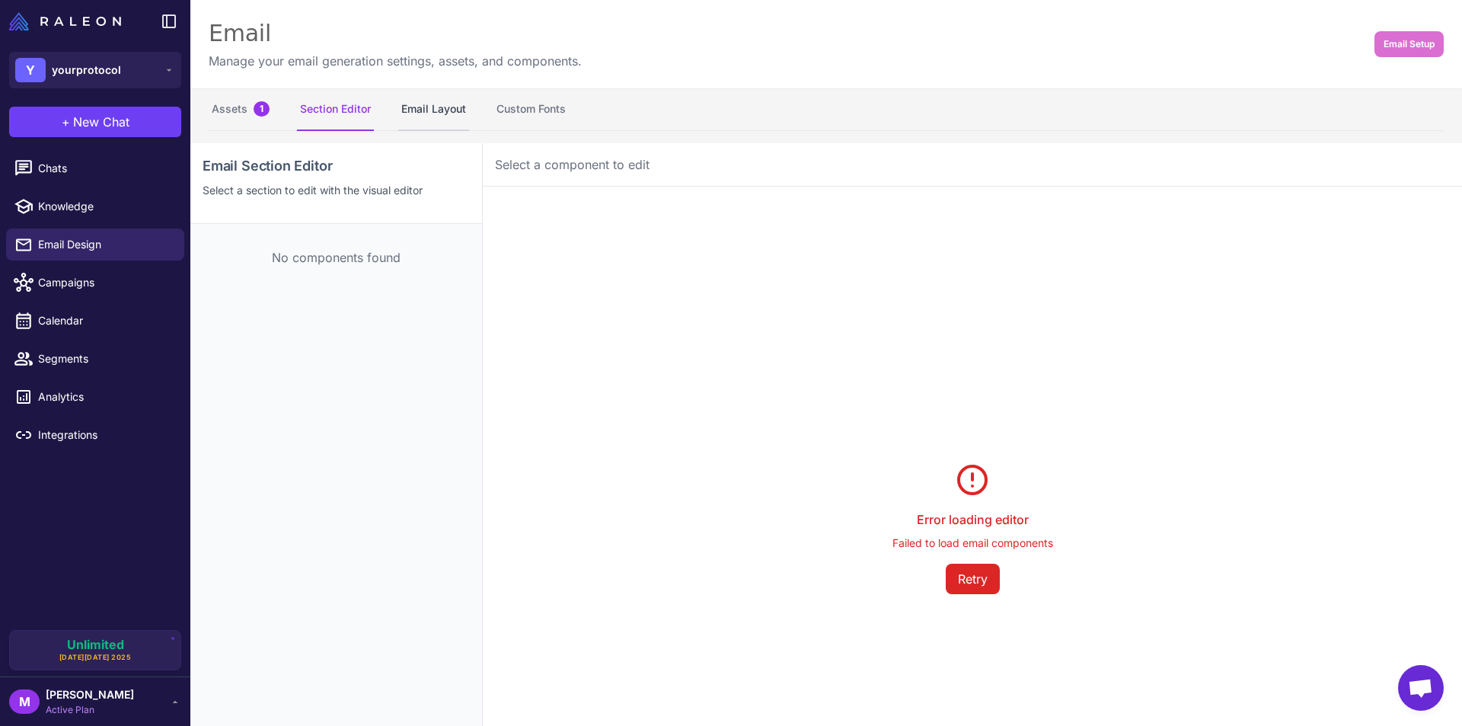
click at [456, 120] on button "Email Layout" at bounding box center [433, 109] width 71 height 43
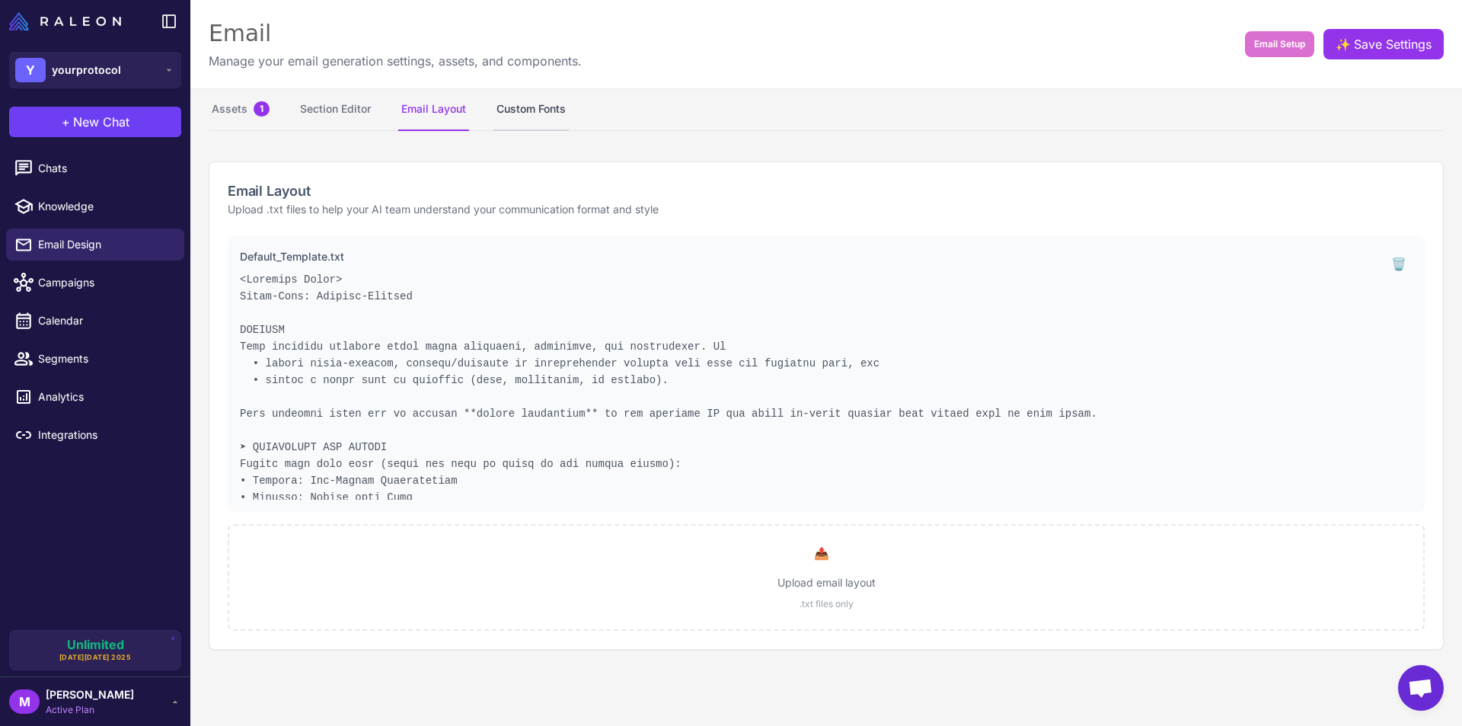
click at [518, 121] on button "Custom Fonts" at bounding box center [530, 109] width 75 height 43
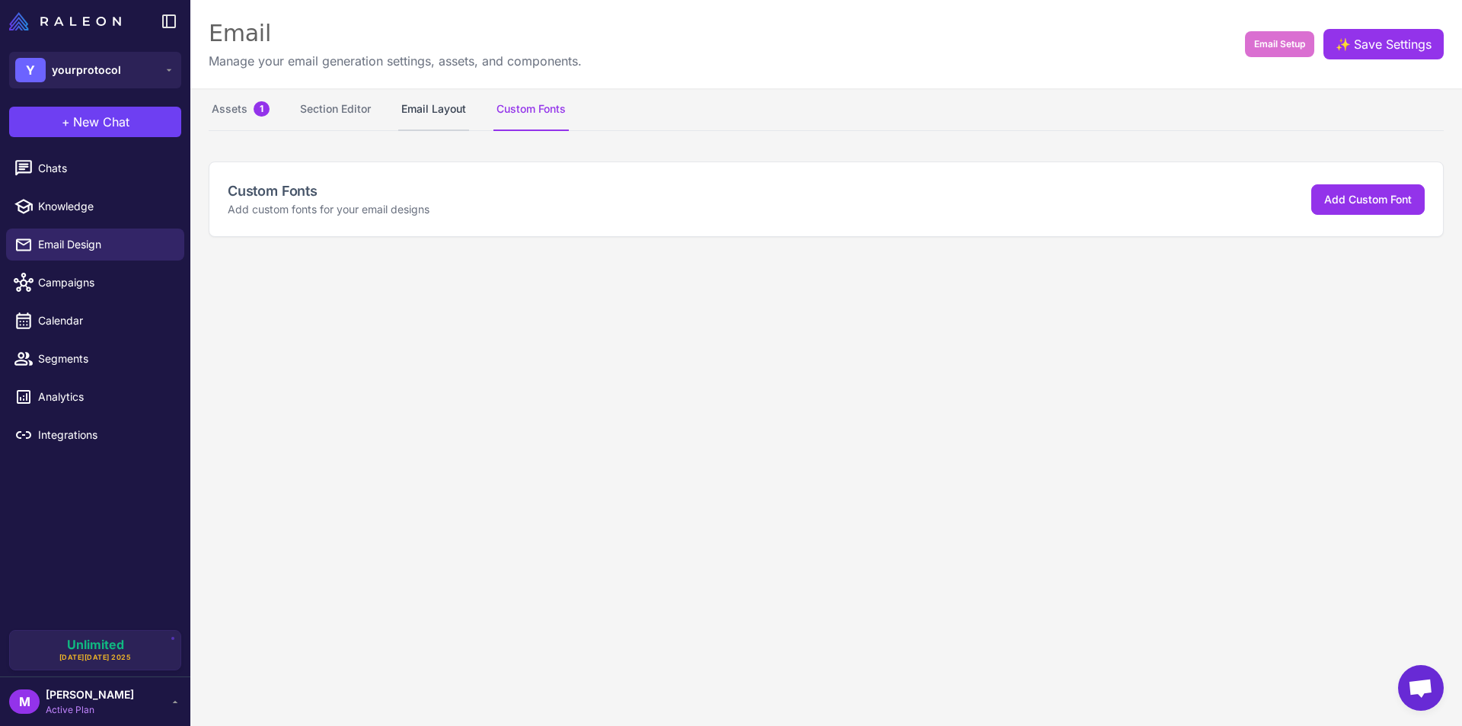
click at [422, 108] on button "Email Layout" at bounding box center [433, 109] width 71 height 43
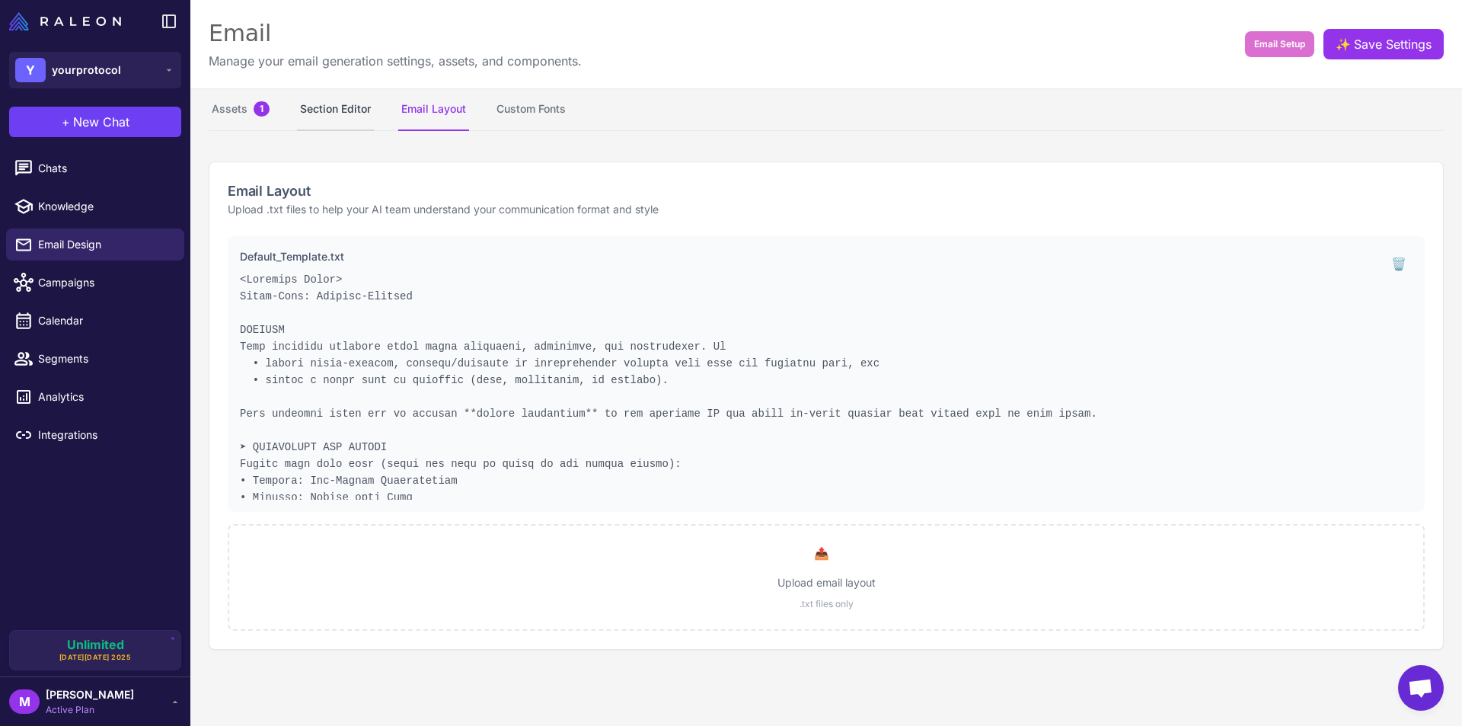
click at [347, 109] on button "Section Editor" at bounding box center [335, 109] width 77 height 43
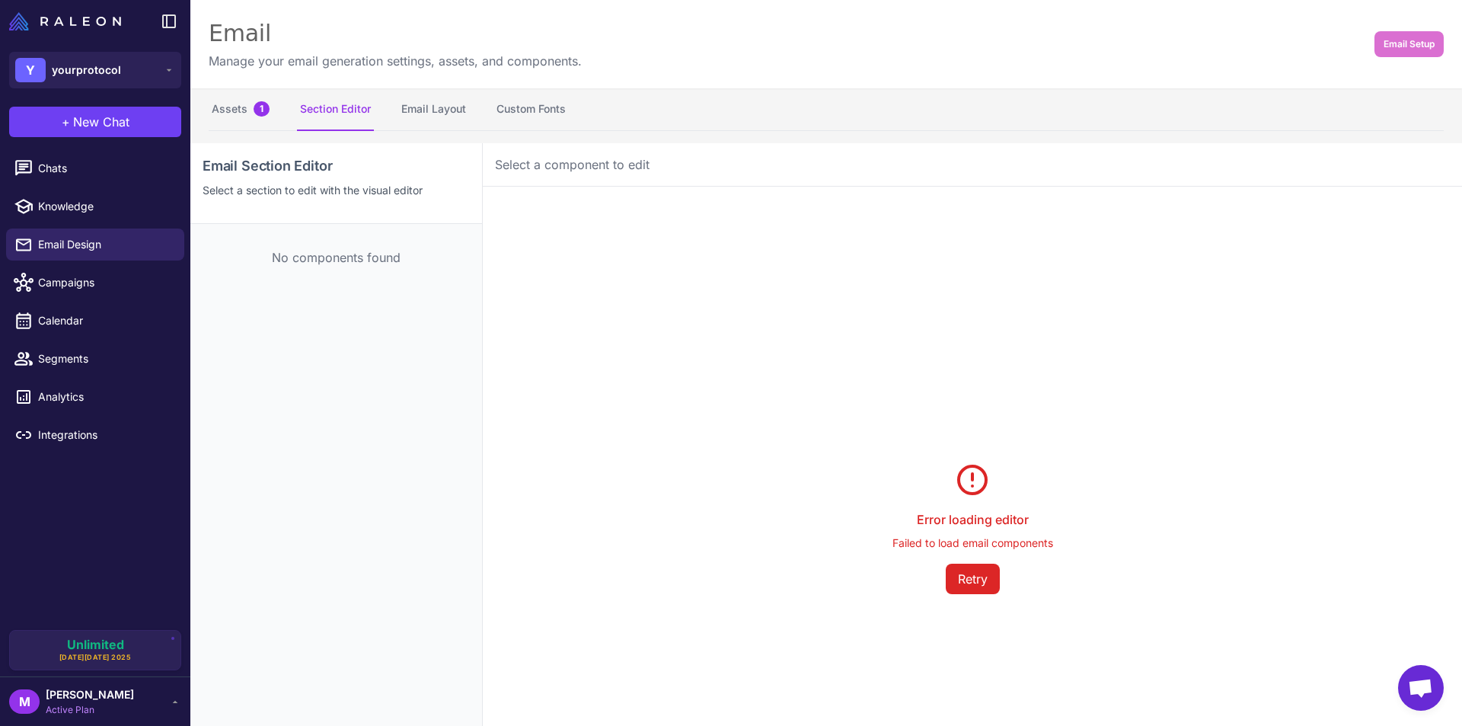
click at [292, 203] on div "Email Section Editor Select a section to edit with the visual editor" at bounding box center [336, 183] width 292 height 81
click at [378, 287] on div "No components found" at bounding box center [336, 257] width 292 height 67
click at [234, 107] on button "Assets 1" at bounding box center [241, 109] width 64 height 43
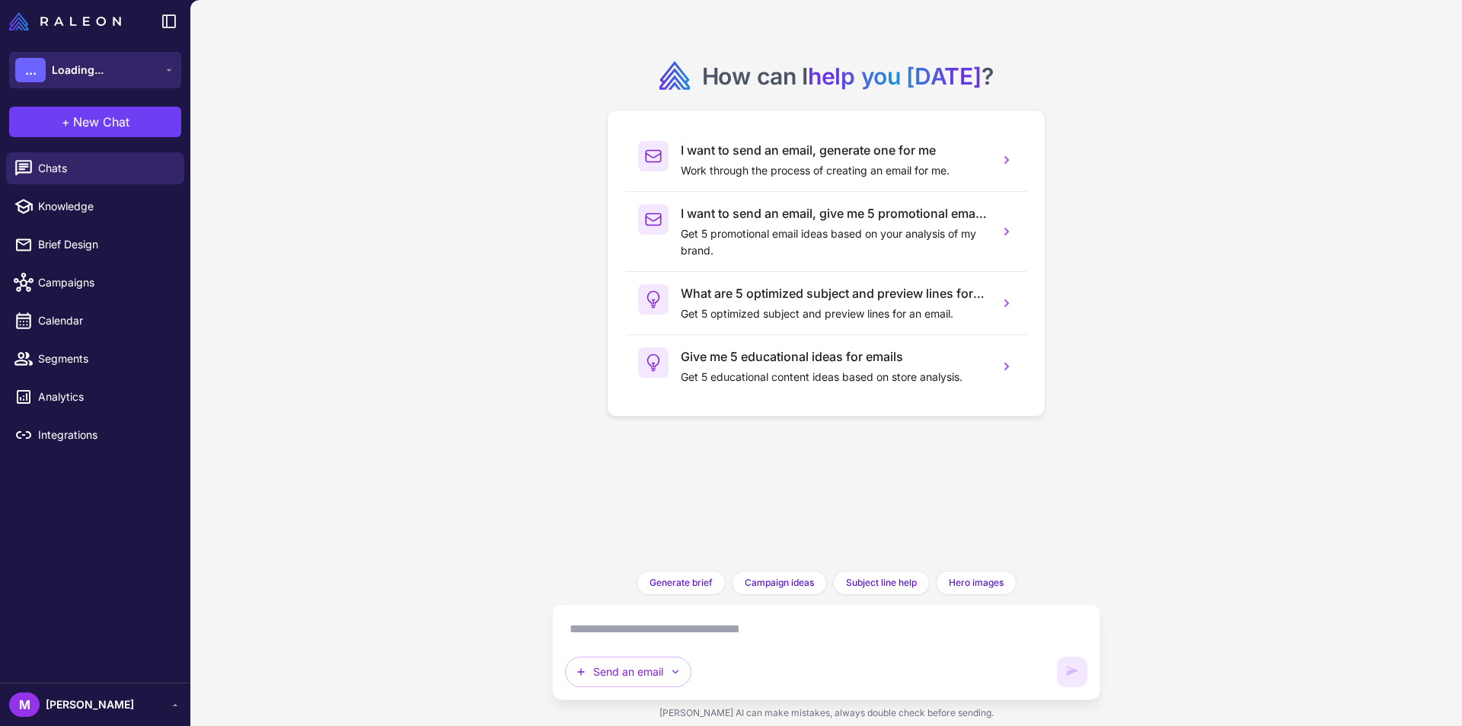
click at [131, 65] on button "... Loading..." at bounding box center [95, 70] width 172 height 37
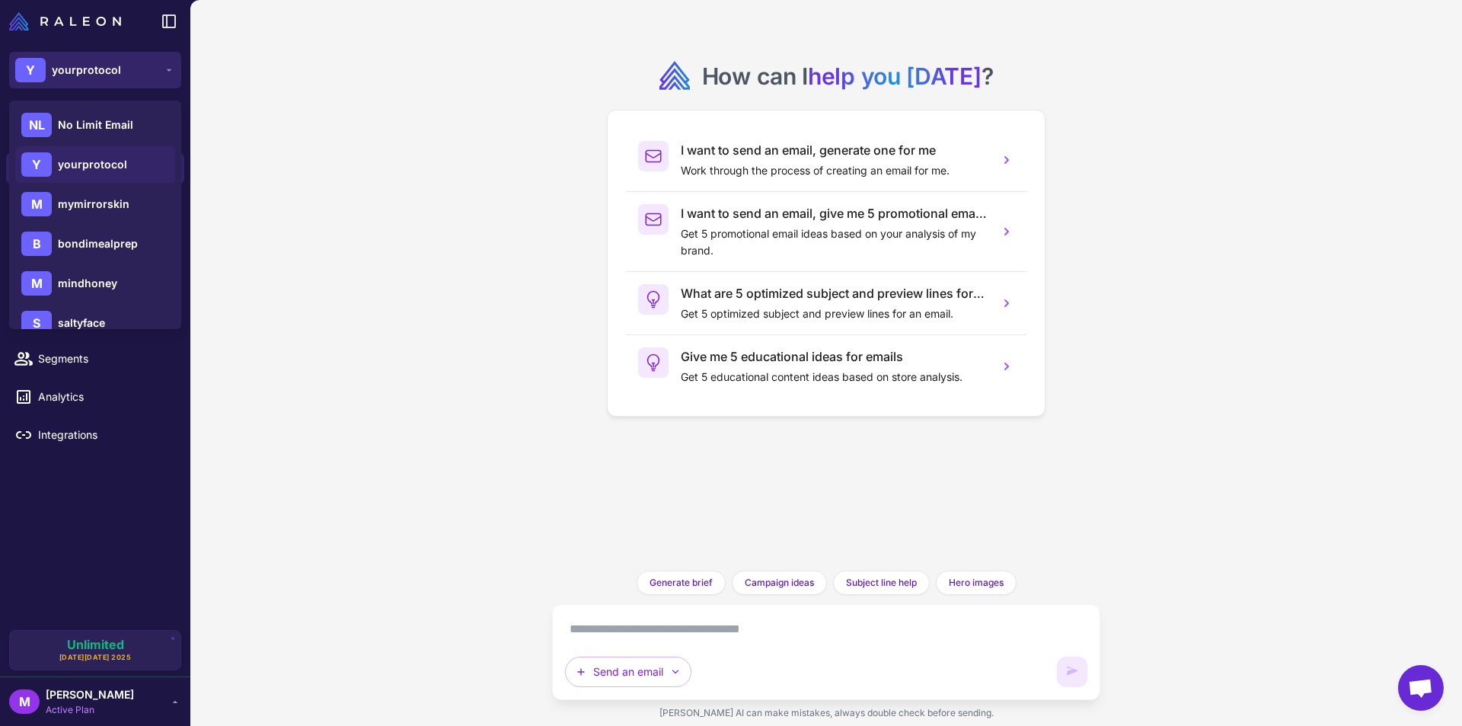
click at [149, 68] on button "Y yourprotocol" at bounding box center [95, 70] width 172 height 37
